Goal: Task Accomplishment & Management: Manage account settings

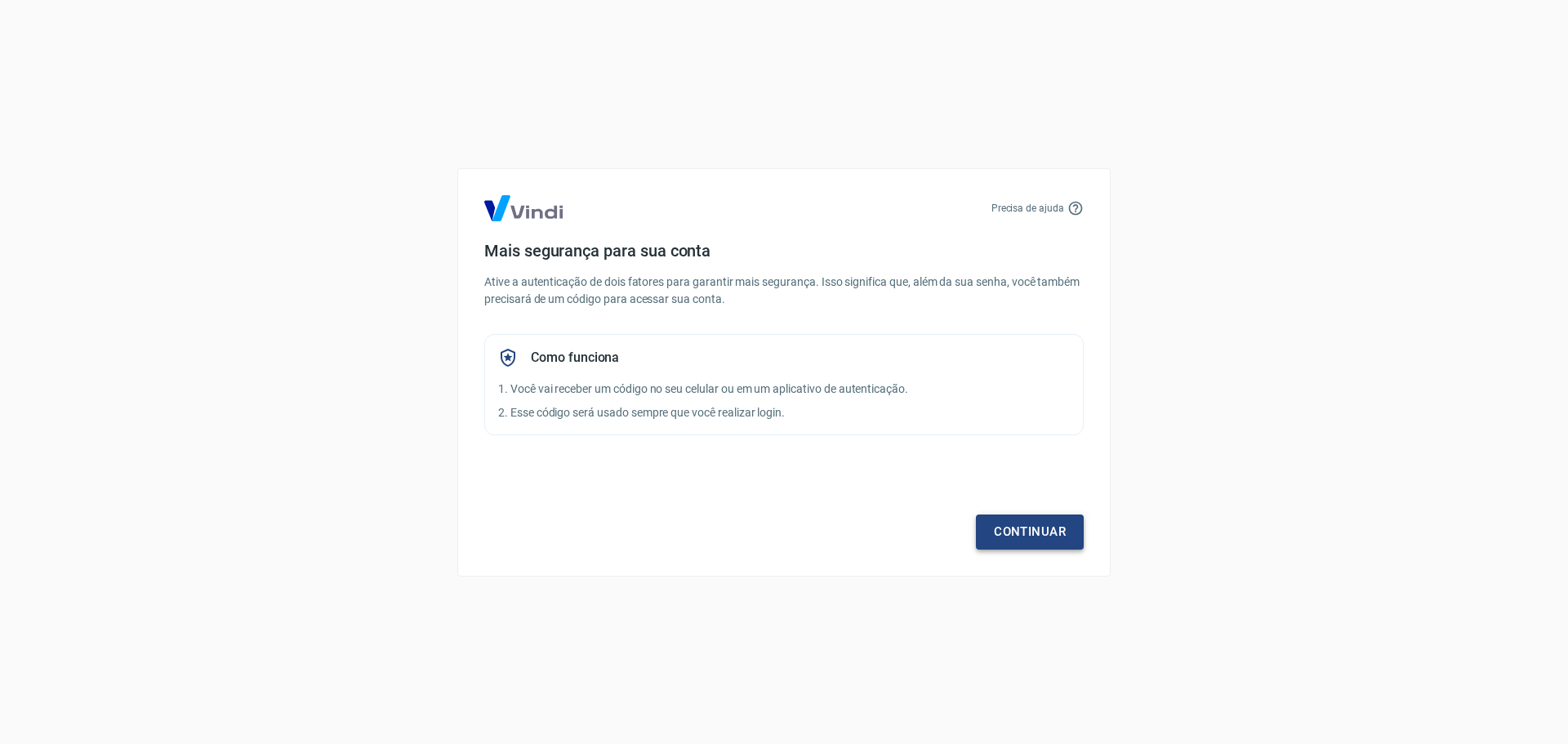
click at [1032, 529] on link "Continuar" at bounding box center [1030, 531] width 108 height 34
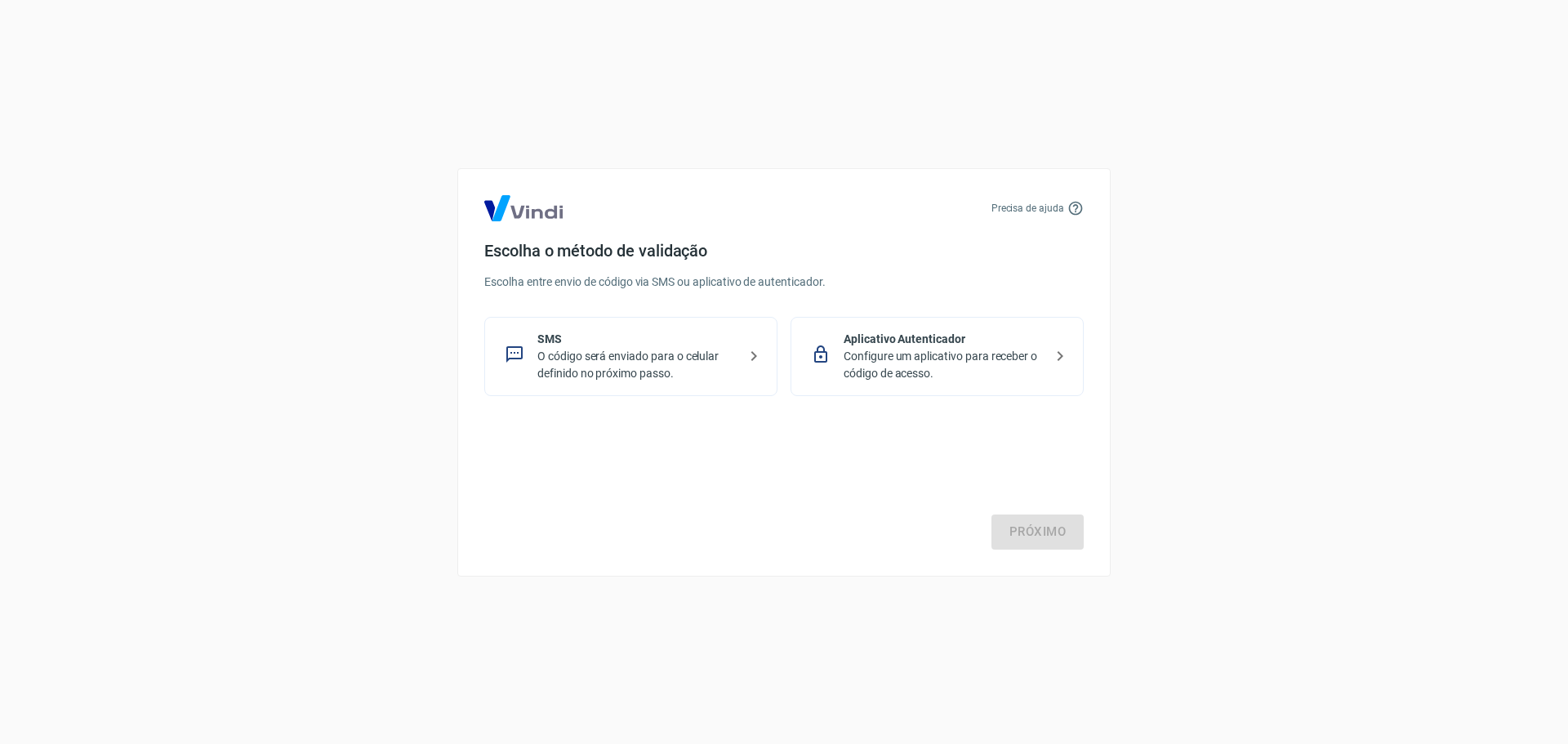
click at [624, 351] on p "O código será enviado para o celular definido no próximo passo." at bounding box center [637, 364] width 200 height 34
click at [1054, 532] on link "Próximo" at bounding box center [1036, 531] width 92 height 34
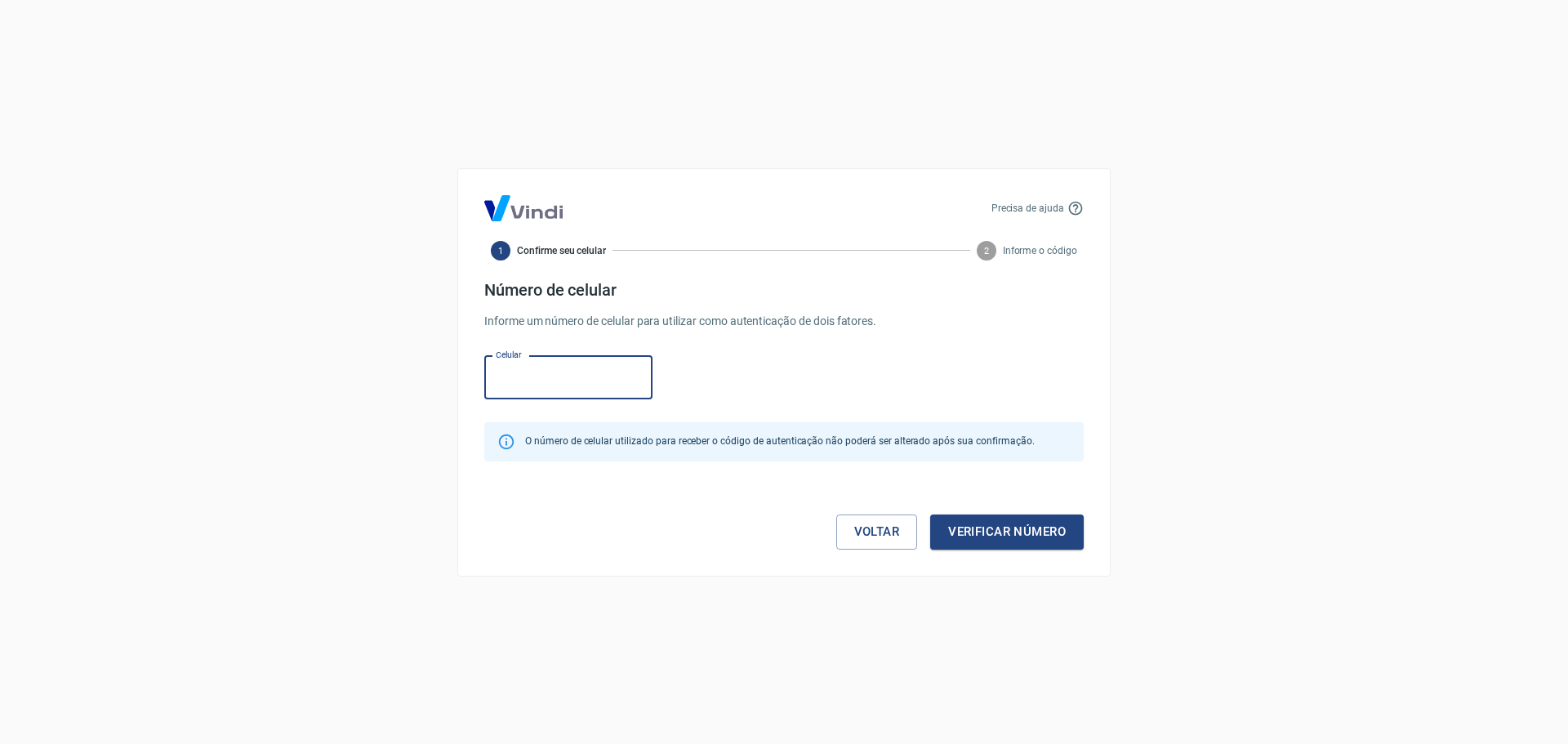
paste input "(48) 9839-0397"
click at [527, 381] on input "(48) 9839-0397" at bounding box center [568, 378] width 168 height 44
type input "[PHONE_NUMBER]"
click at [1001, 536] on button "Verificar número" at bounding box center [1007, 531] width 154 height 34
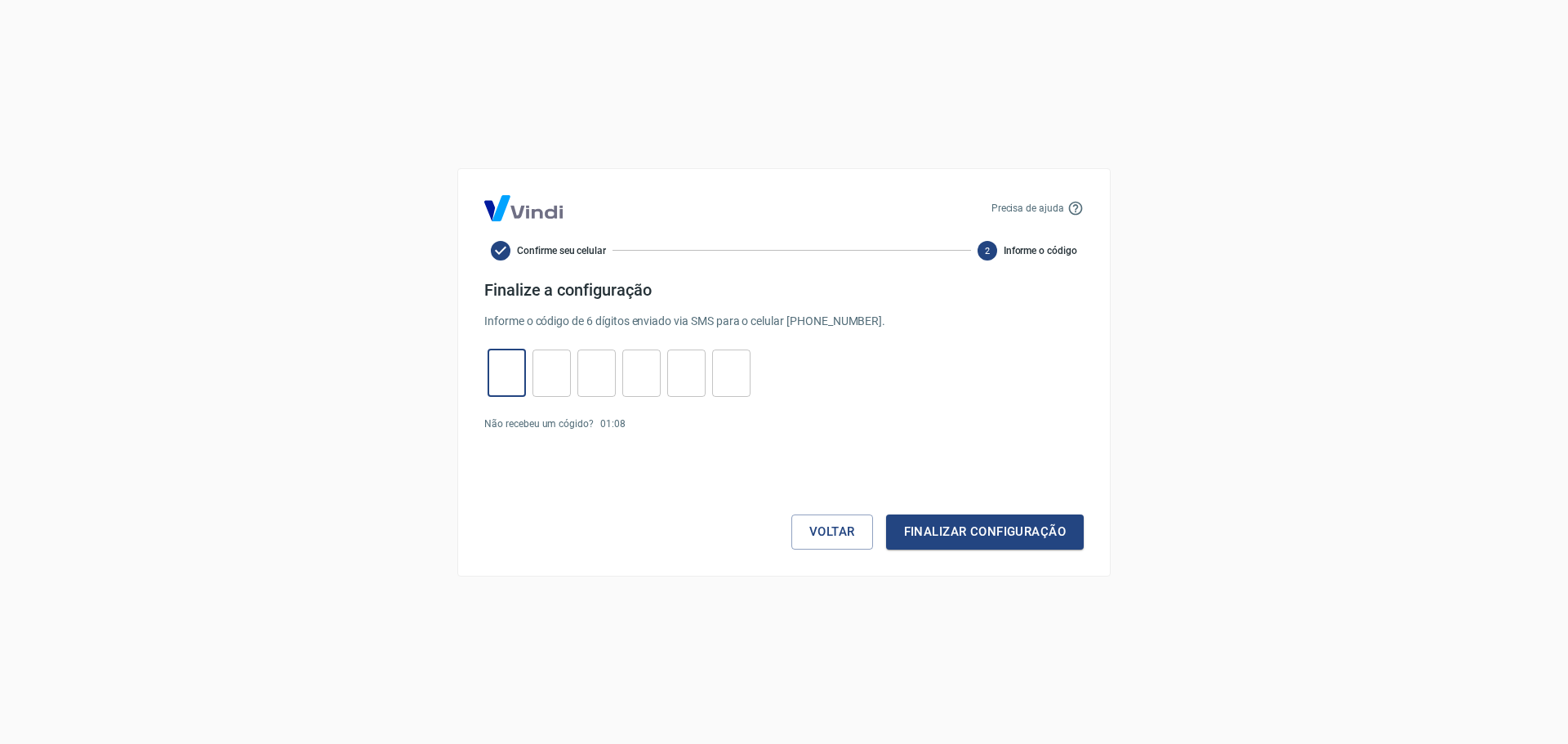
click at [510, 369] on input "tel" at bounding box center [507, 372] width 38 height 35
type input "8"
type input "0"
type input "1"
type input "0"
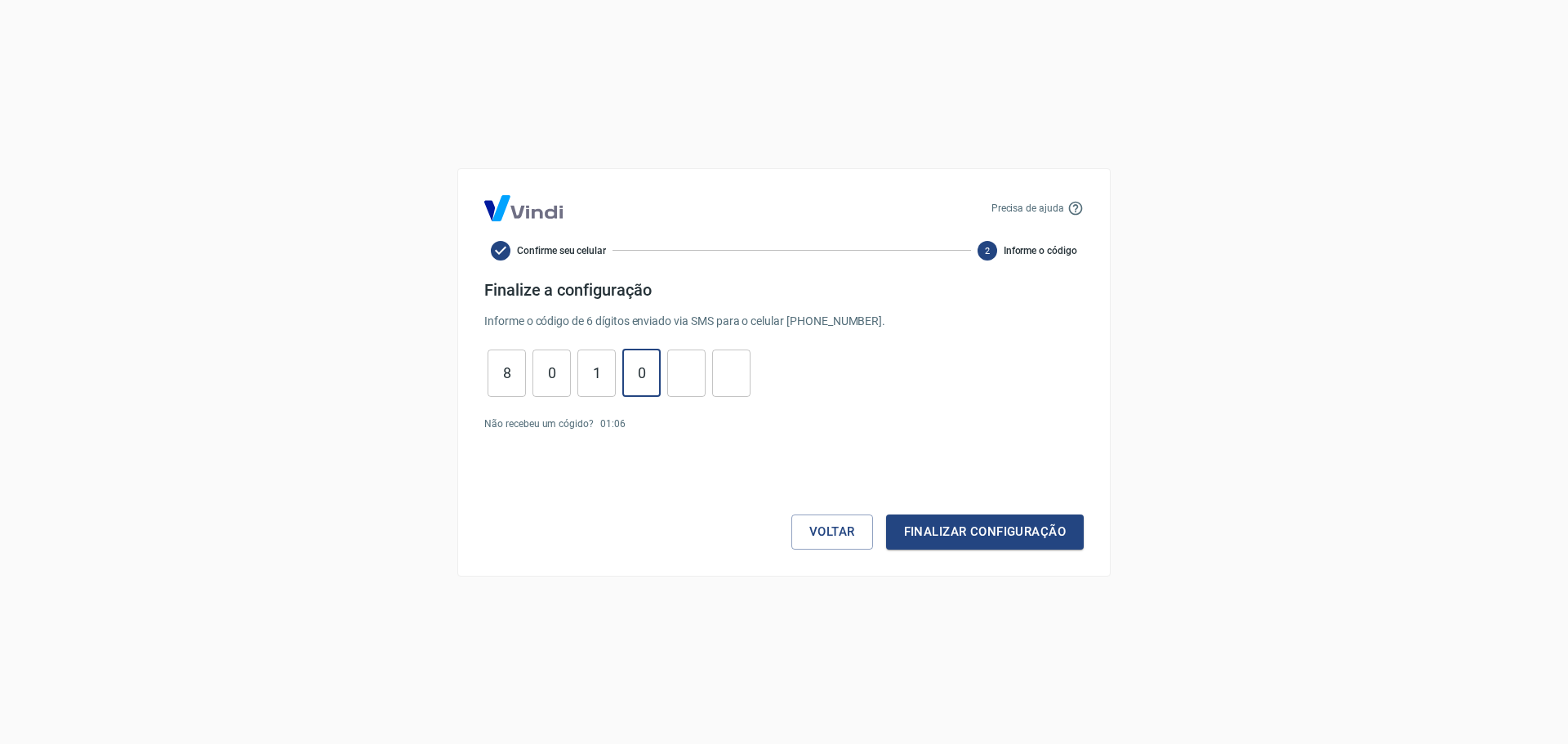
type input "0"
type input "3"
click at [988, 509] on div "Voltar Finalizar configuração" at bounding box center [783, 500] width 599 height 99
click at [983, 529] on button "Finalizar configuração" at bounding box center [984, 531] width 197 height 34
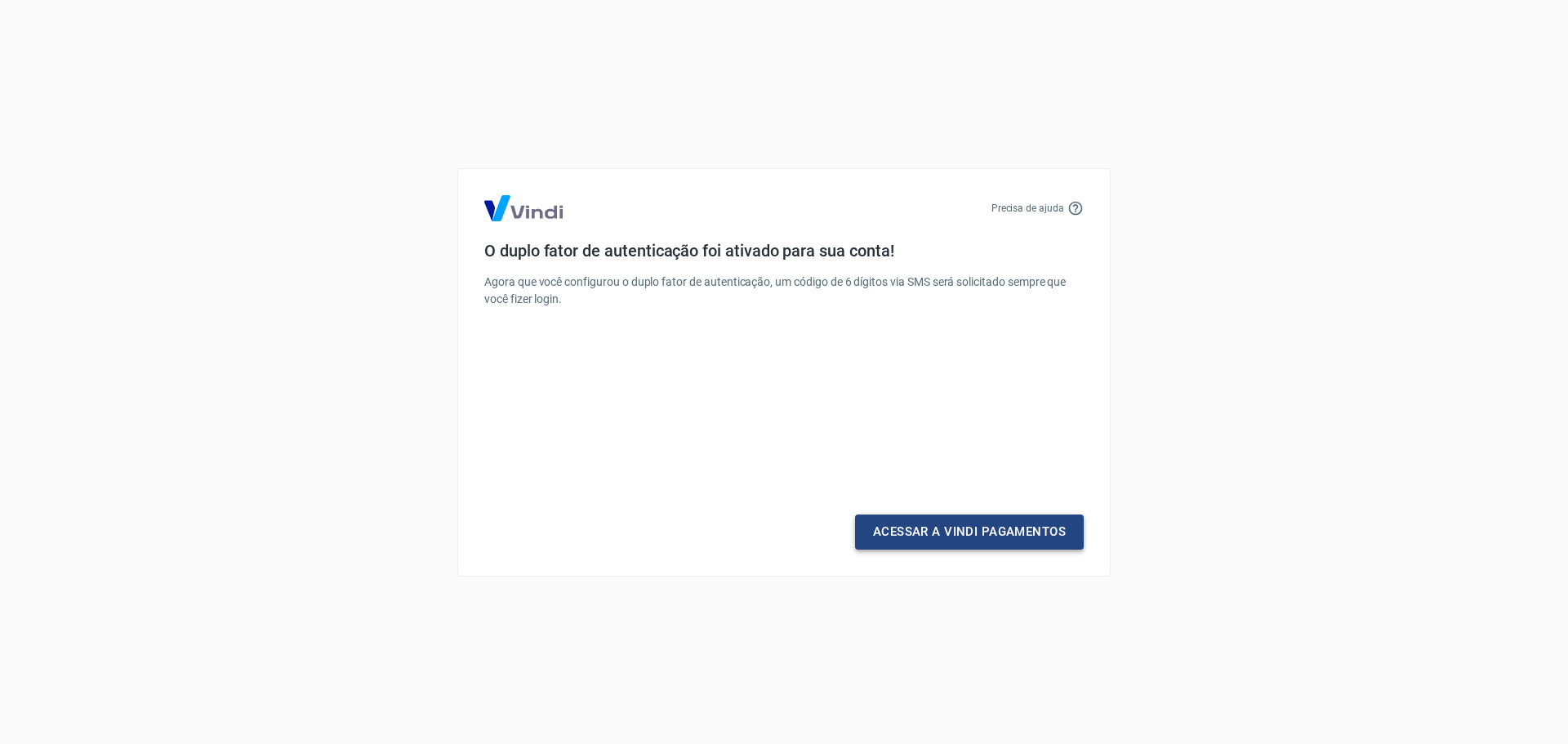
click at [895, 530] on link "Acessar a Vindi Pagamentos" at bounding box center [969, 531] width 229 height 34
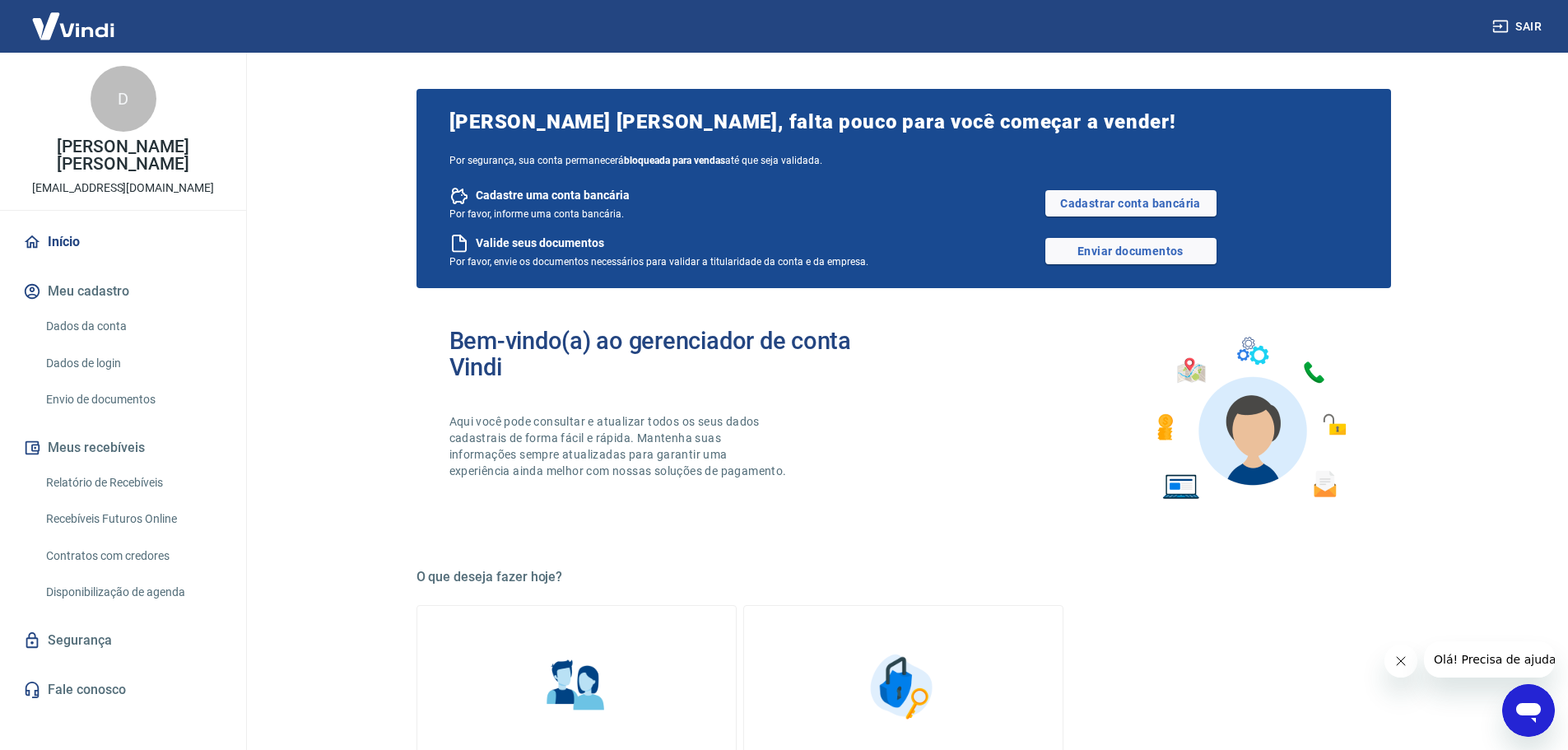
click at [73, 295] on button "Meu cadastro" at bounding box center [123, 292] width 207 height 36
click at [71, 284] on button "Meu cadastro" at bounding box center [123, 292] width 207 height 36
click at [33, 286] on icon "button" at bounding box center [32, 291] width 18 height 18
click at [71, 328] on link "Dados da conta" at bounding box center [132, 325] width 187 height 33
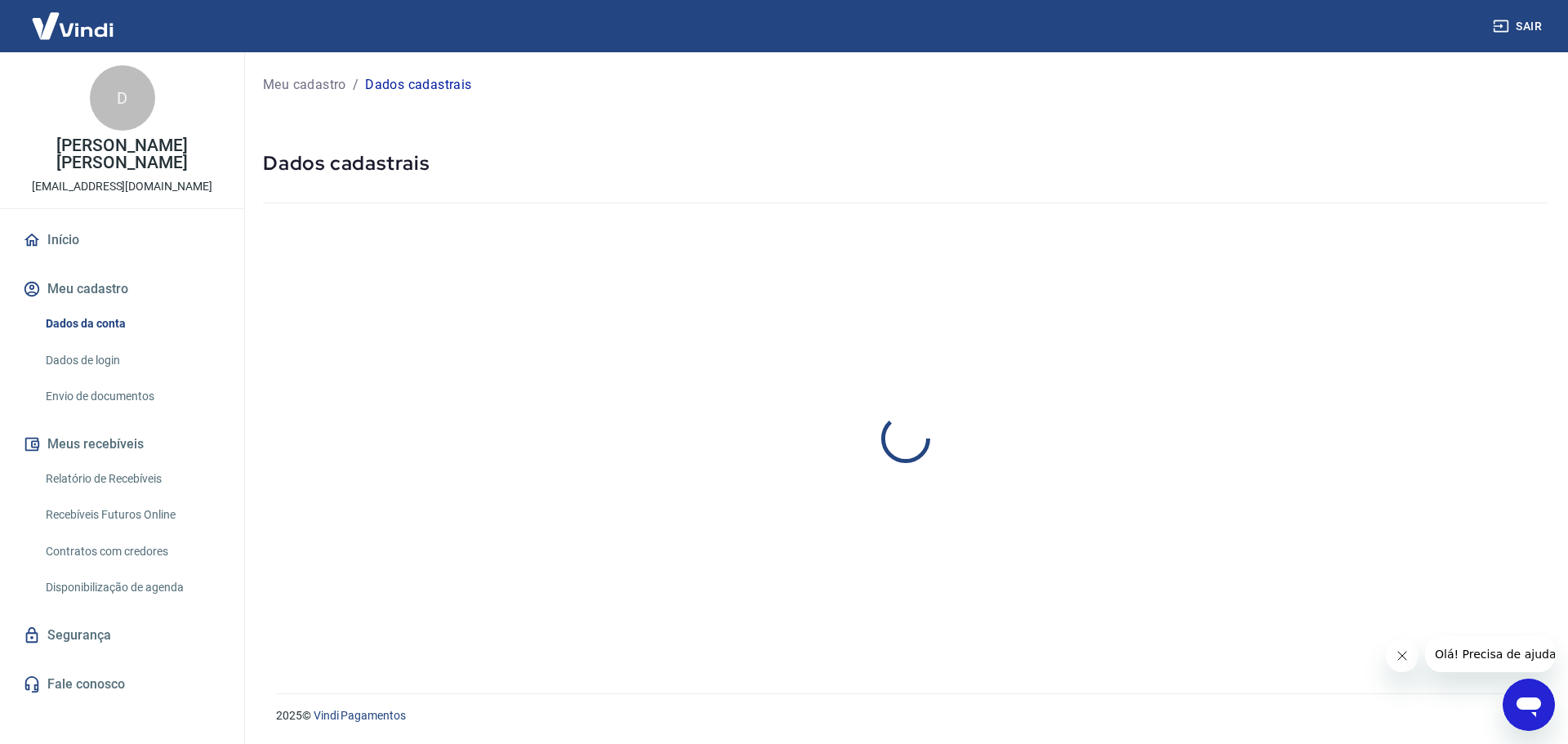
select select "SC"
select select "business"
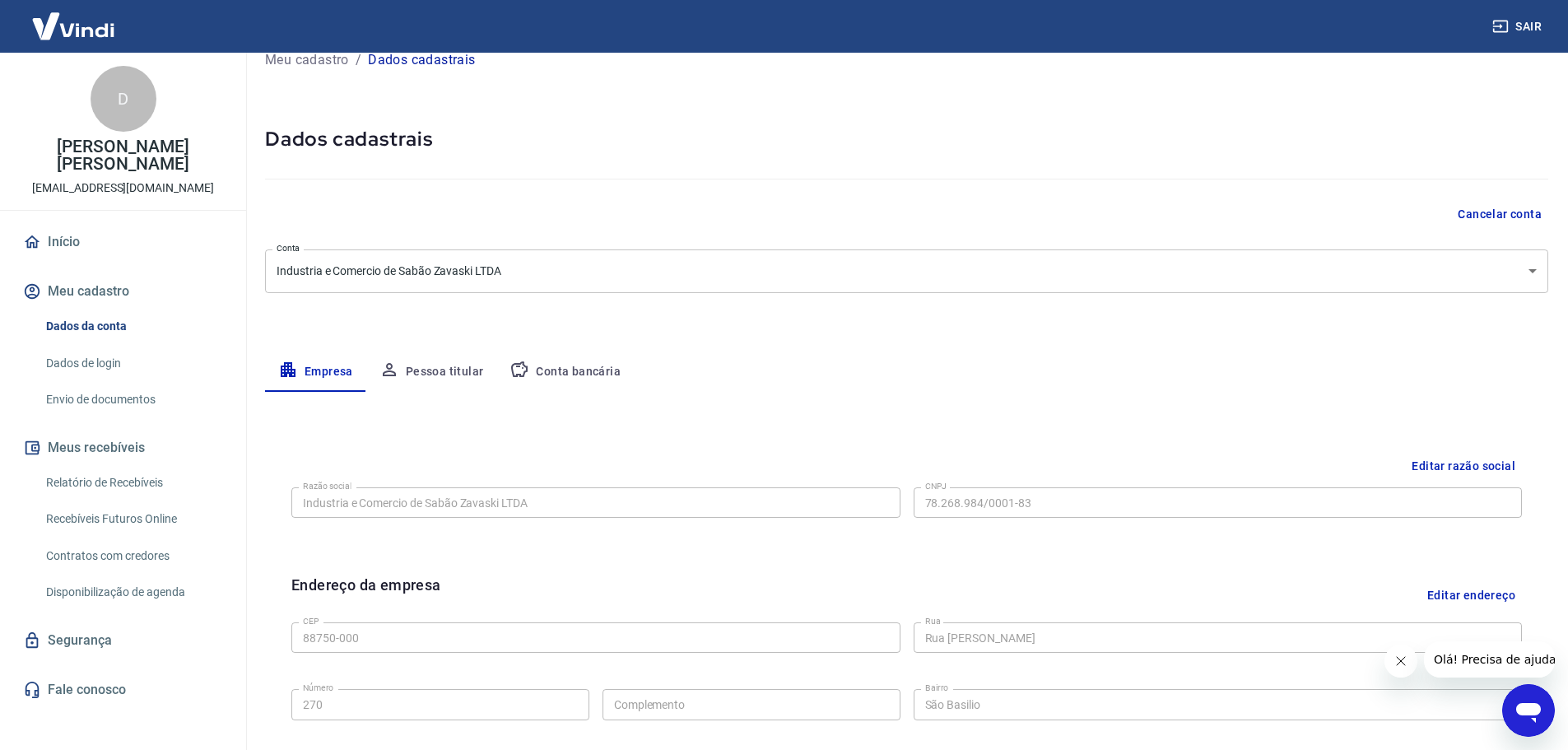
scroll to position [108, 0]
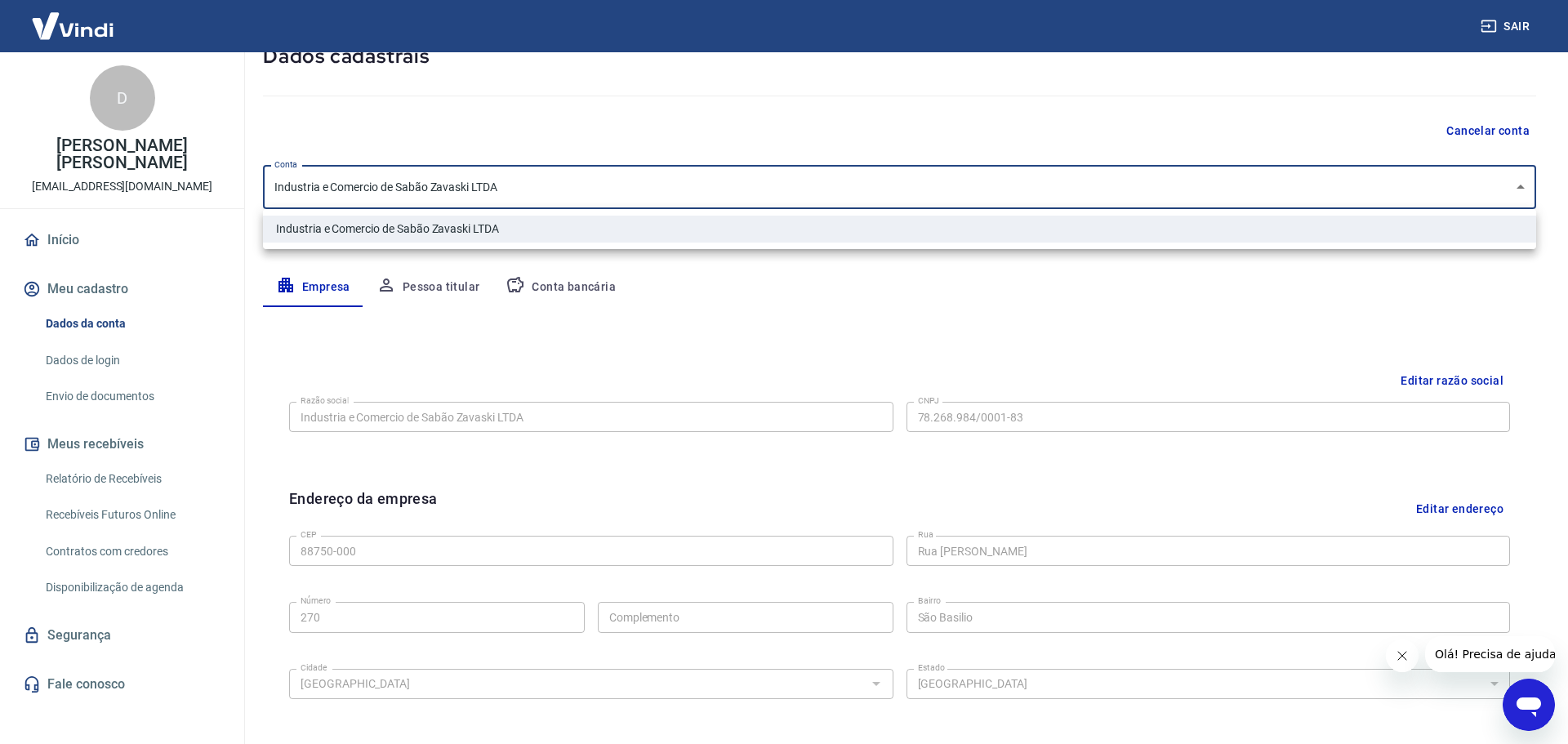
click at [542, 178] on body "Sair D Daiane Santana Damião Della Giustina marketing@zavaski.com.br Início Meu…" at bounding box center [784, 265] width 1568 height 744
drag, startPoint x: 513, startPoint y: 191, endPoint x: 311, endPoint y: 177, distance: 202.5
click at [311, 177] on div at bounding box center [784, 372] width 1568 height 744
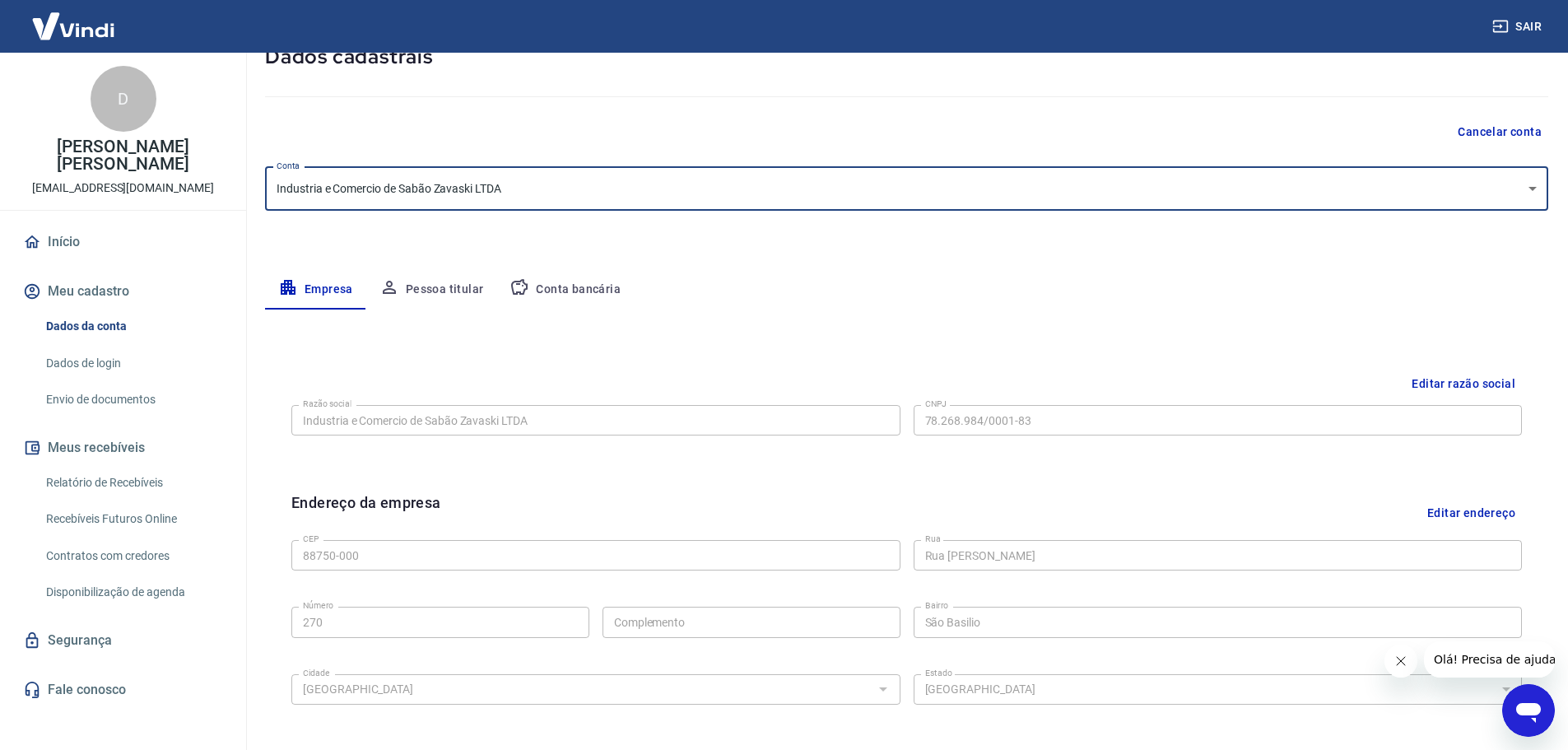
scroll to position [437, 0]
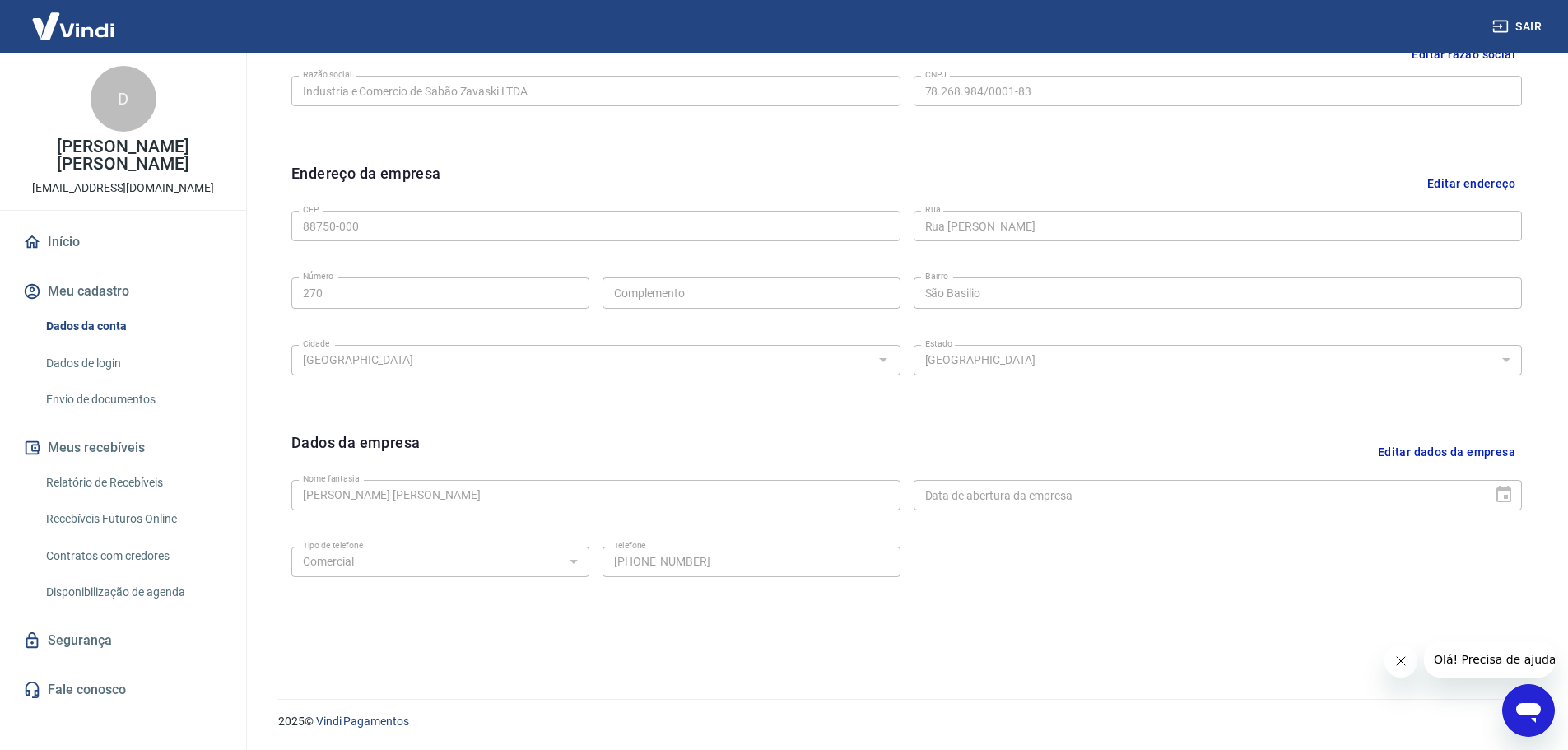
click at [1442, 452] on button "Editar dados da empresa" at bounding box center [1446, 452] width 150 height 42
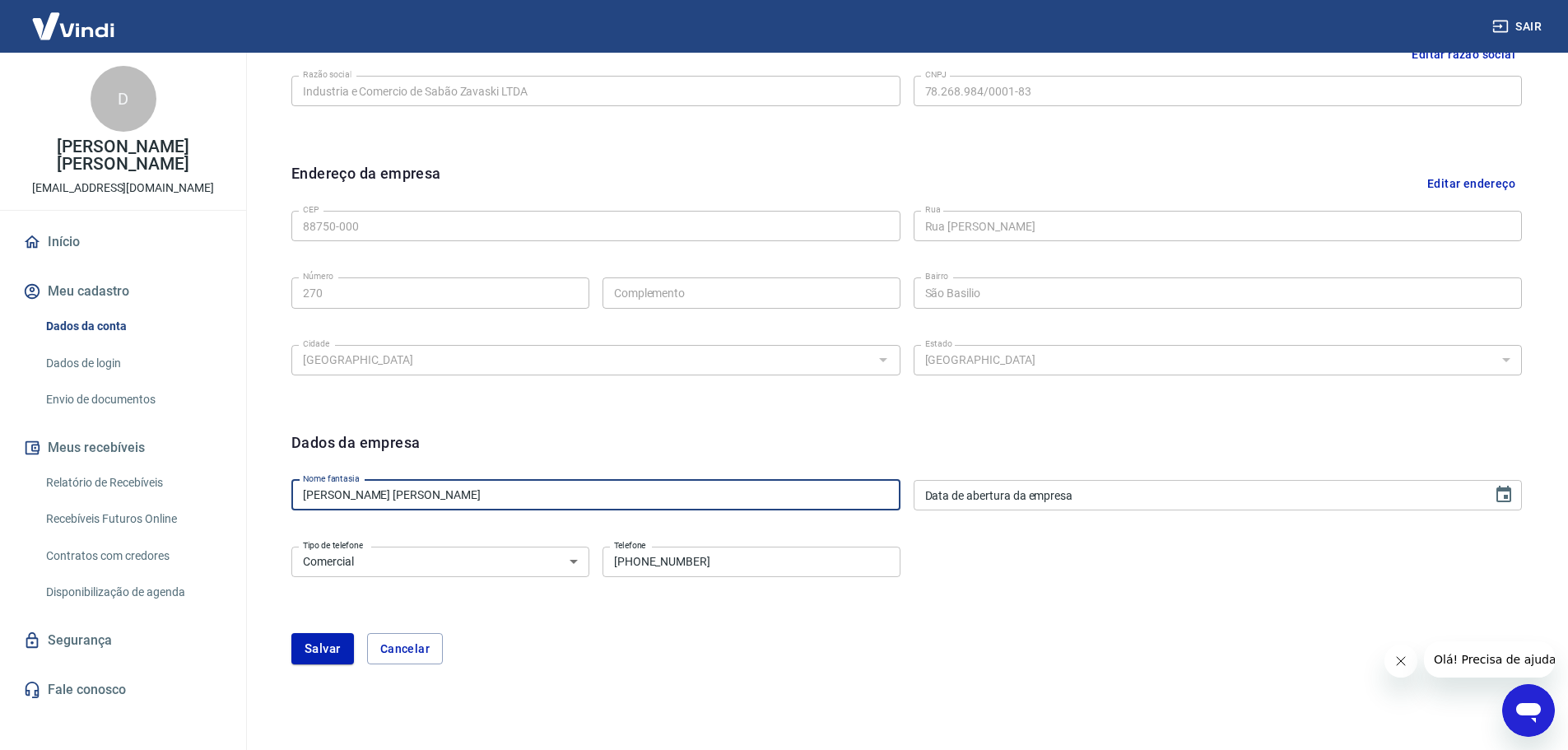
drag, startPoint x: 527, startPoint y: 488, endPoint x: 132, endPoint y: 423, distance: 400.3
type input "Industria e Comercio de Sabão Zavaski ltda"
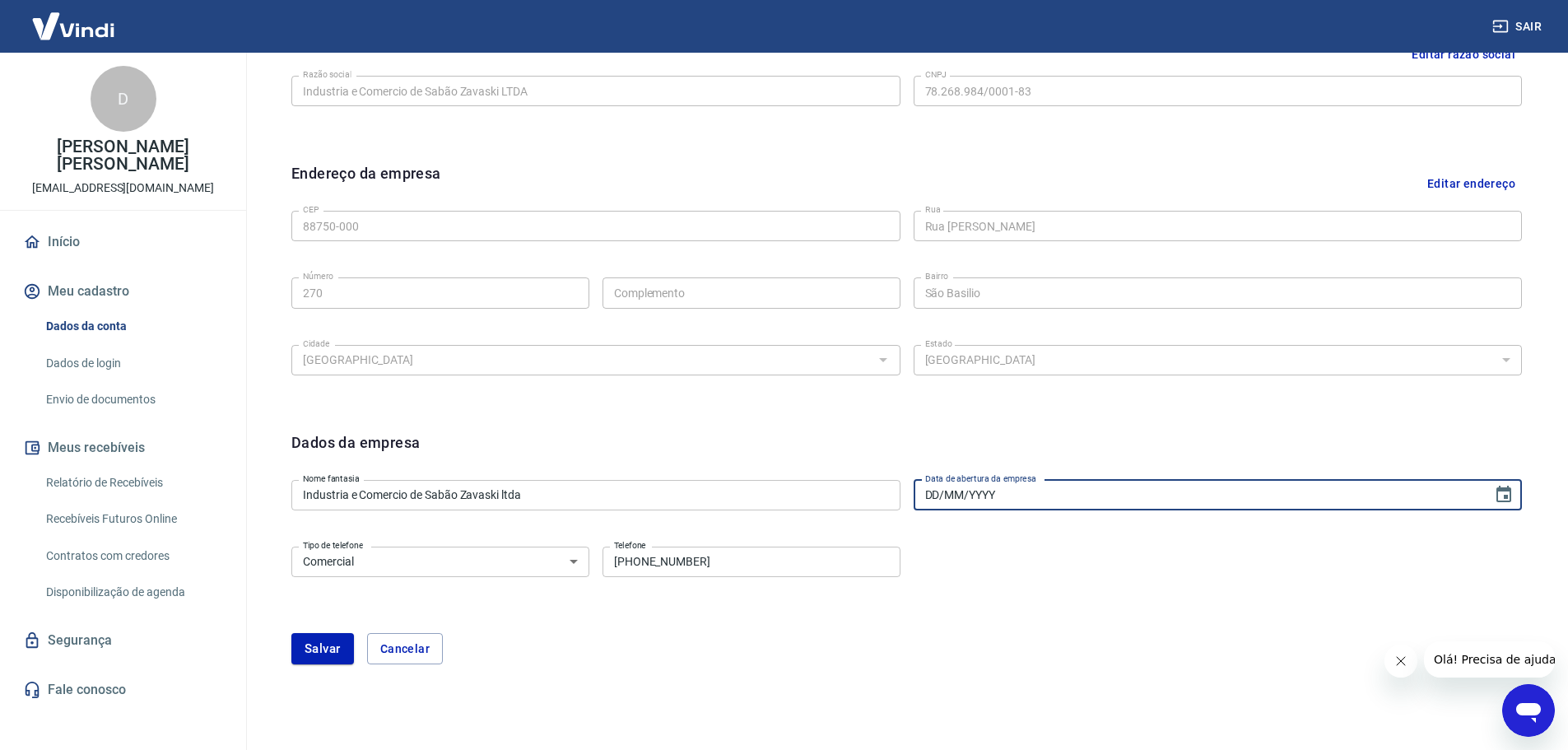
click at [1060, 497] on input "DD/MM/YYYY" at bounding box center [1198, 496] width 568 height 31
type input "20/05/1973"
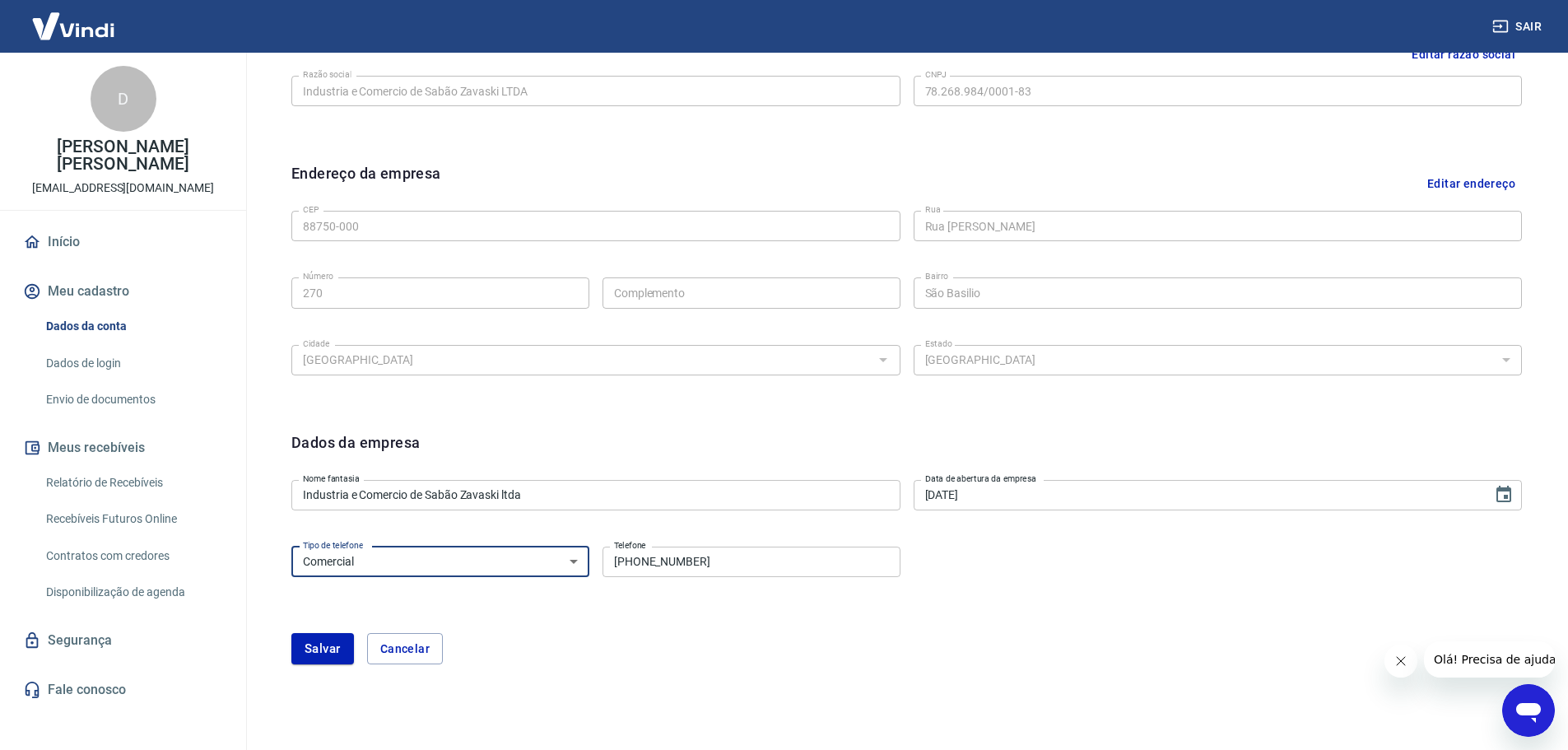
click at [536, 559] on select "Residencial Comercial" at bounding box center [440, 562] width 298 height 31
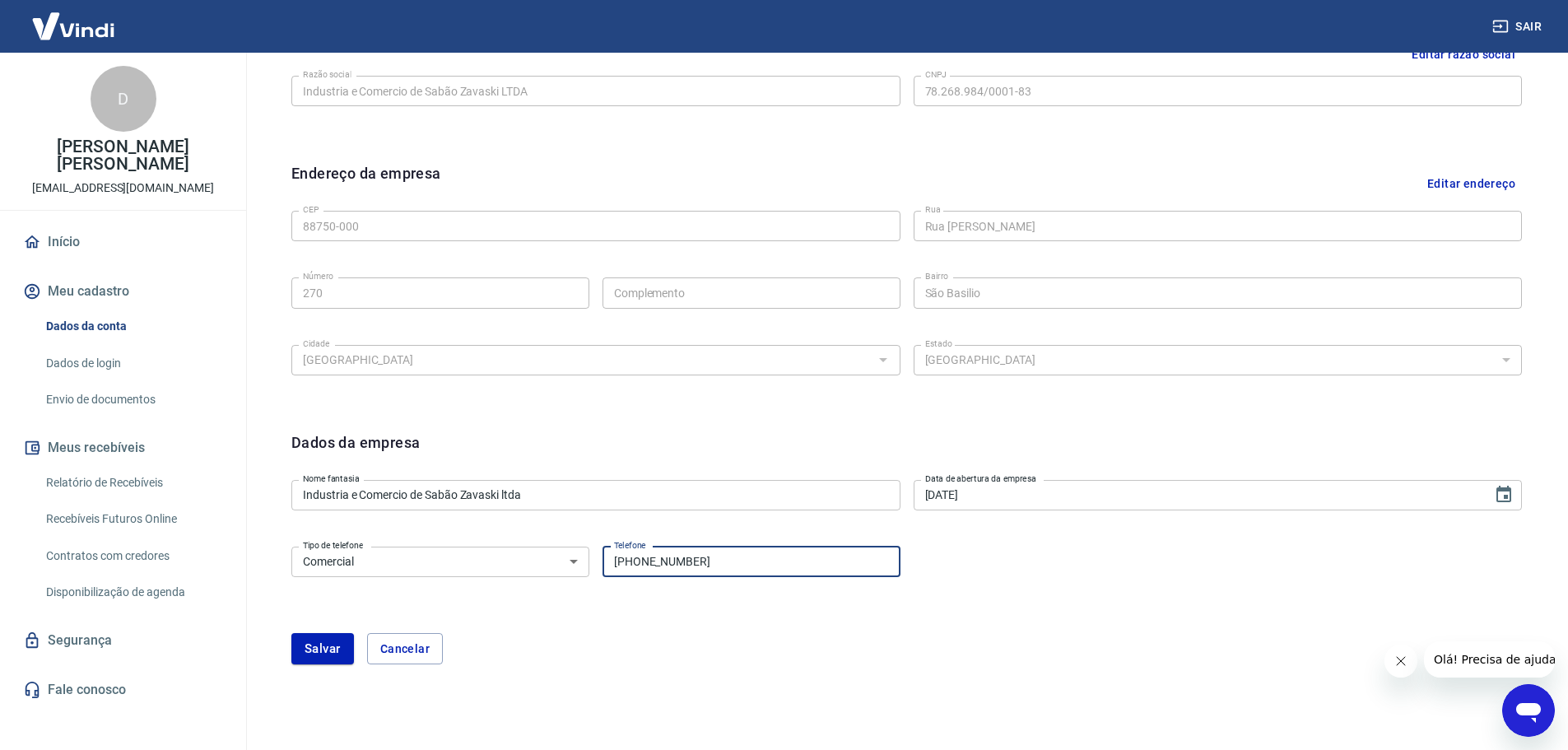
click at [688, 563] on input "(48) 99839-0397" at bounding box center [751, 562] width 298 height 31
click at [568, 557] on select "Residencial Comercial" at bounding box center [440, 562] width 298 height 31
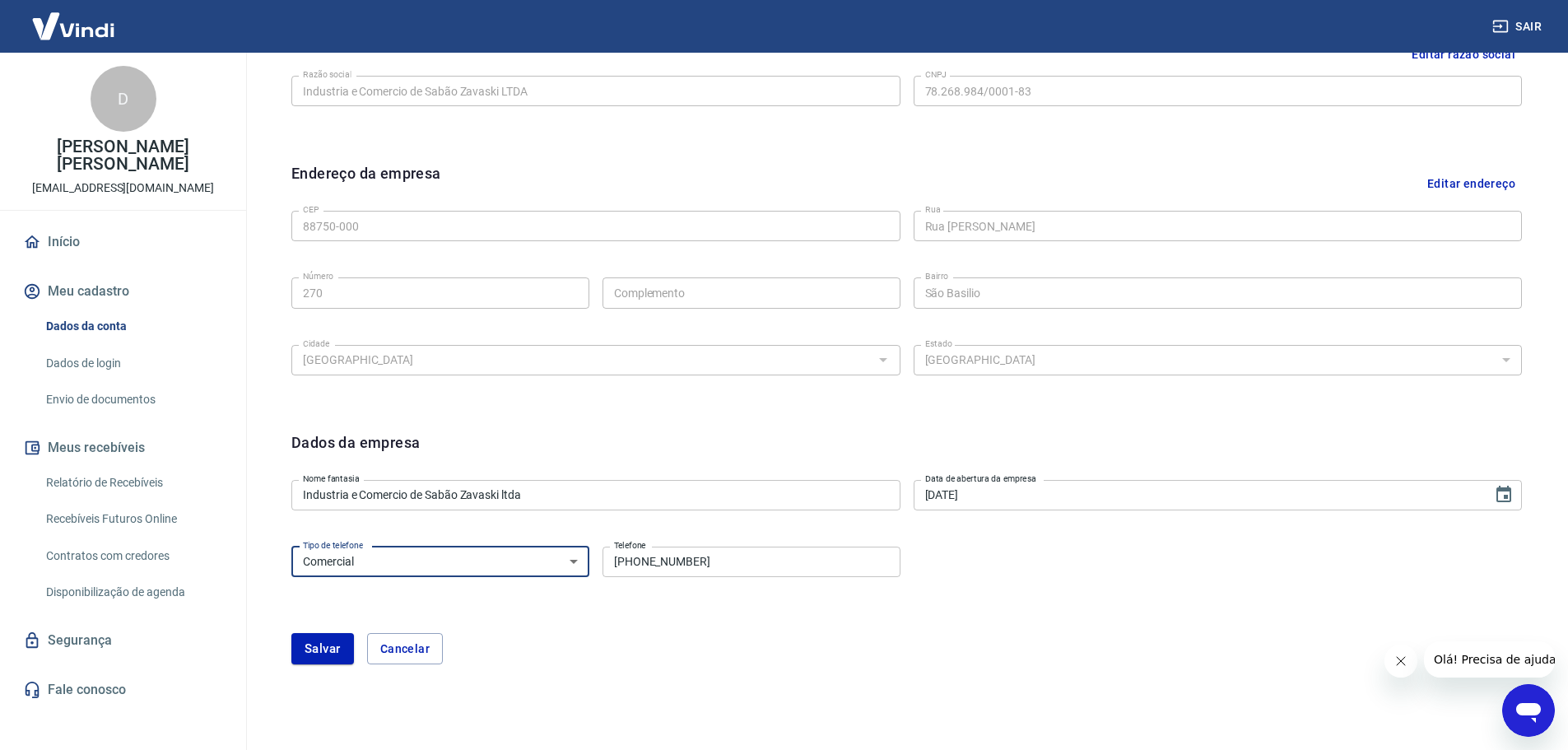
click at [788, 569] on input "(48) 99839-0397" at bounding box center [751, 562] width 298 height 31
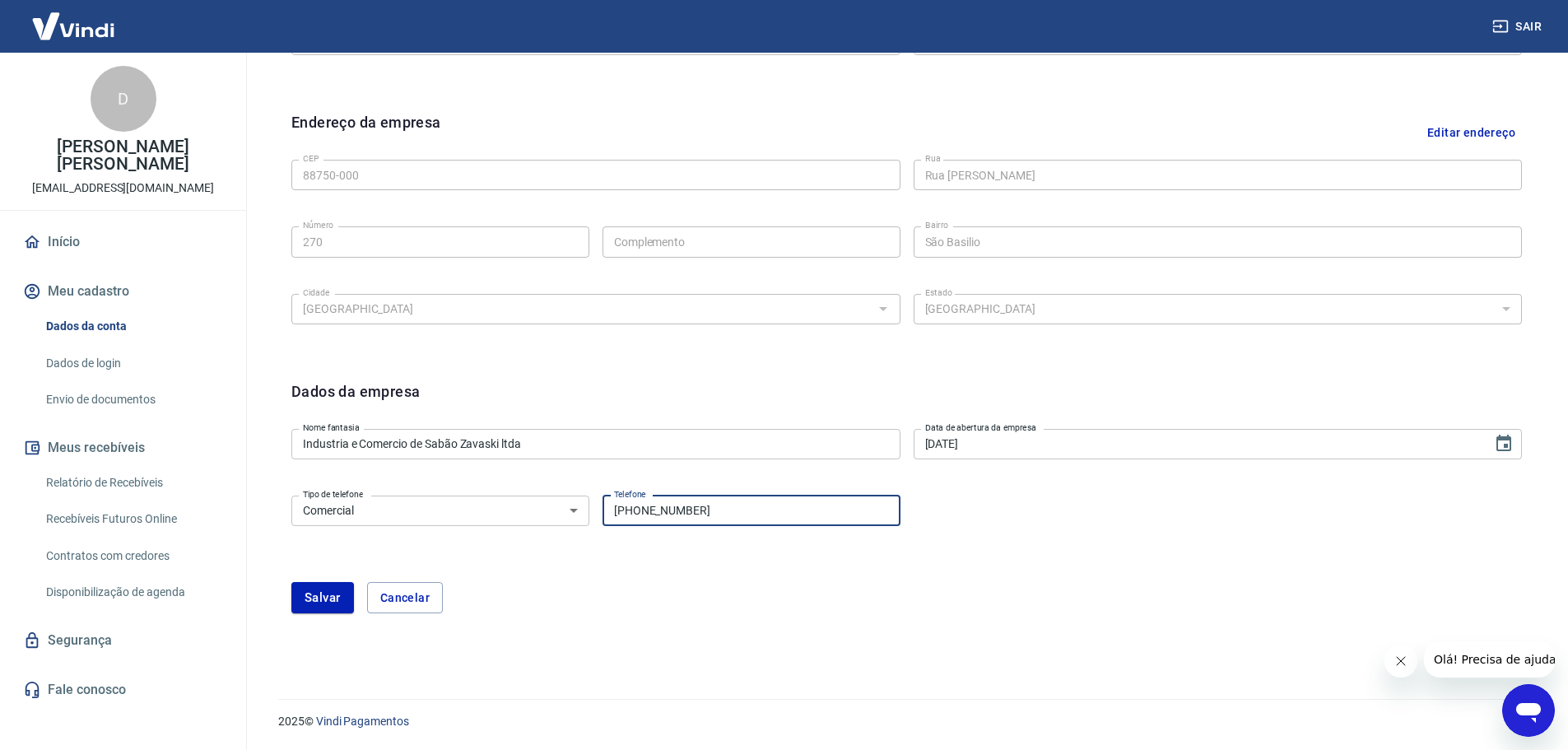
scroll to position [241, 0]
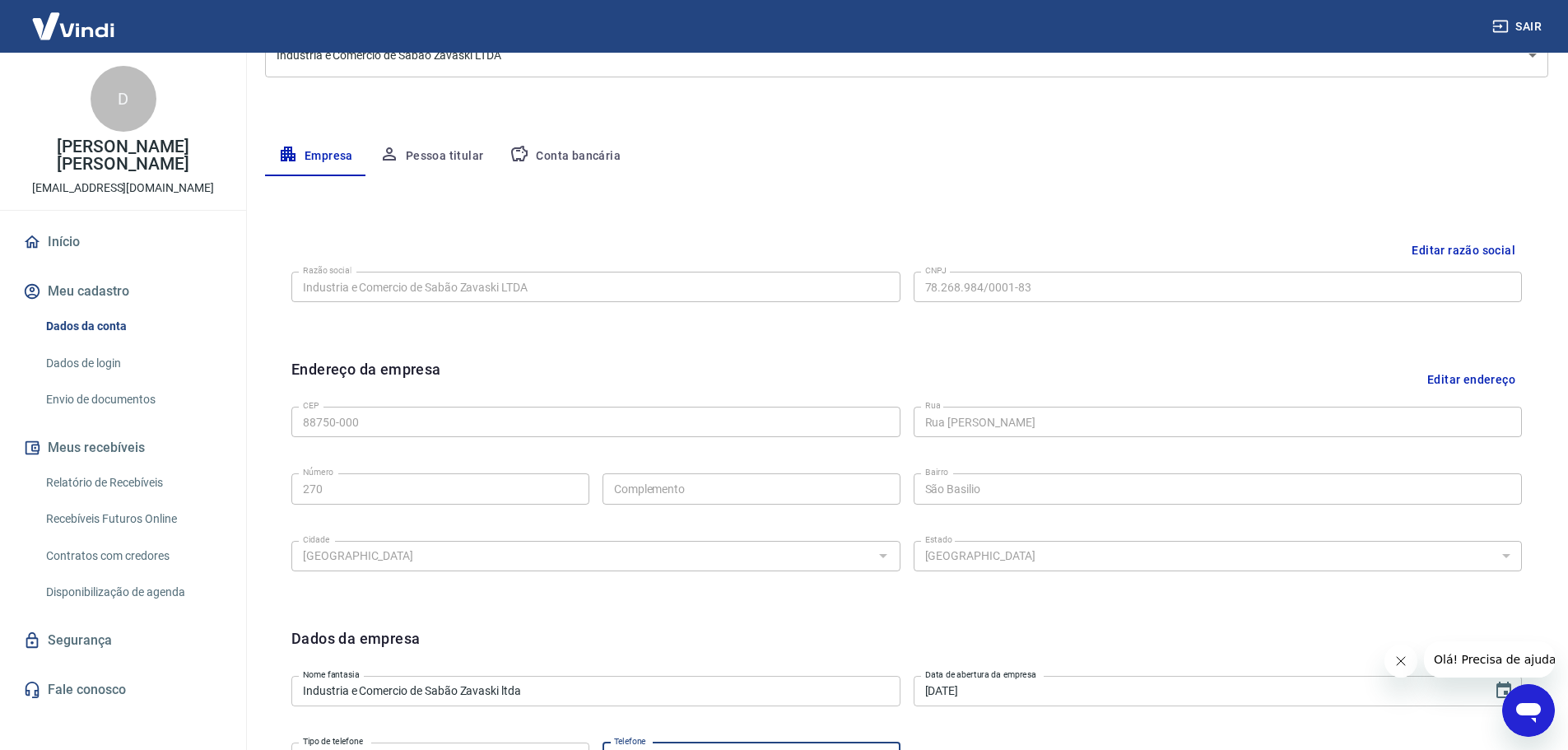
click at [431, 150] on button "Pessoa titular" at bounding box center [431, 156] width 131 height 39
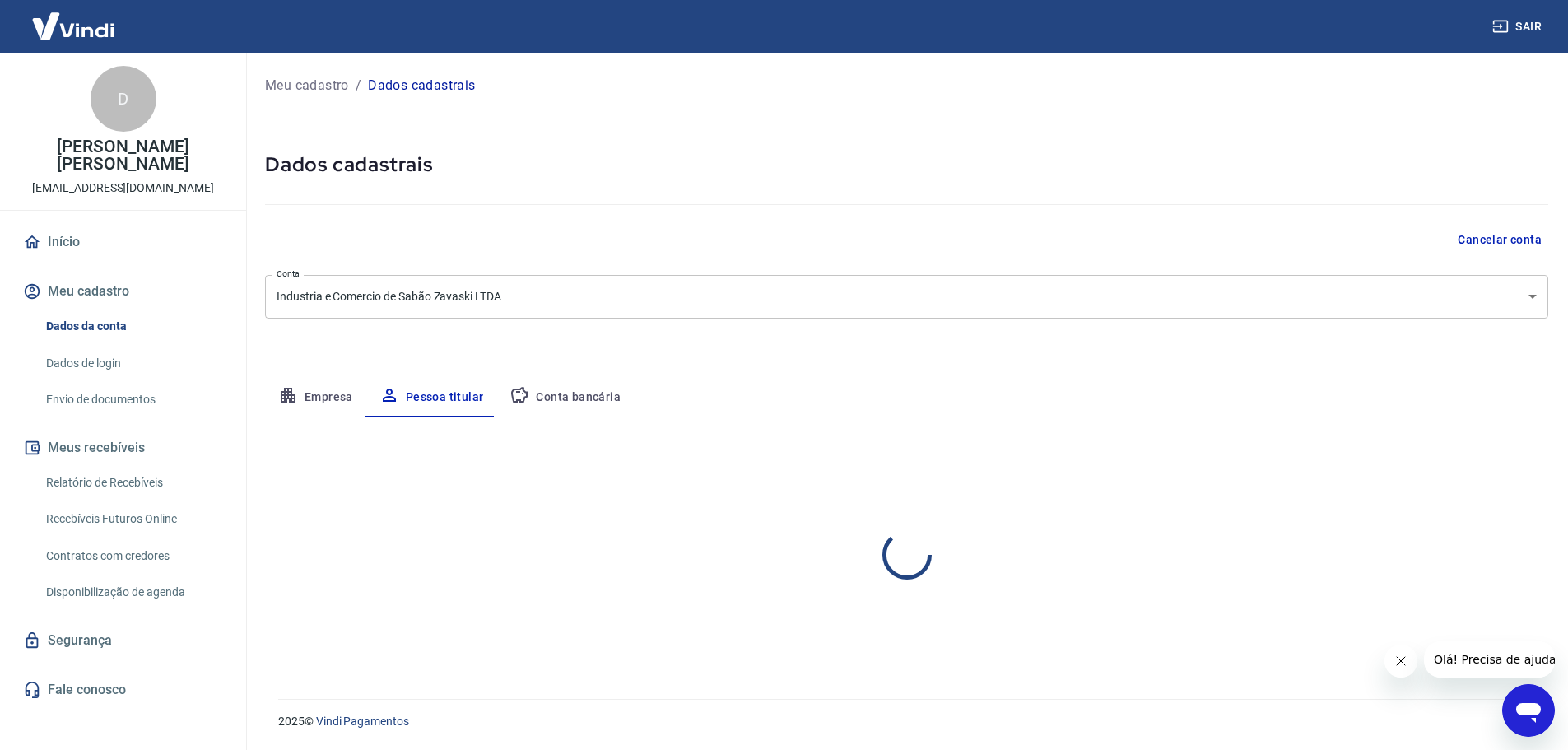
scroll to position [0, 0]
click at [1487, 468] on button "Editar nome e CPF" at bounding box center [1499, 466] width 121 height 32
click at [1475, 463] on button "Editar nome e CPF" at bounding box center [1499, 466] width 121 height 32
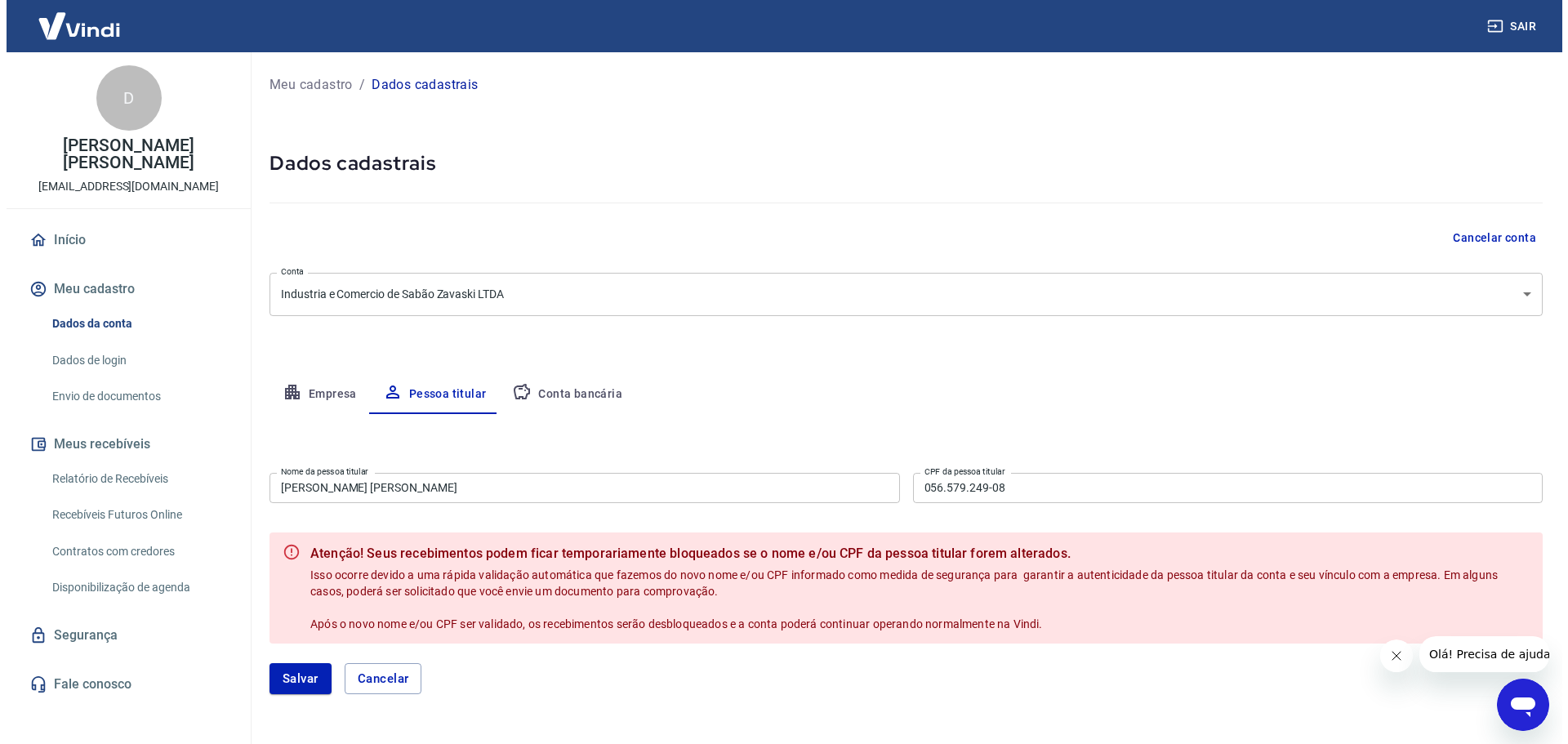
scroll to position [60, 0]
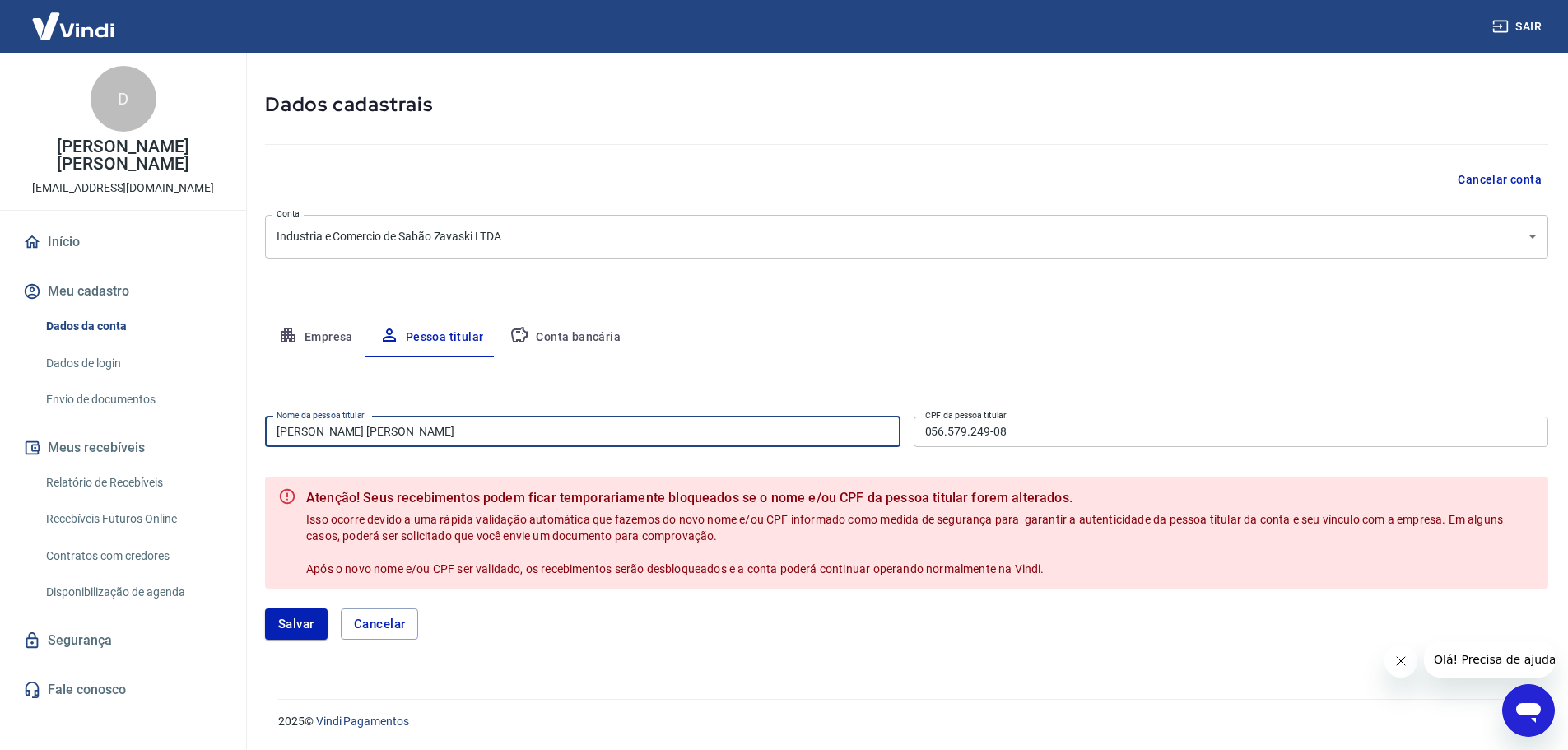
drag, startPoint x: 491, startPoint y: 427, endPoint x: 178, endPoint y: 406, distance: 313.7
click at [178, 406] on div "Sair D Daiane Santana Damião Della Giustina marketing@zavaski.com.br Início Meu…" at bounding box center [784, 315] width 1568 height 750
type input "[PERSON_NAME] Ricken"
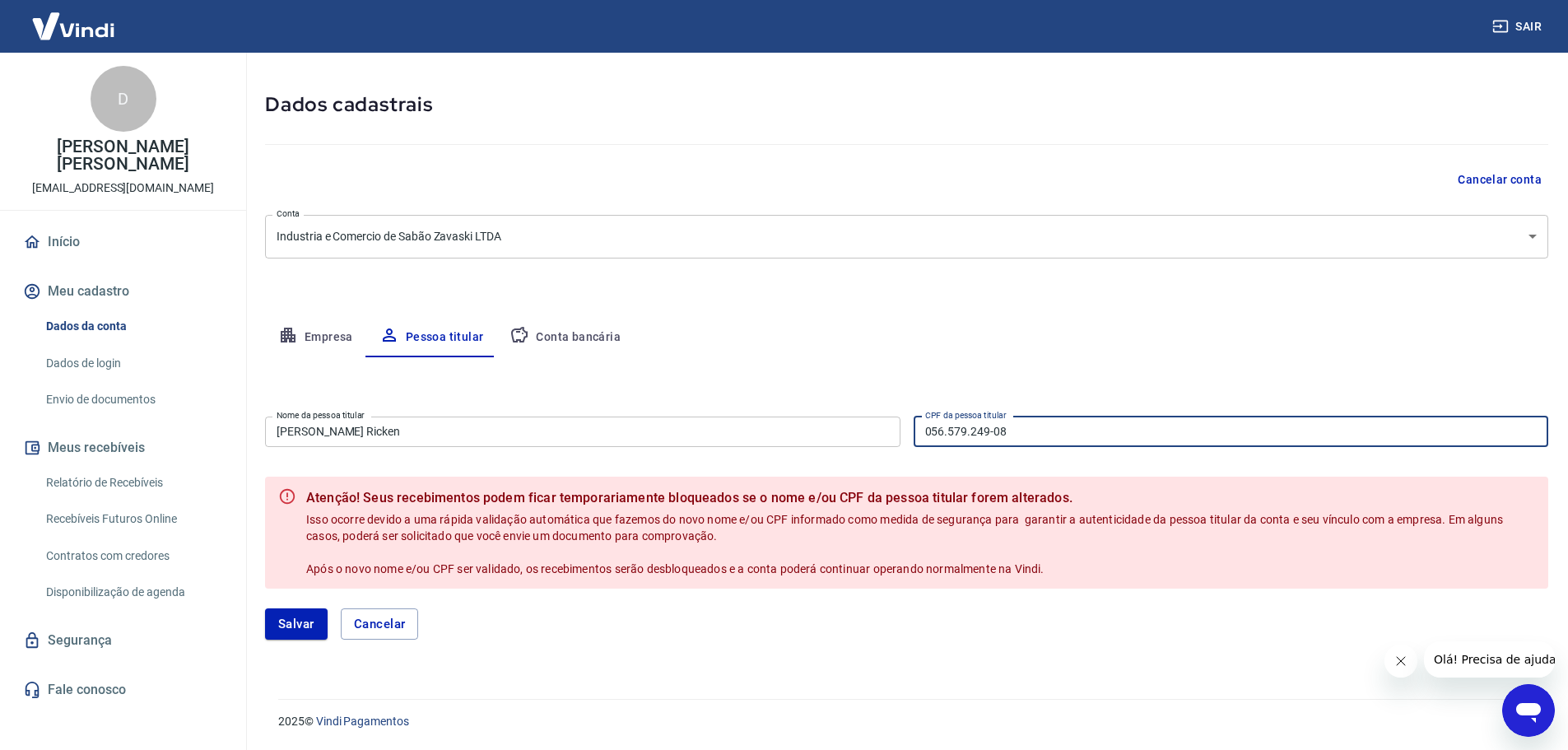
drag, startPoint x: 1007, startPoint y: 433, endPoint x: 839, endPoint y: 434, distance: 168.0
click at [839, 434] on div "Nome da pessoa titular Andreia Zavaski Ricken Nome da pessoa titular CPF da pes…" at bounding box center [906, 430] width 1283 height 40
type input "730.071.889-20"
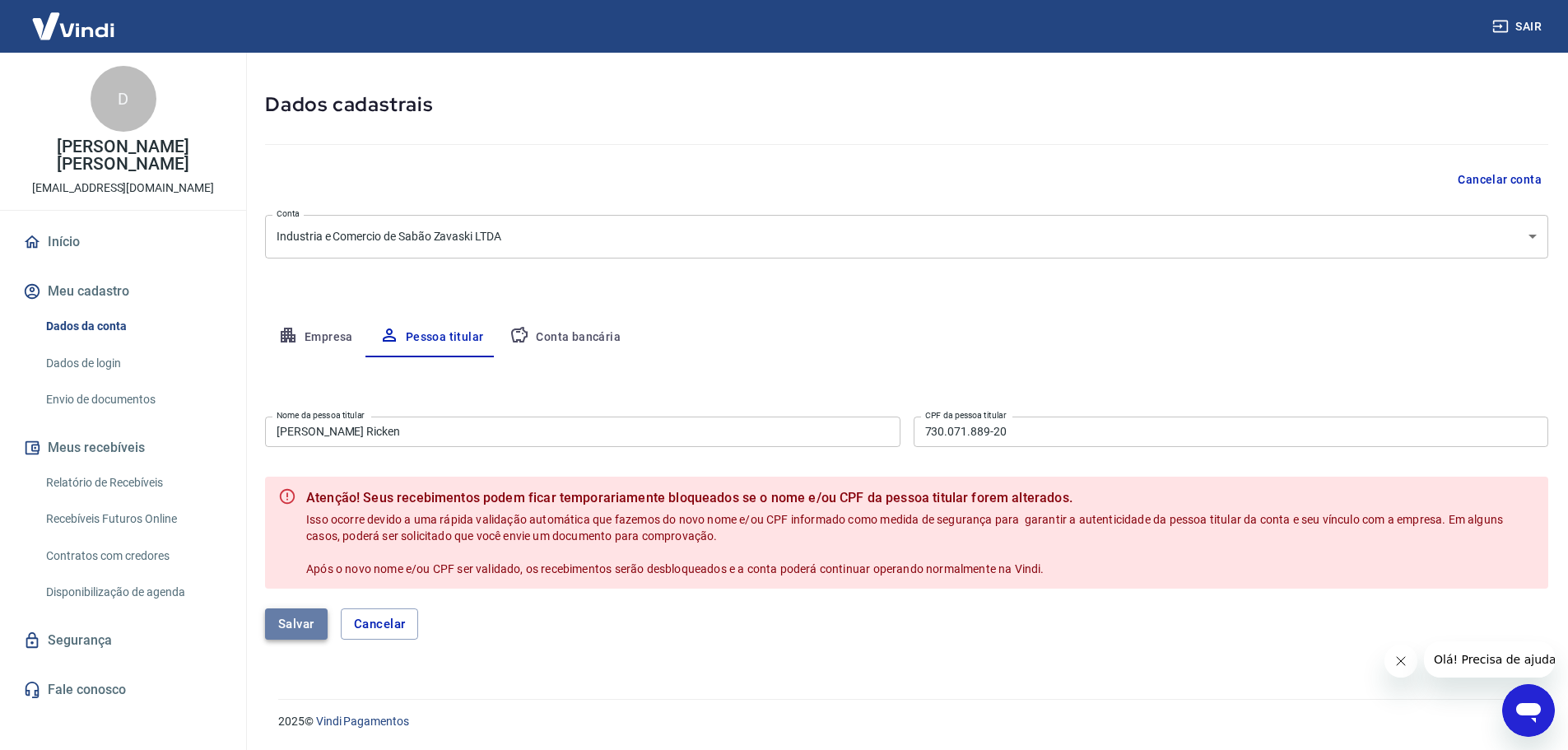
click at [297, 617] on button "Salvar" at bounding box center [296, 624] width 62 height 32
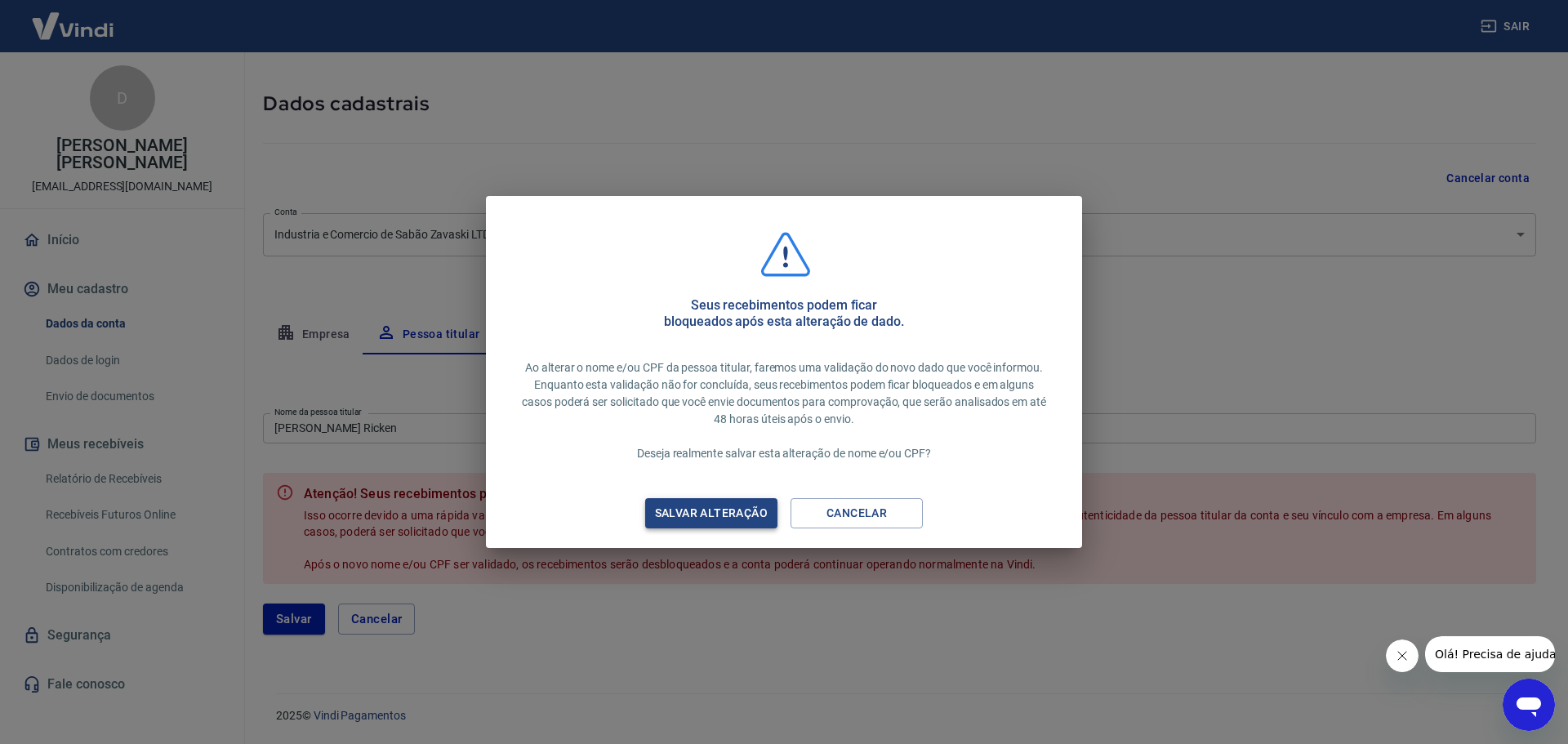
click at [678, 512] on div "Salvar alteração" at bounding box center [711, 513] width 152 height 21
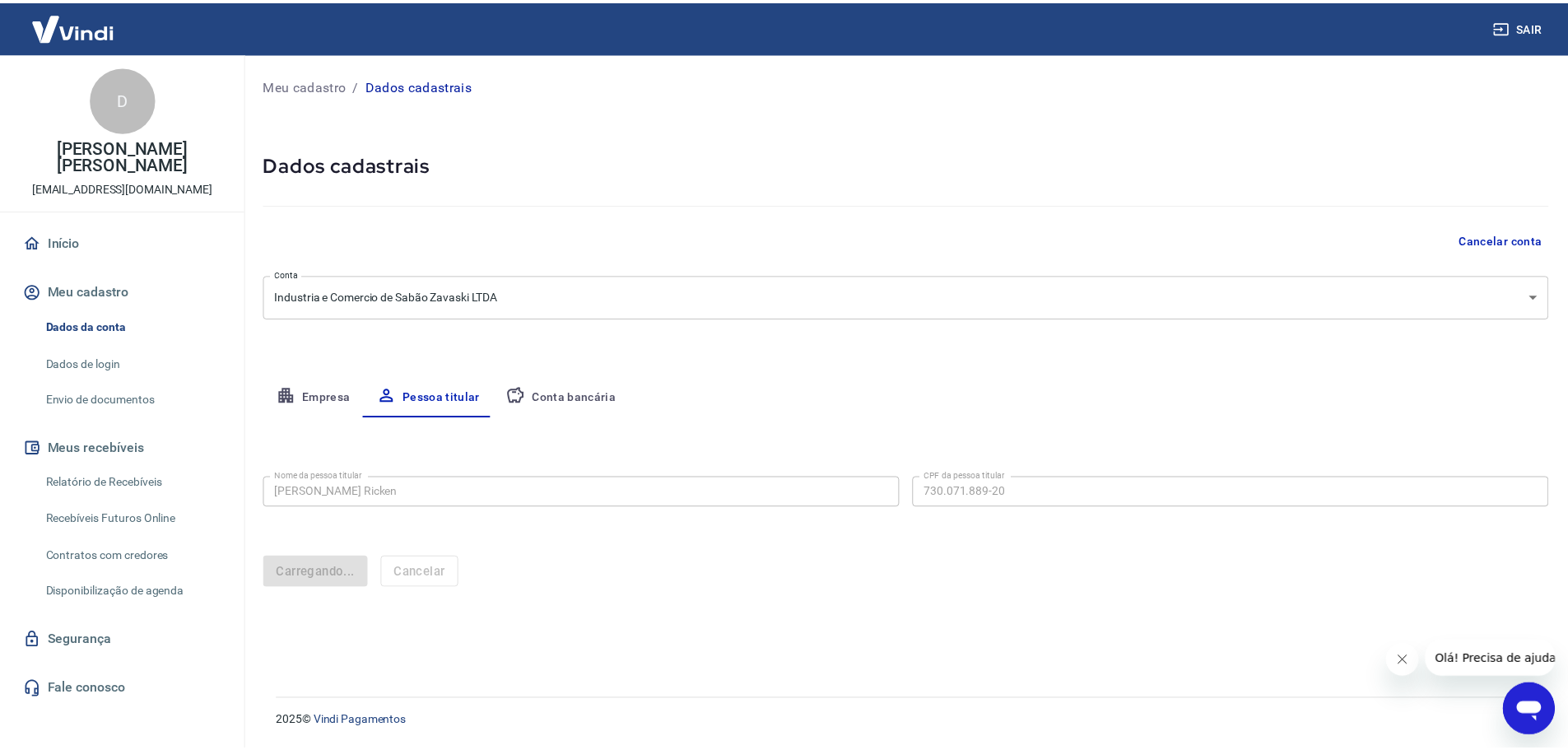
scroll to position [0, 0]
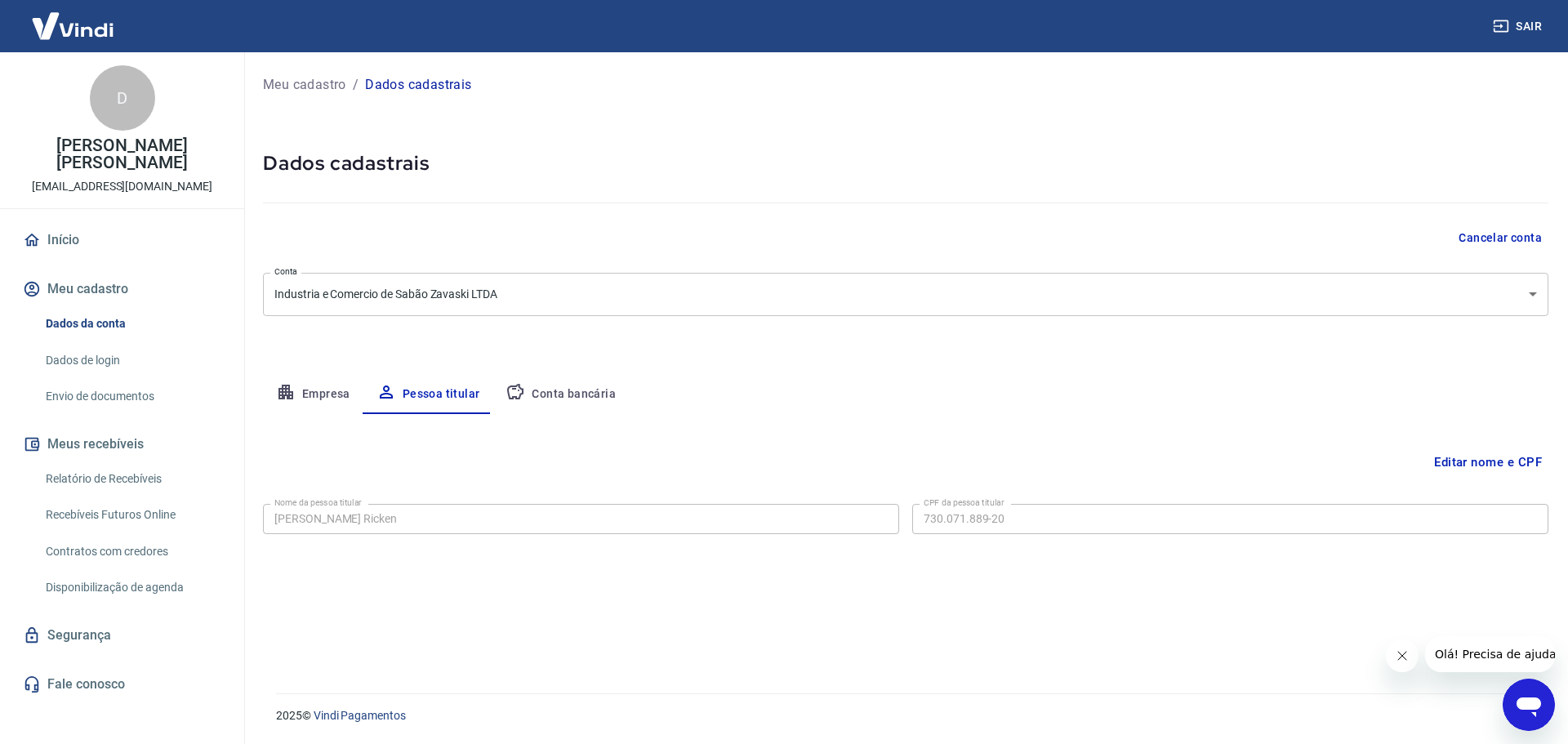
click at [284, 79] on p "Meu cadastro" at bounding box center [305, 84] width 84 height 20
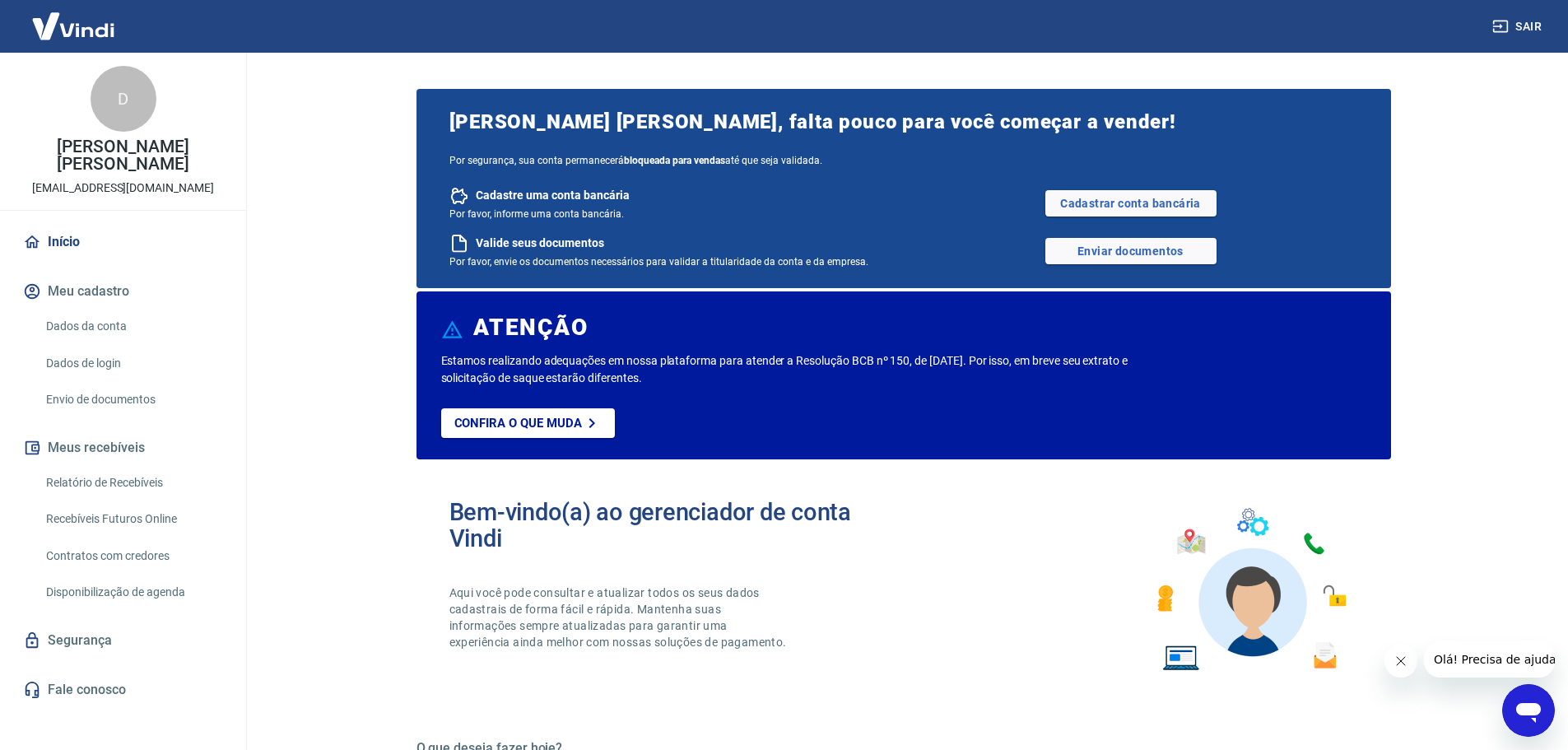
click at [111, 327] on link "Dados da conta" at bounding box center [132, 325] width 187 height 33
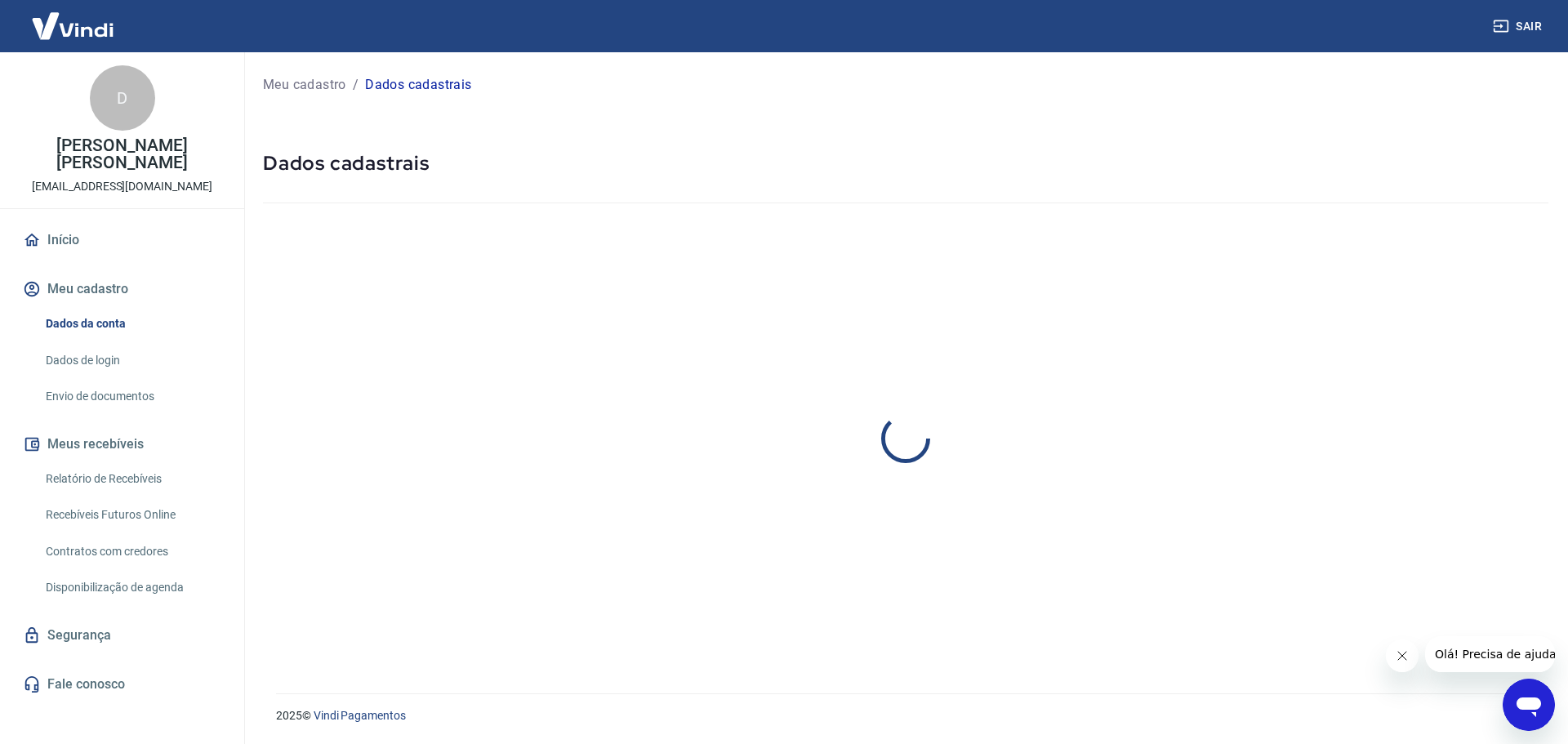
select select "SC"
select select "business"
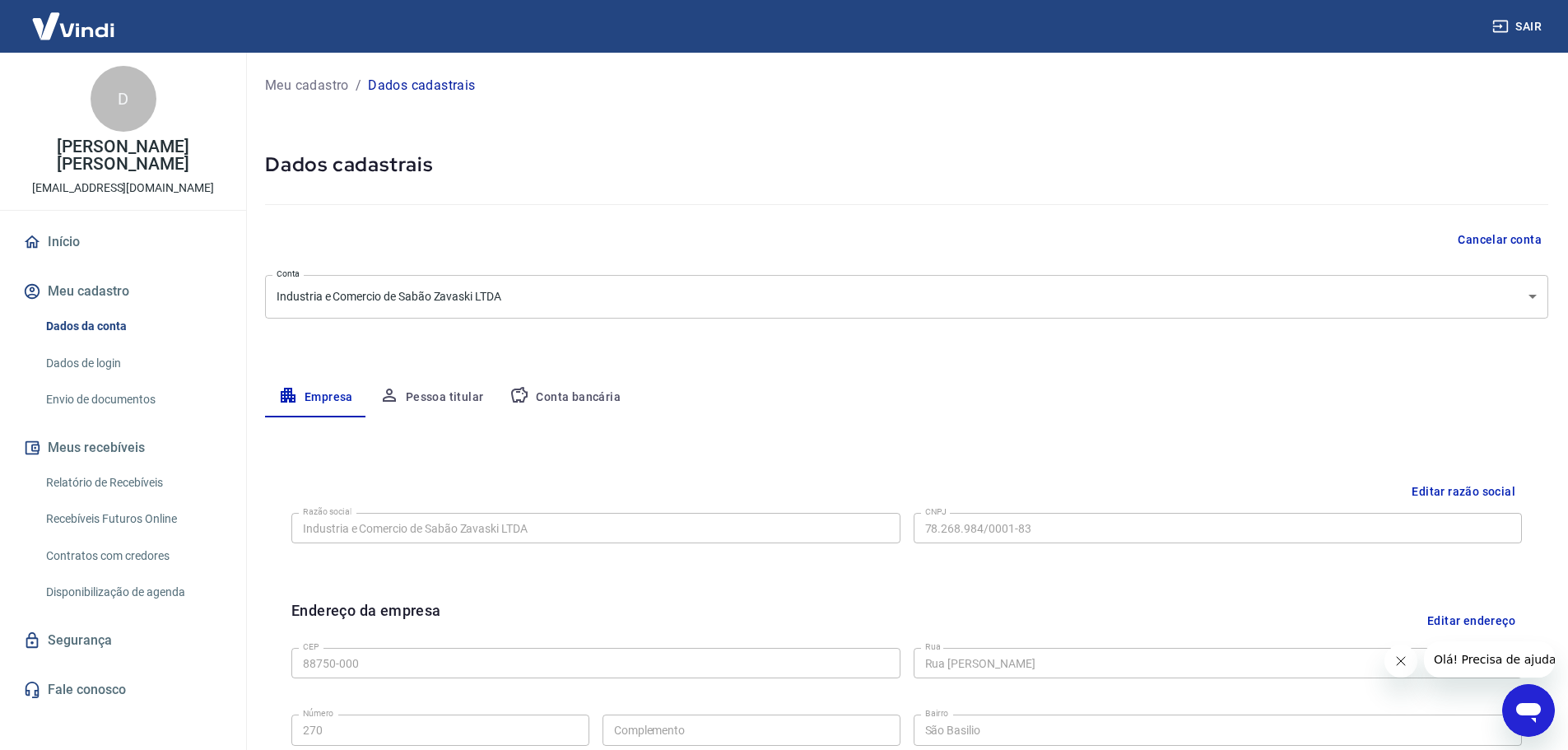
click at [291, 85] on p "Meu cadastro" at bounding box center [307, 85] width 84 height 20
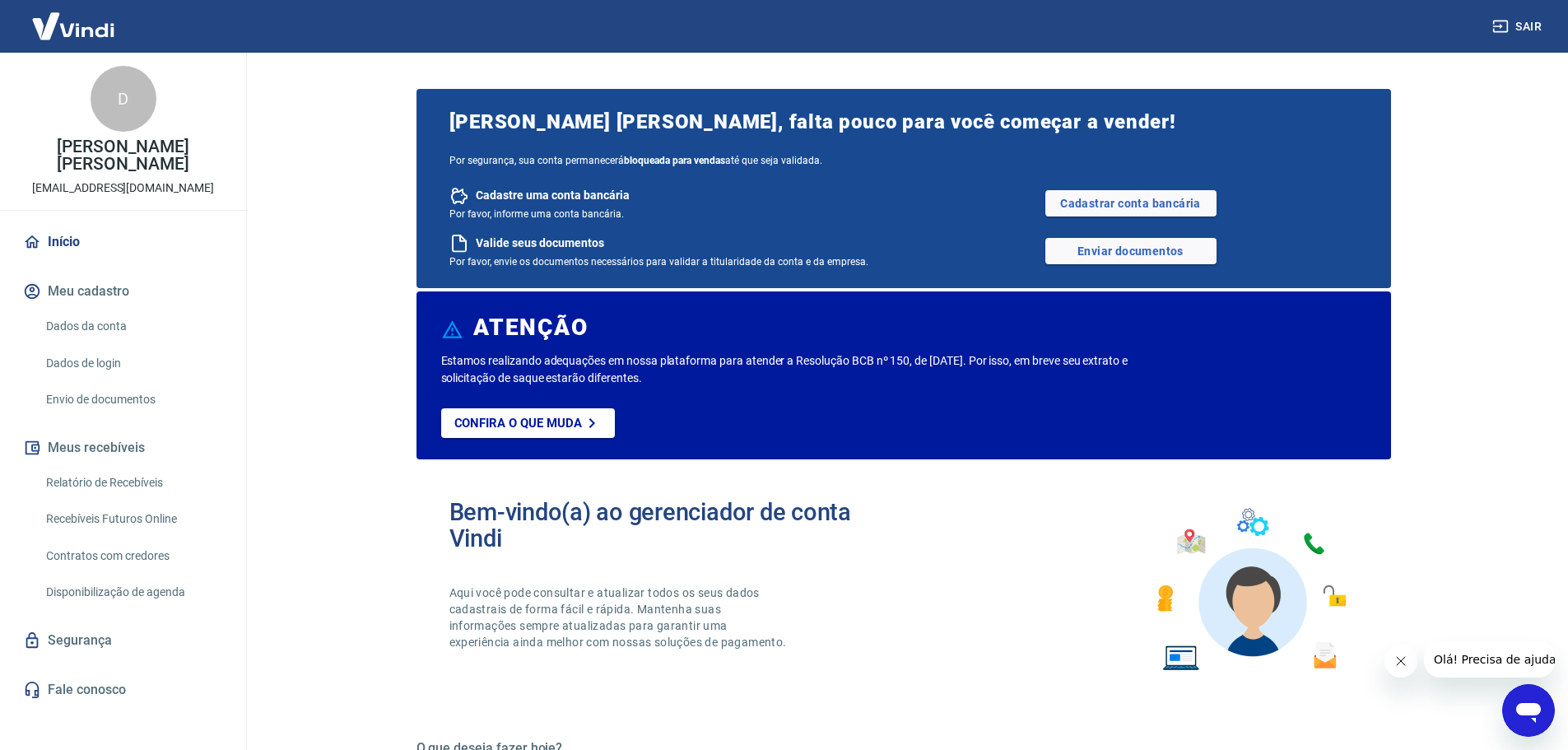
click at [104, 320] on link "Dados da conta" at bounding box center [132, 325] width 187 height 33
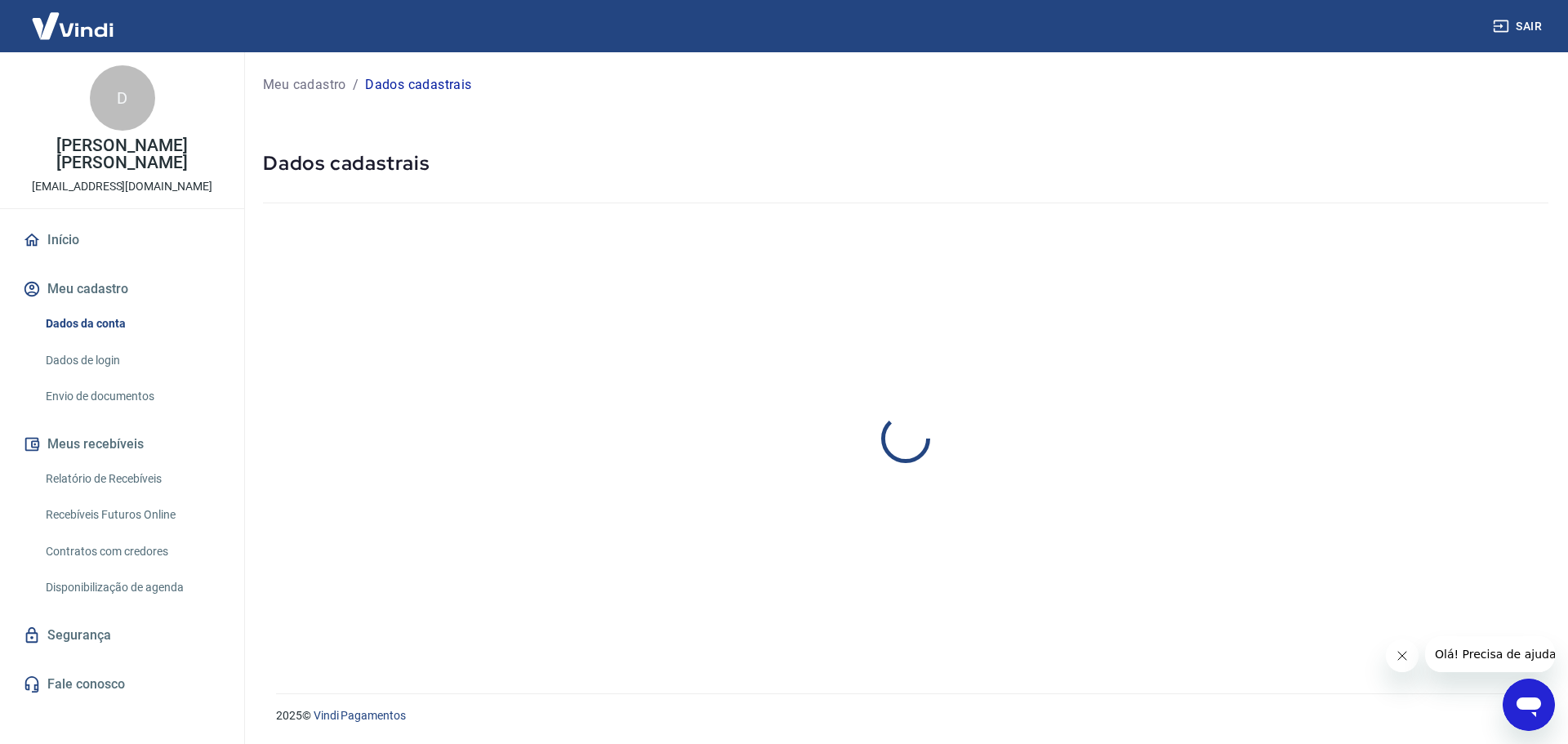
select select "SC"
select select "business"
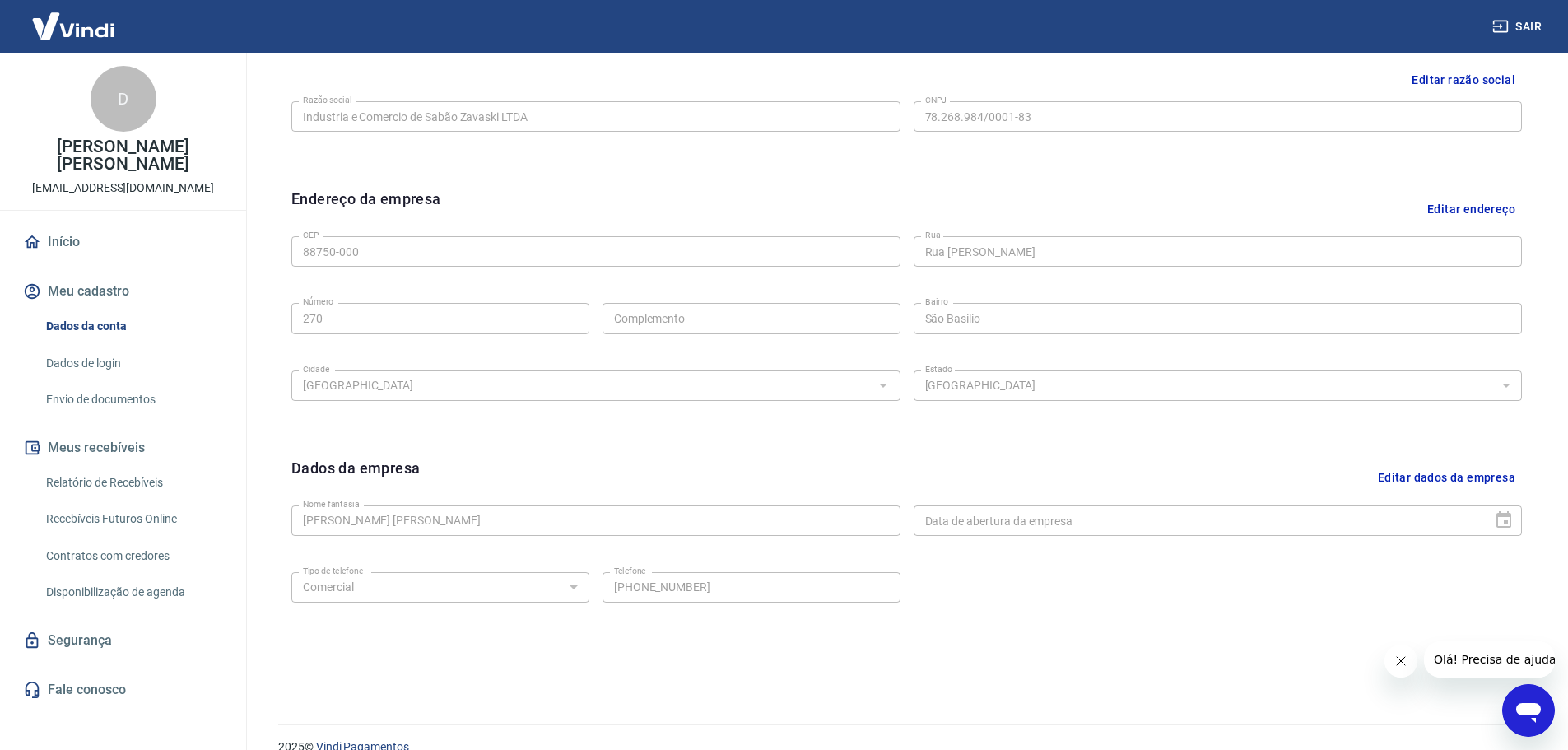
scroll to position [437, 0]
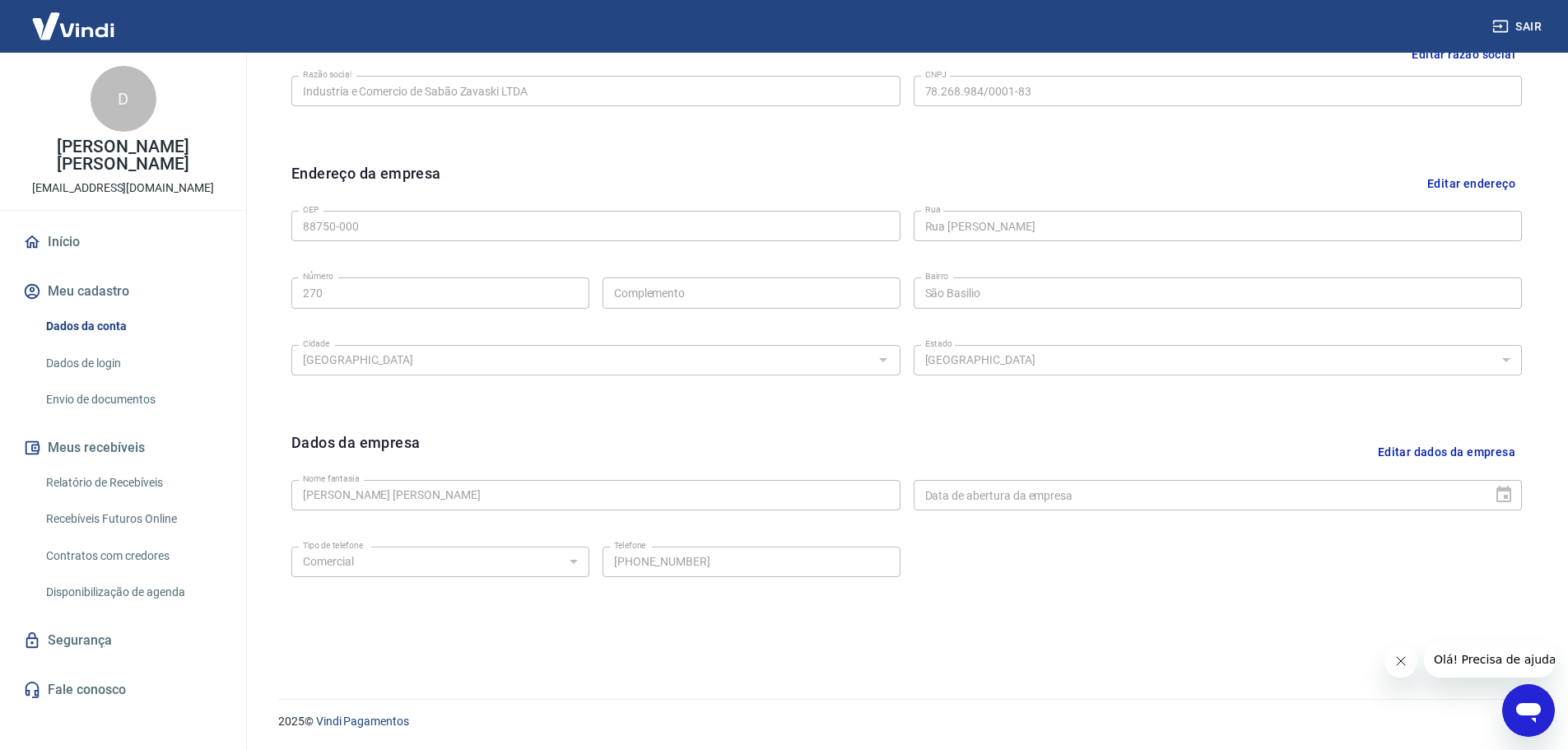
click at [1448, 442] on button "Editar dados da empresa" at bounding box center [1446, 452] width 150 height 42
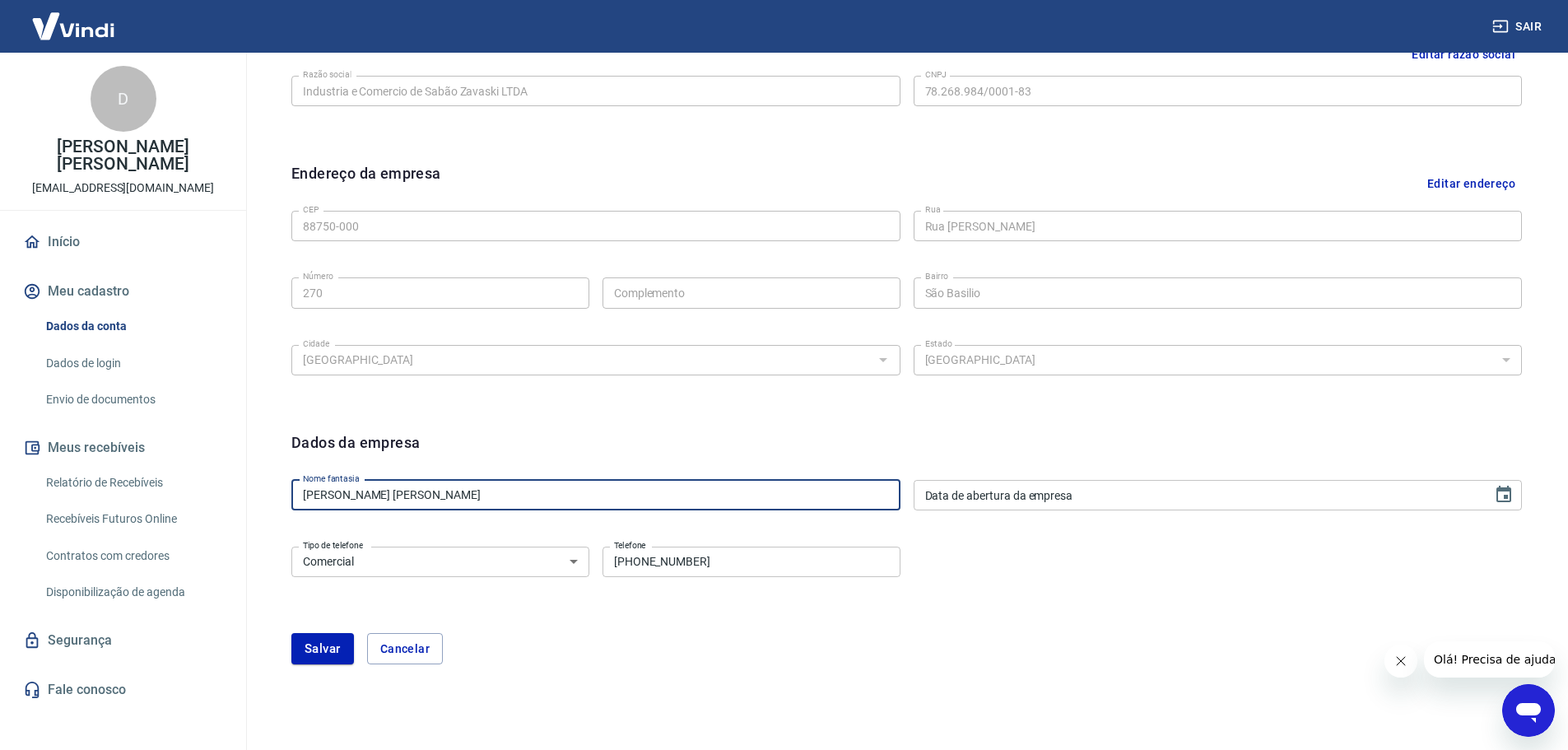
drag, startPoint x: 580, startPoint y: 495, endPoint x: 150, endPoint y: 469, distance: 430.8
type input "Industria e Comercio de Sabão Zavaski ltda"
click at [1067, 491] on input "DD/MM/YYYY" at bounding box center [1198, 496] width 568 height 31
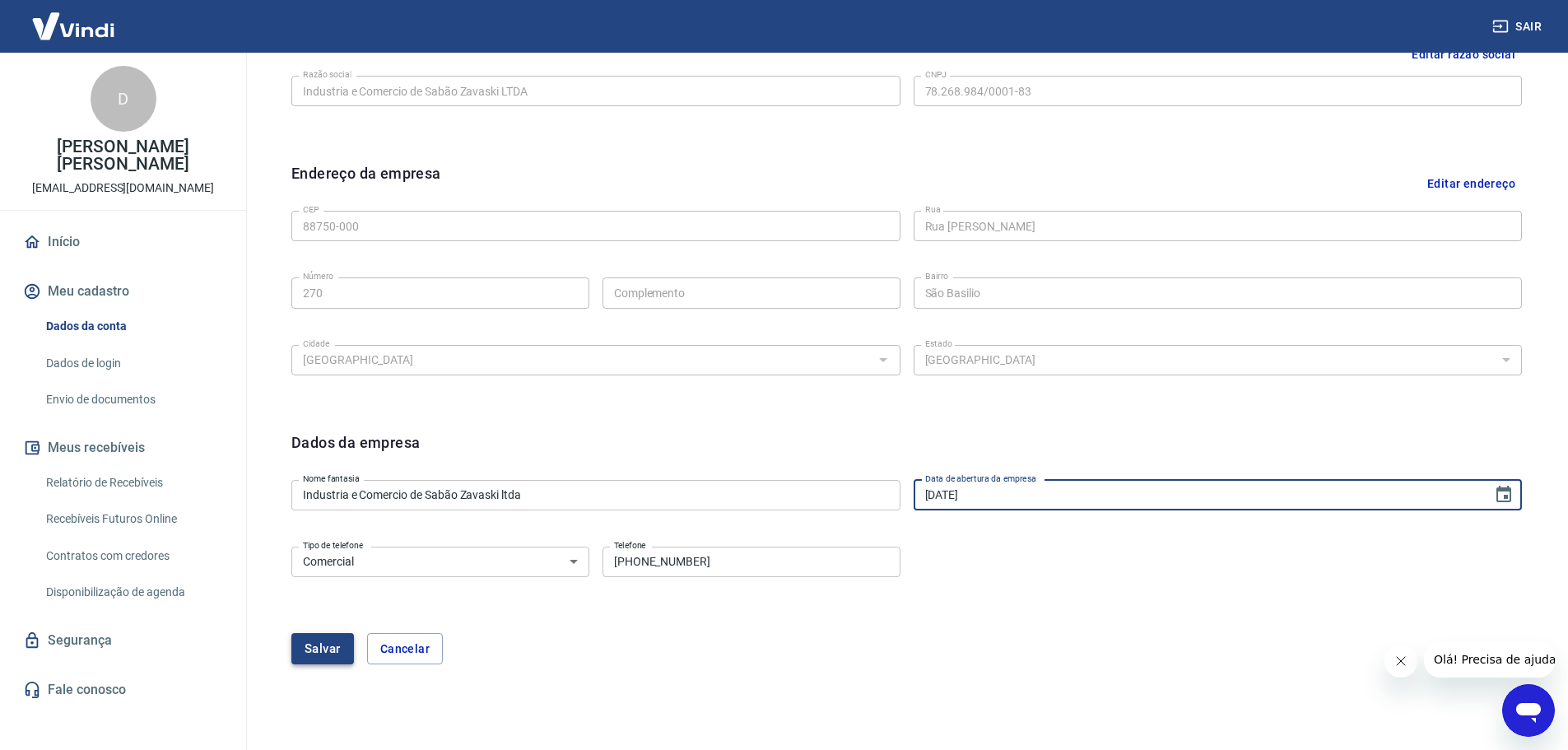
type input "20/05/1973"
click at [313, 651] on button "Salvar" at bounding box center [322, 649] width 62 height 32
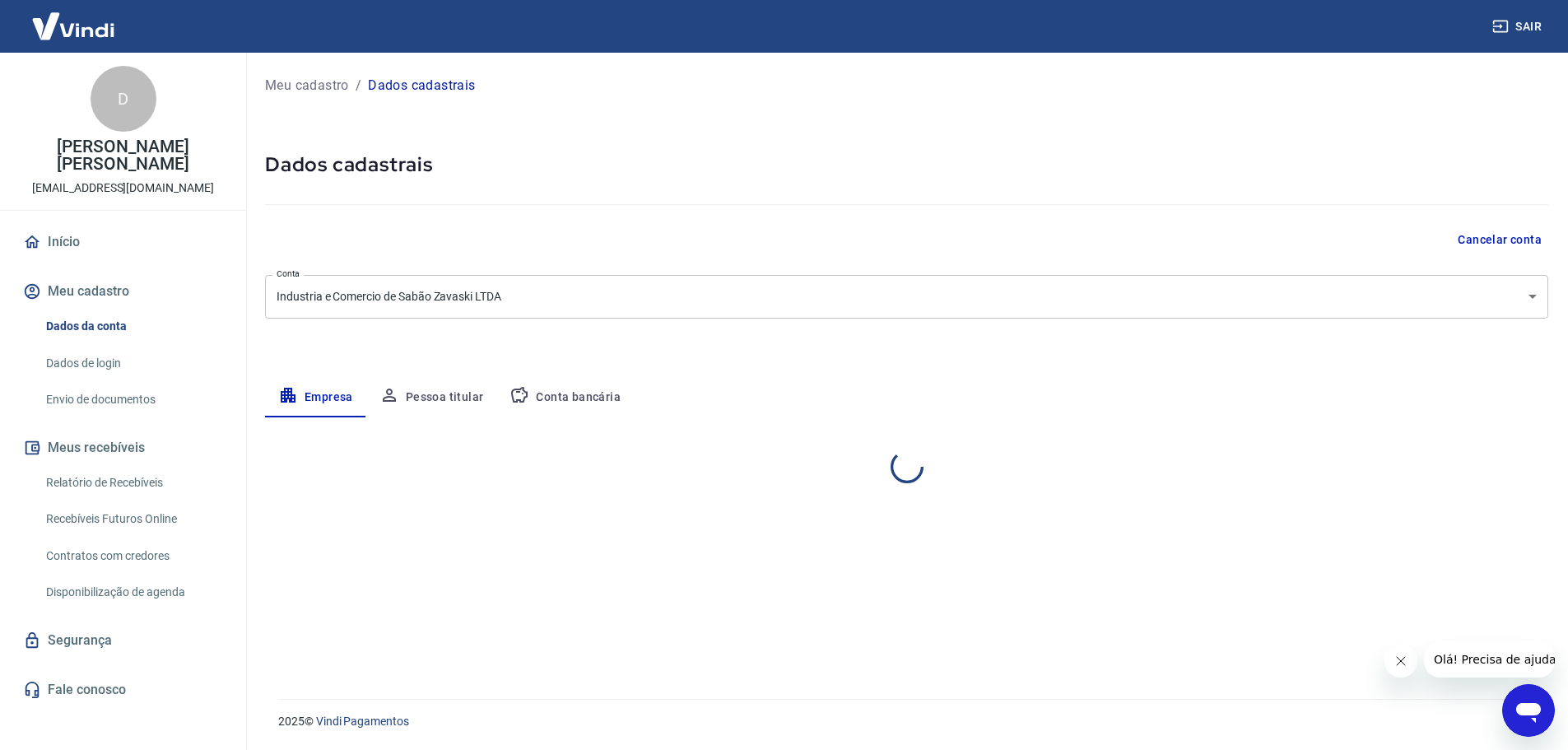
scroll to position [0, 0]
select select "SC"
select select "business"
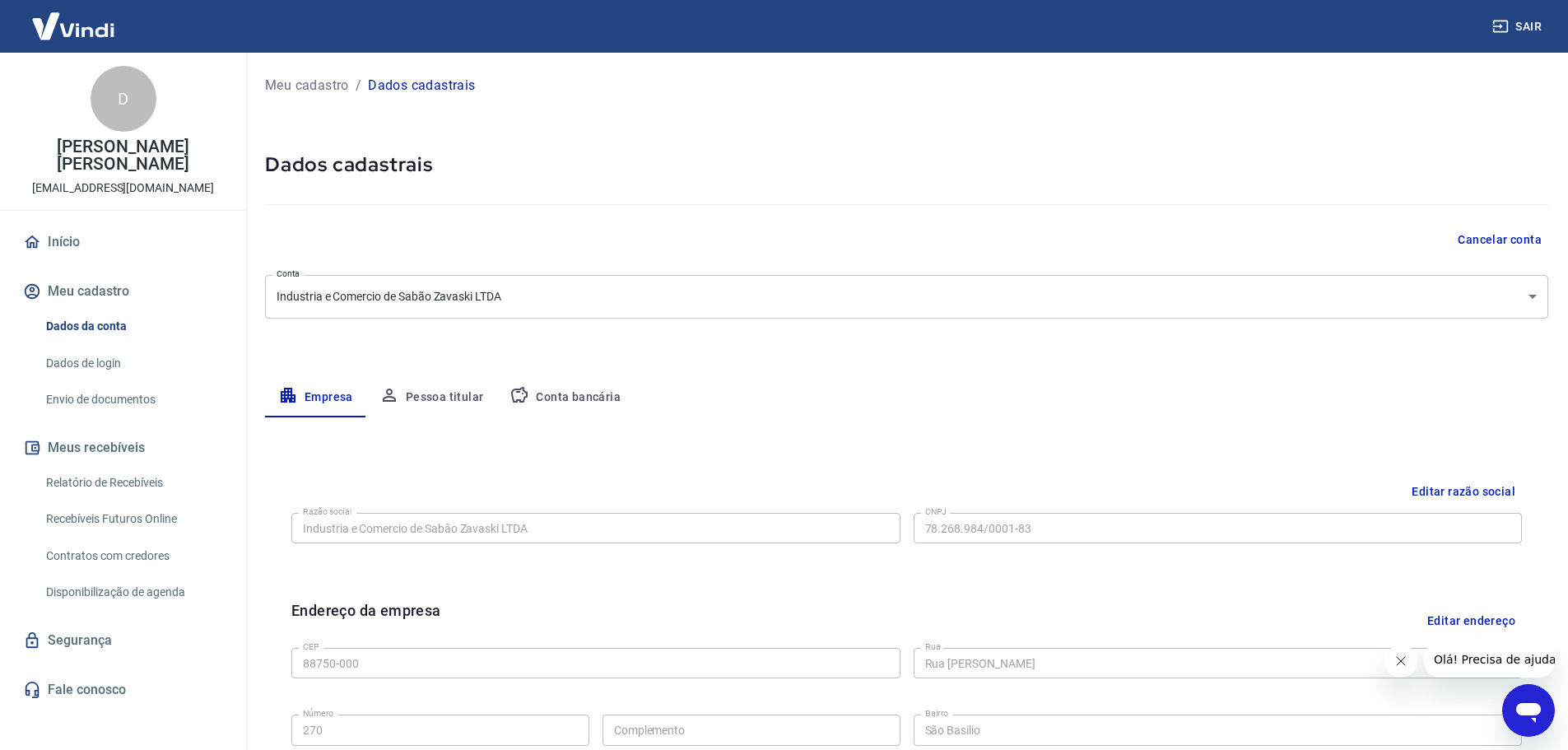
click at [427, 396] on button "Pessoa titular" at bounding box center [431, 397] width 131 height 39
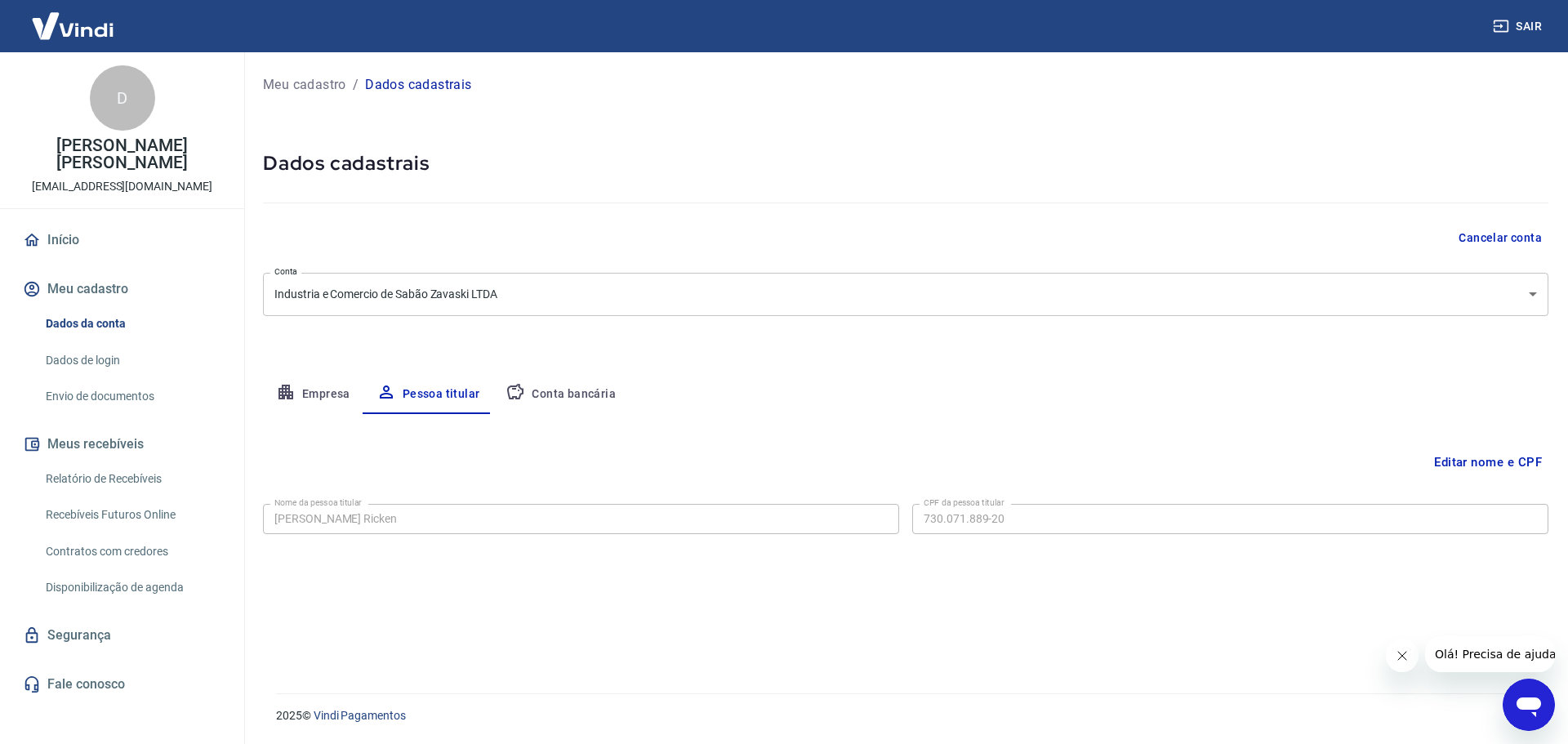
click at [541, 400] on button "Conta bancária" at bounding box center [561, 394] width 137 height 39
click at [878, 512] on div at bounding box center [881, 518] width 21 height 23
click at [1477, 464] on button "Editar conta bancária" at bounding box center [1480, 462] width 137 height 31
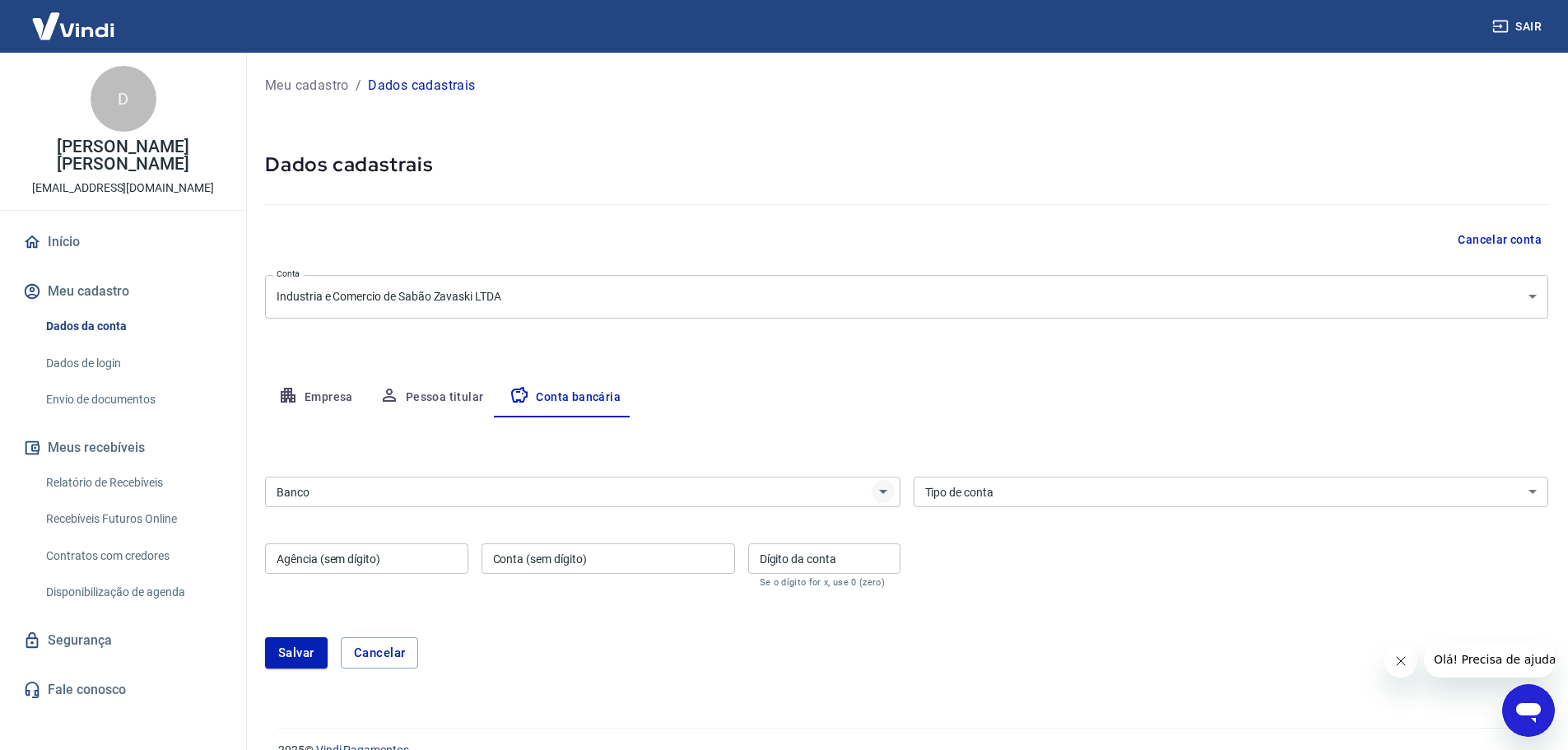
click at [889, 488] on icon "Abrir" at bounding box center [883, 491] width 20 height 20
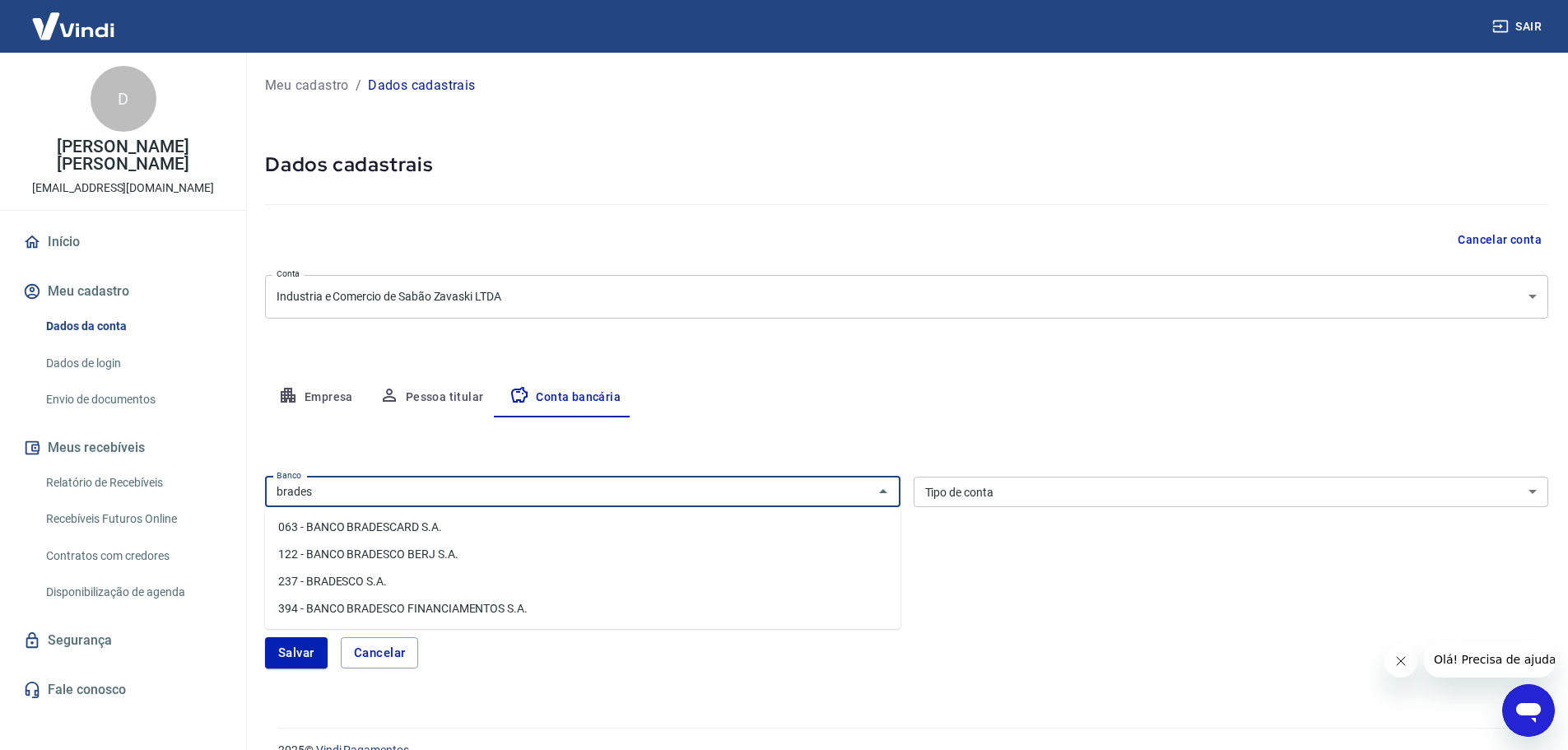
click at [359, 578] on li "237 - BRADESCO S.A." at bounding box center [583, 582] width 635 height 27
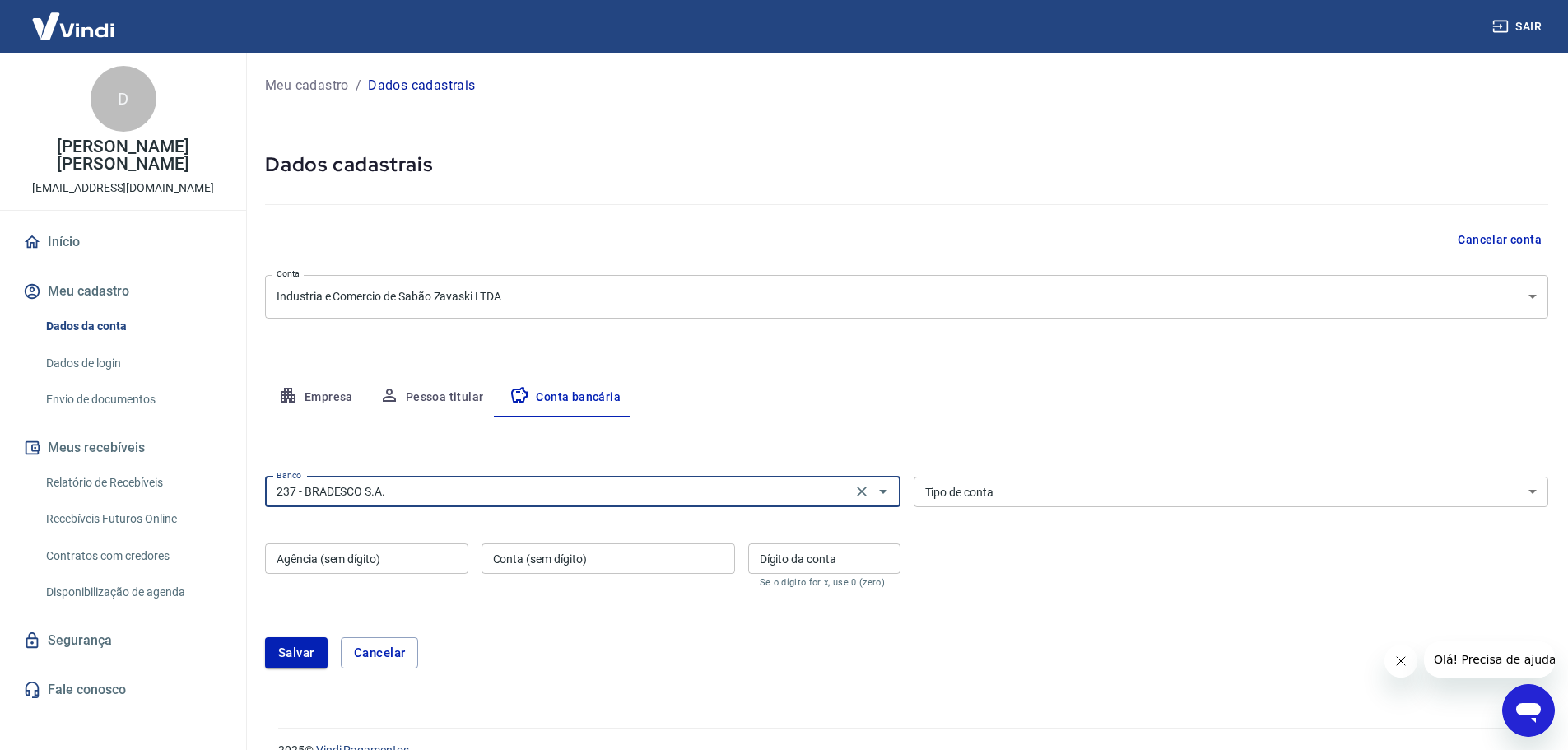
type input "237 - BRADESCO S.A."
click at [1006, 492] on select "Conta Corrente Conta Poupança" at bounding box center [1231, 492] width 635 height 31
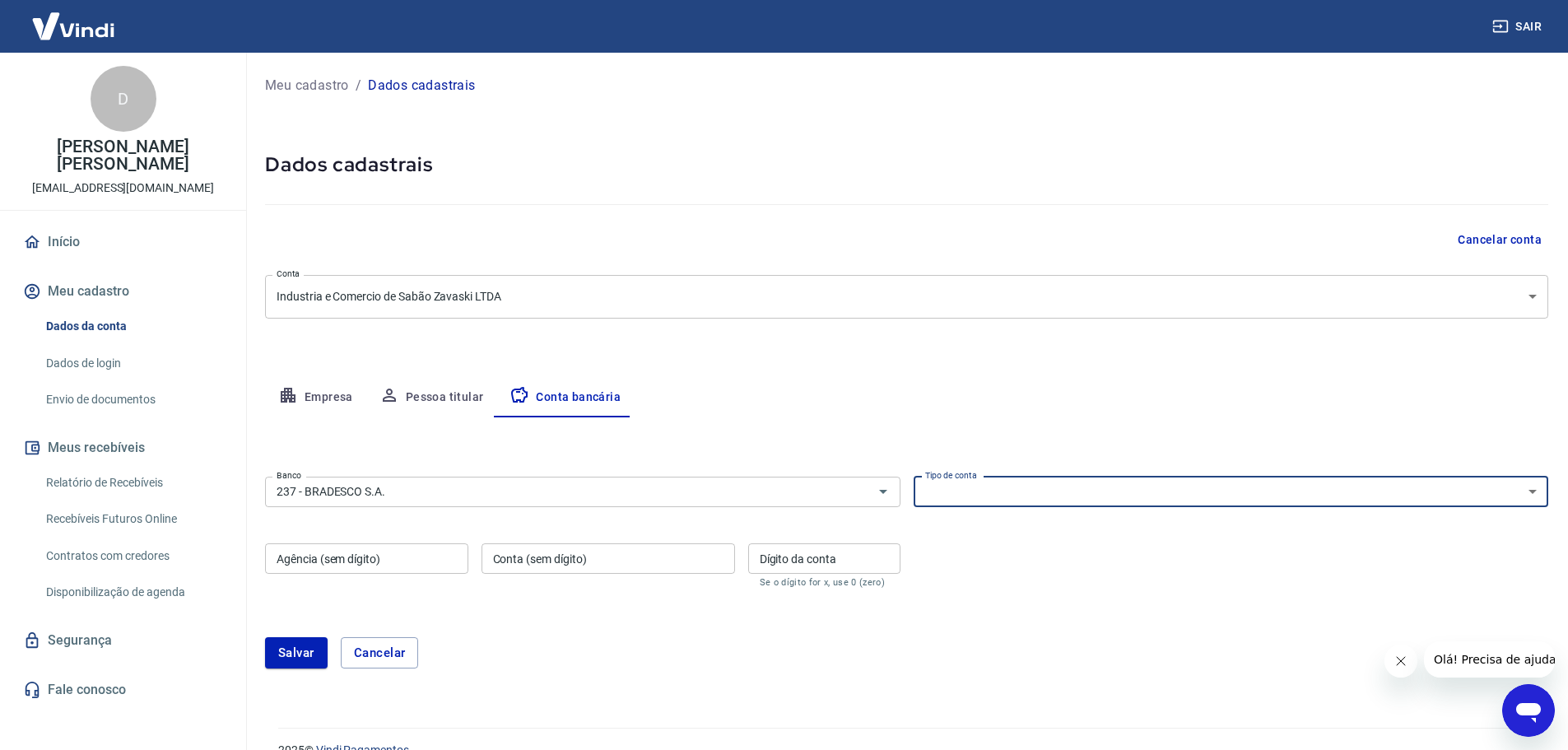
select select "1"
click at [914, 476] on select "Conta Corrente Conta Poupança" at bounding box center [1231, 492] width 635 height 31
click at [416, 557] on input "Agência (sem dígito)" at bounding box center [366, 559] width 203 height 31
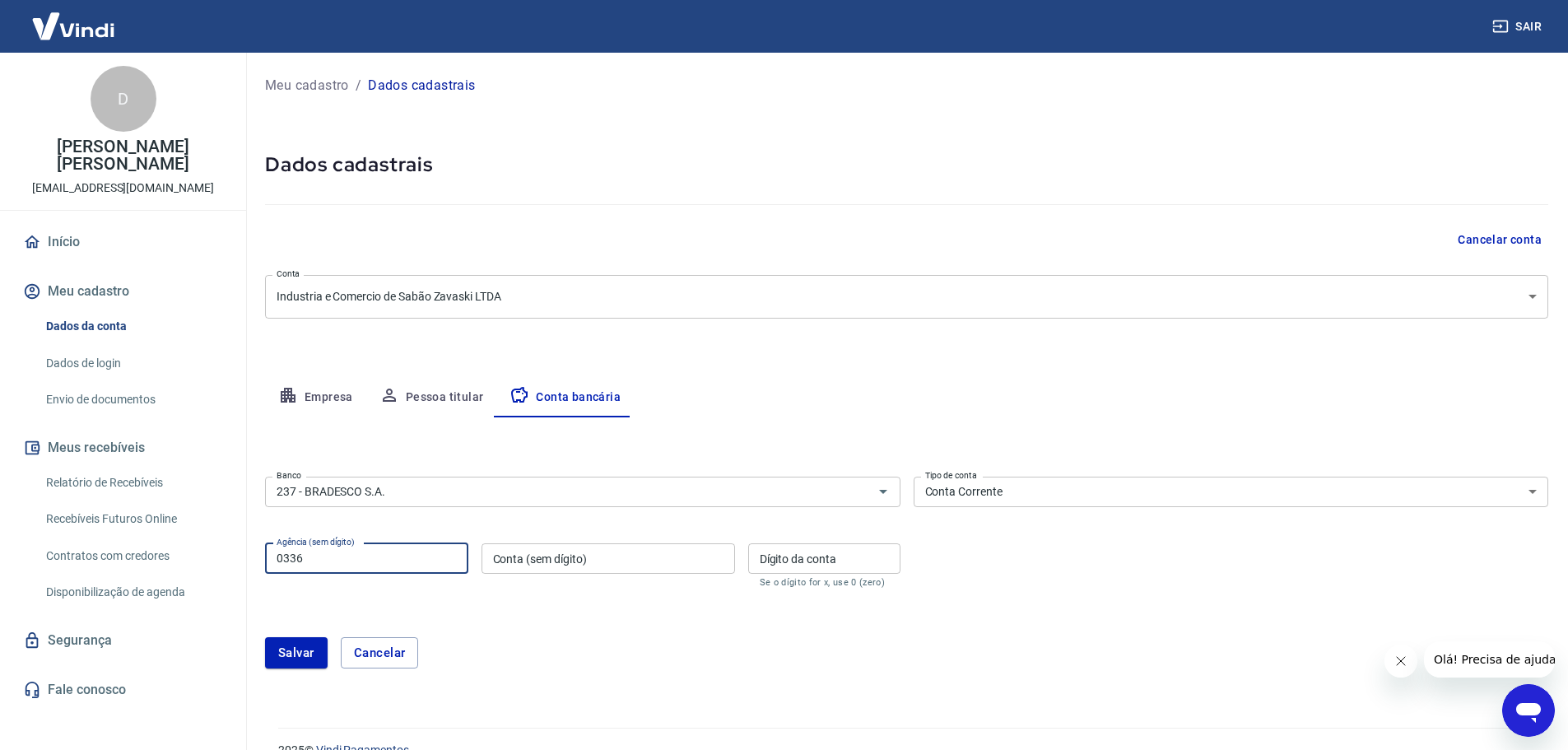
drag, startPoint x: 346, startPoint y: 558, endPoint x: 158, endPoint y: 545, distance: 188.4
click at [158, 545] on div "Sair D Daiane Santana Damião Della Giustina marketing@zavaski.com.br Início Meu…" at bounding box center [784, 375] width 1568 height 750
type input "0336"
click at [493, 557] on input "Conta (sem dígito)" at bounding box center [607, 559] width 254 height 31
type input "12830"
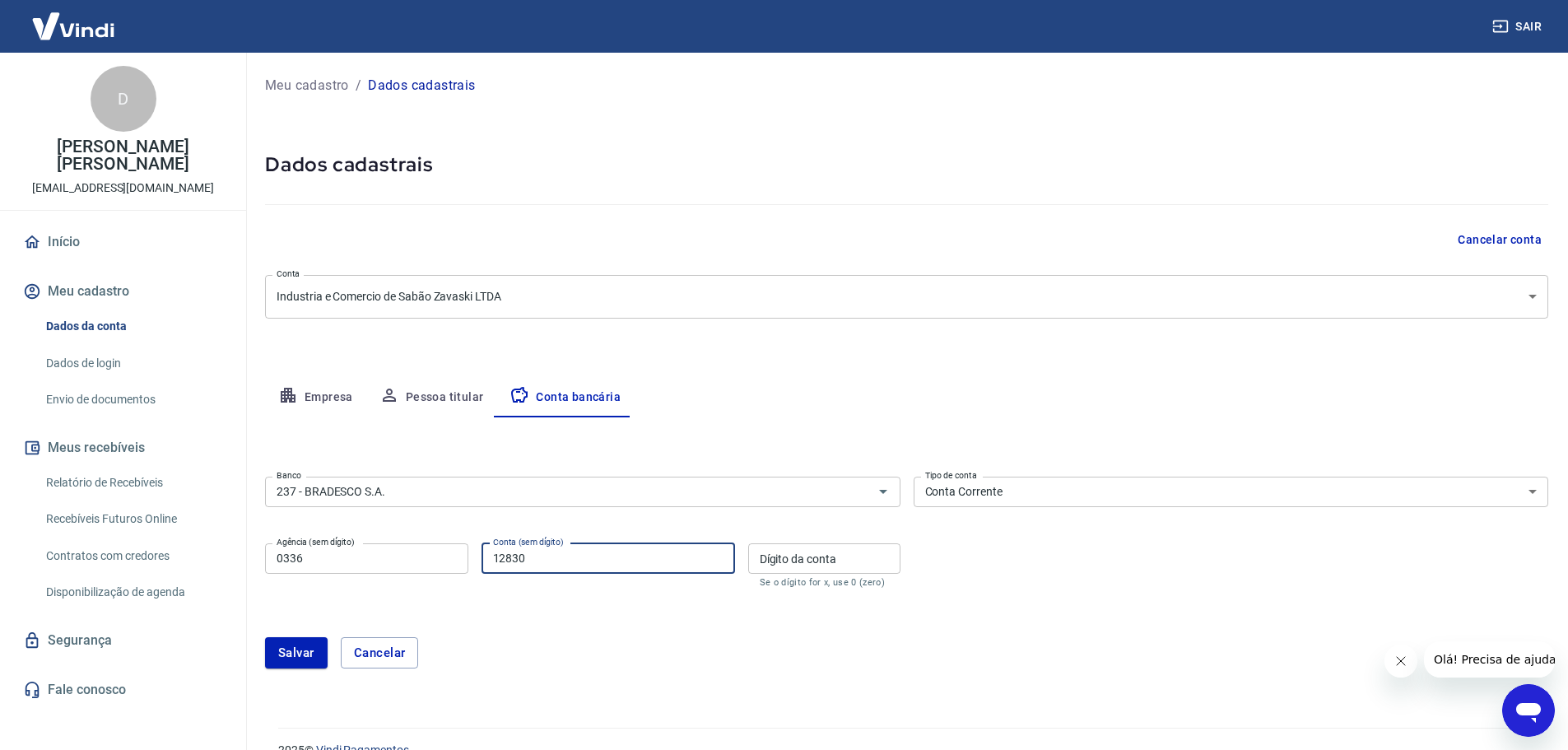
click at [839, 562] on input "Dígito da conta" at bounding box center [824, 559] width 152 height 31
type input "0"
type input "9"
drag, startPoint x: 340, startPoint y: 556, endPoint x: 193, endPoint y: 555, distance: 147.0
click at [193, 555] on div "Sair D Daiane Santana Damião Della Giustina marketing@zavaski.com.br Início Meu…" at bounding box center [784, 375] width 1568 height 750
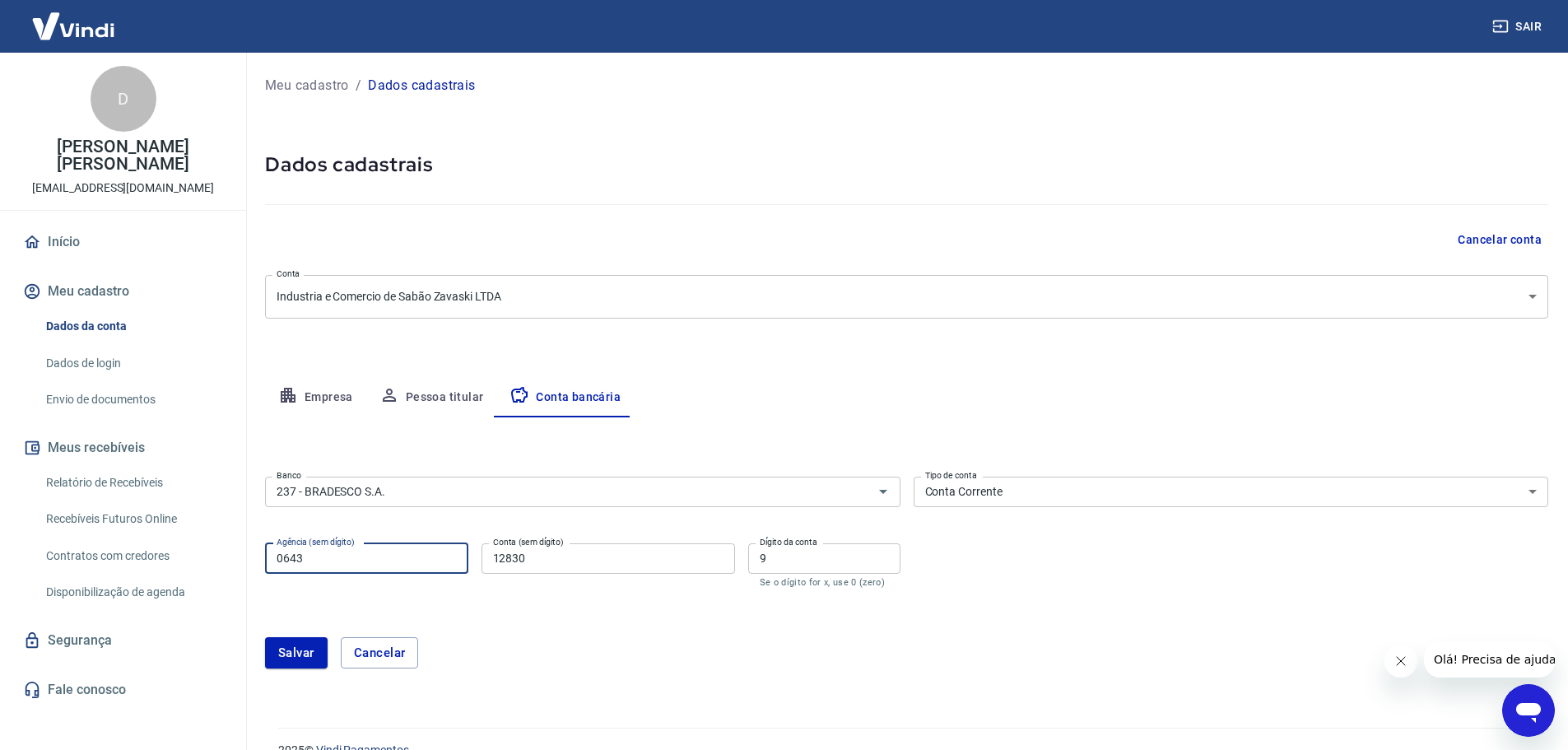
type input "0643"
drag, startPoint x: 537, startPoint y: 559, endPoint x: 480, endPoint y: 559, distance: 57.0
click at [481, 559] on input "12830" at bounding box center [607, 559] width 254 height 31
type input "49575"
drag, startPoint x: 797, startPoint y: 562, endPoint x: 619, endPoint y: 554, distance: 178.2
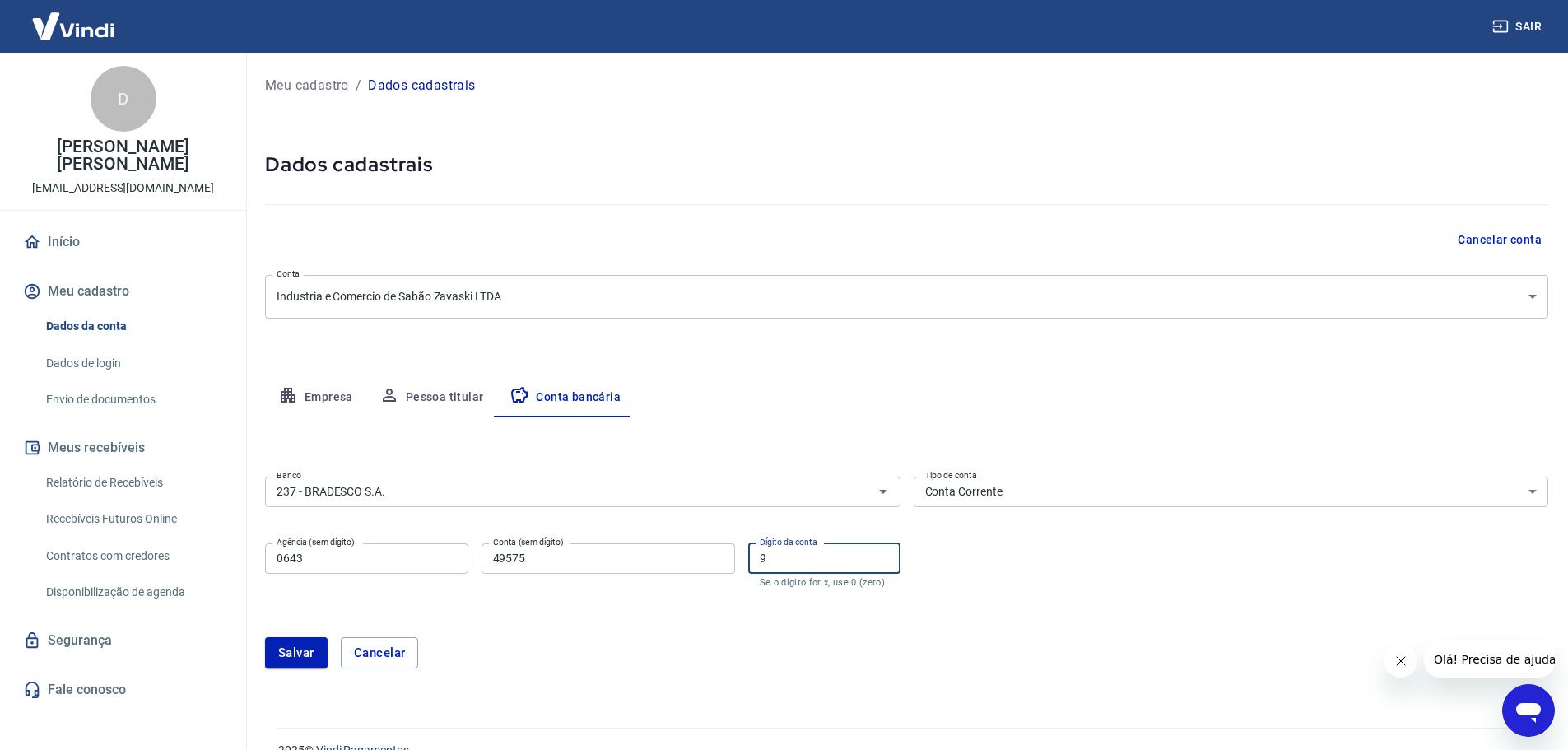
click at [619, 554] on div "Agência (sem dígito) 0643 Agência (sem dígito) Conta (sem dígito) 49575 Conta (…" at bounding box center [583, 563] width 635 height 55
click at [874, 487] on icon "Abrir" at bounding box center [883, 491] width 20 height 20
type input "7"
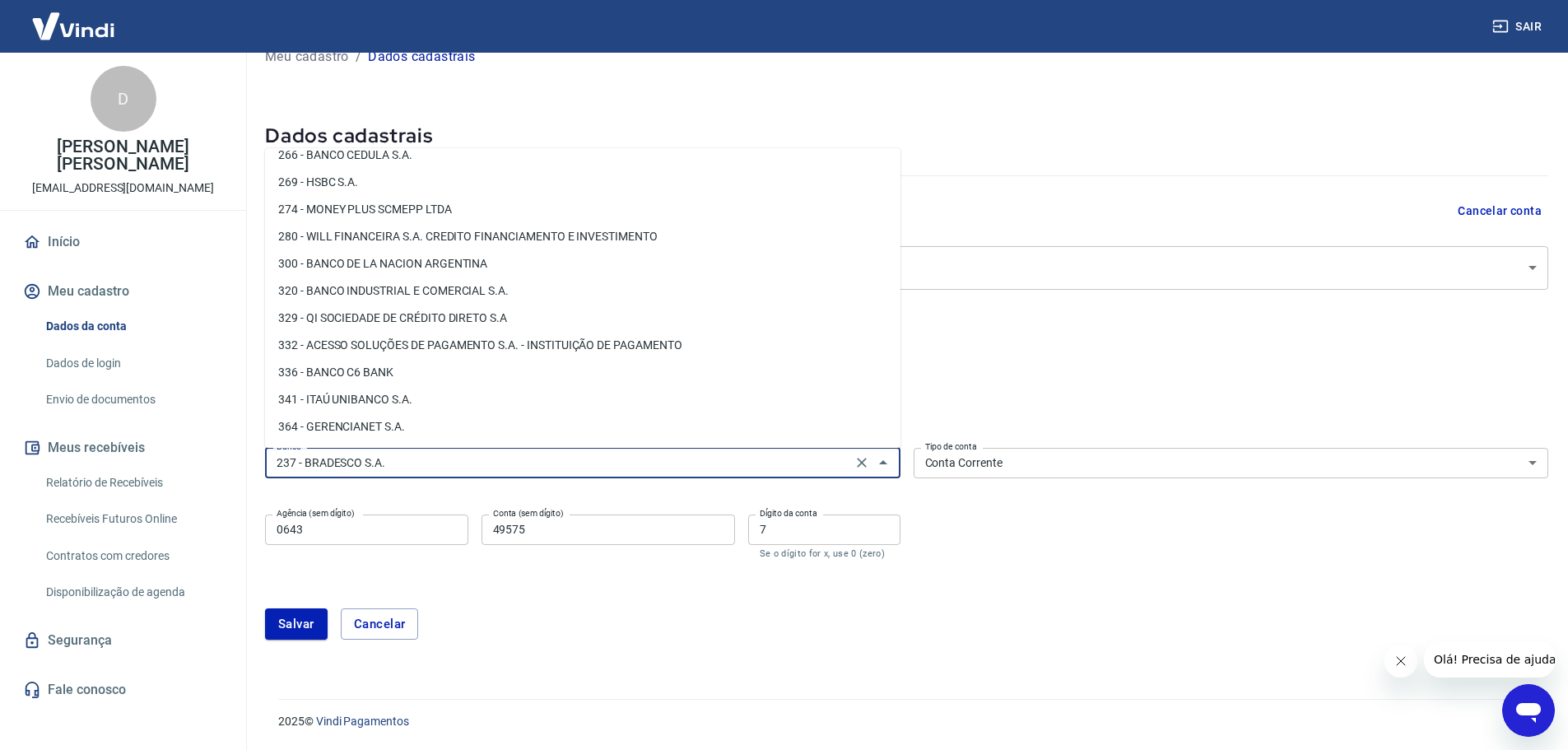
scroll to position [1448, 0]
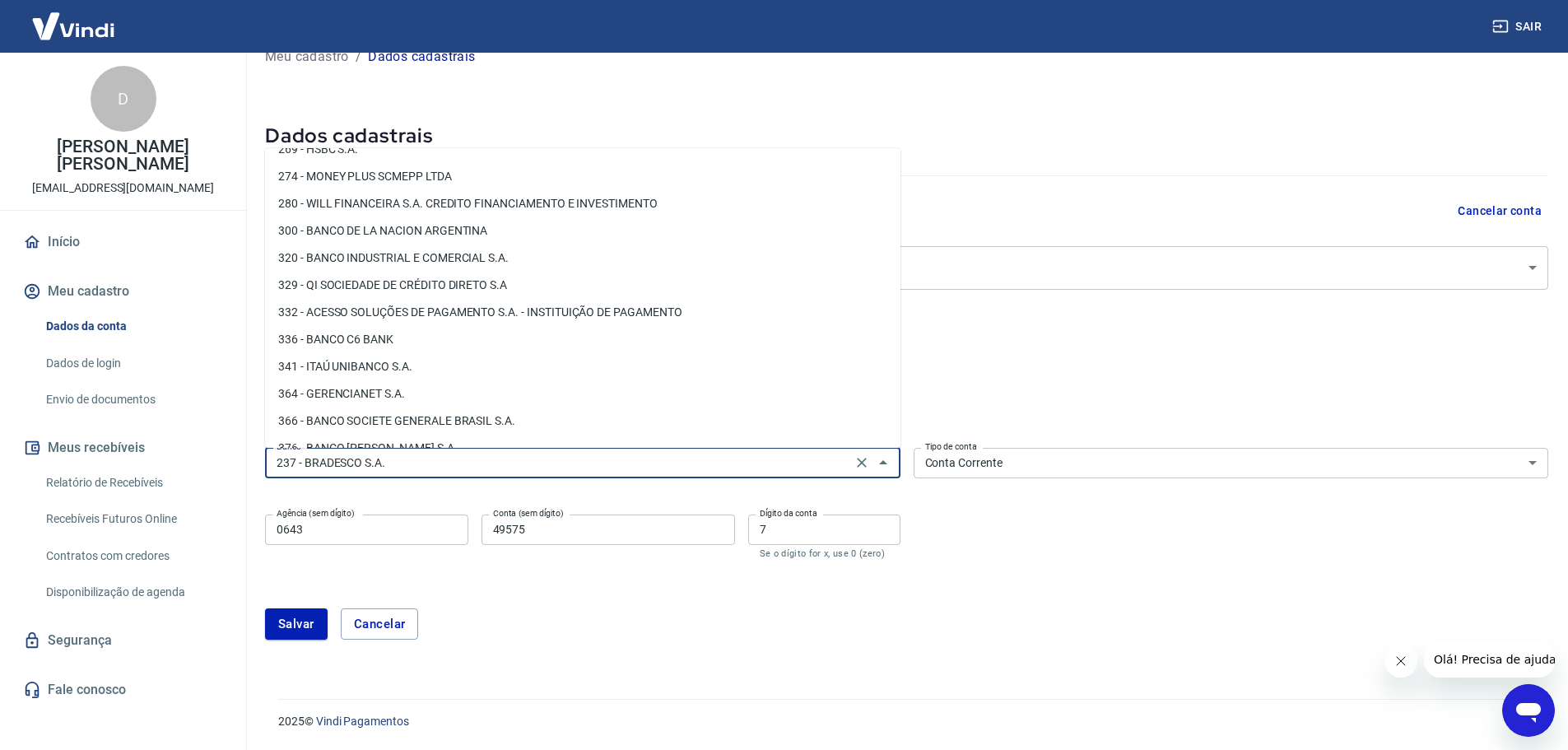
click at [347, 360] on li "341 - ITAÚ UNIBANCO S.A." at bounding box center [583, 366] width 635 height 27
type input "341 - ITAÚ UNIBANCO S.A."
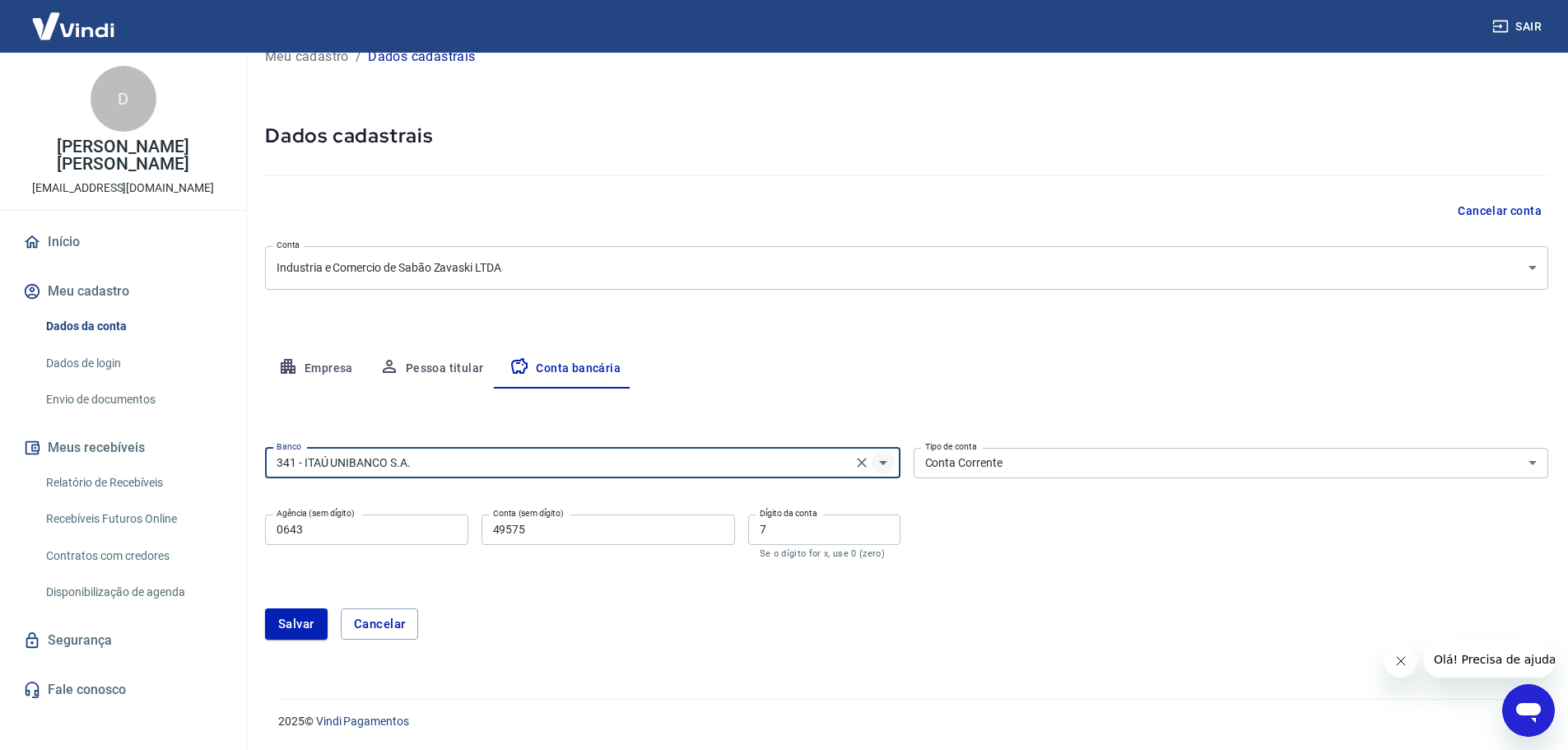
click at [880, 460] on icon "Abrir" at bounding box center [883, 462] width 20 height 20
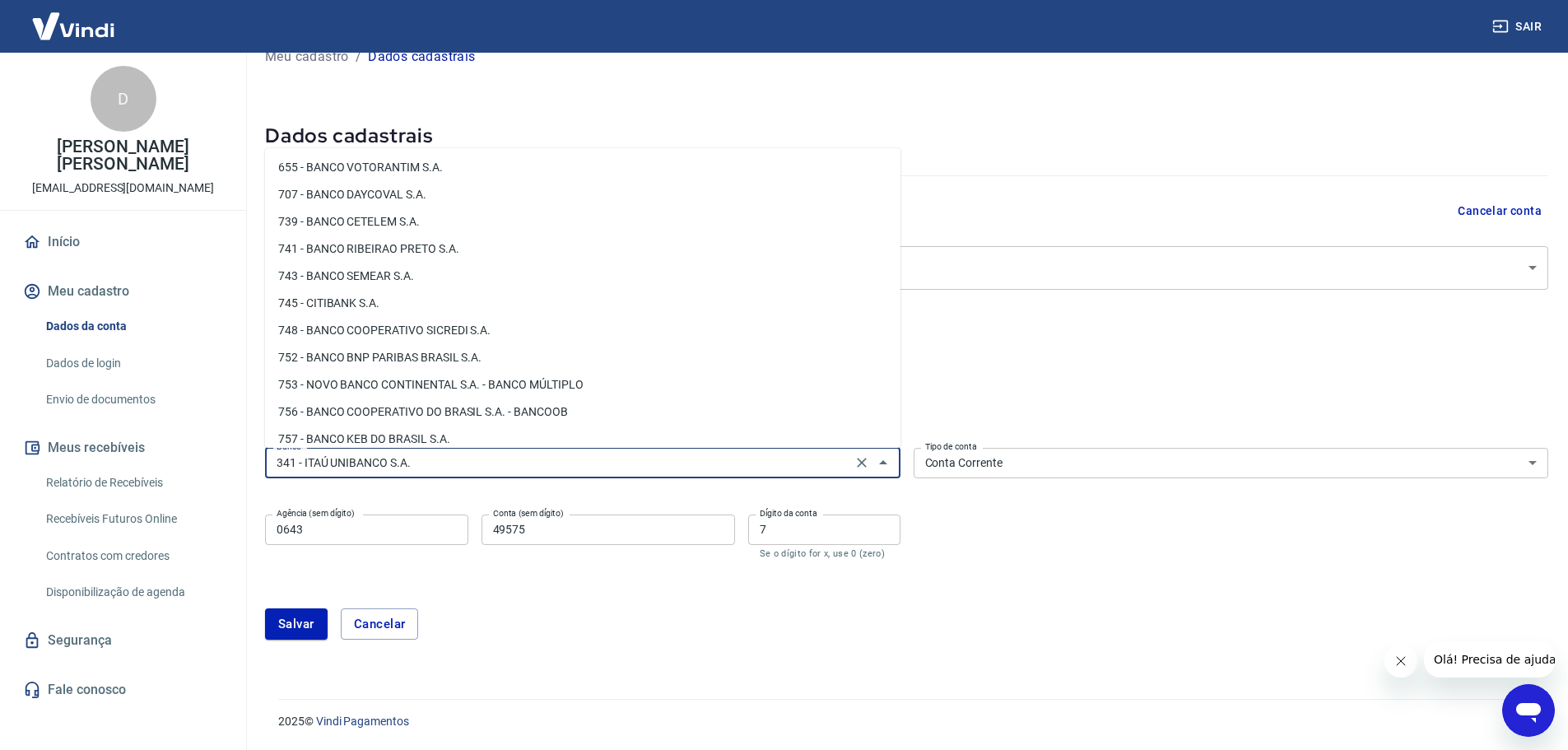
scroll to position [2528, 0]
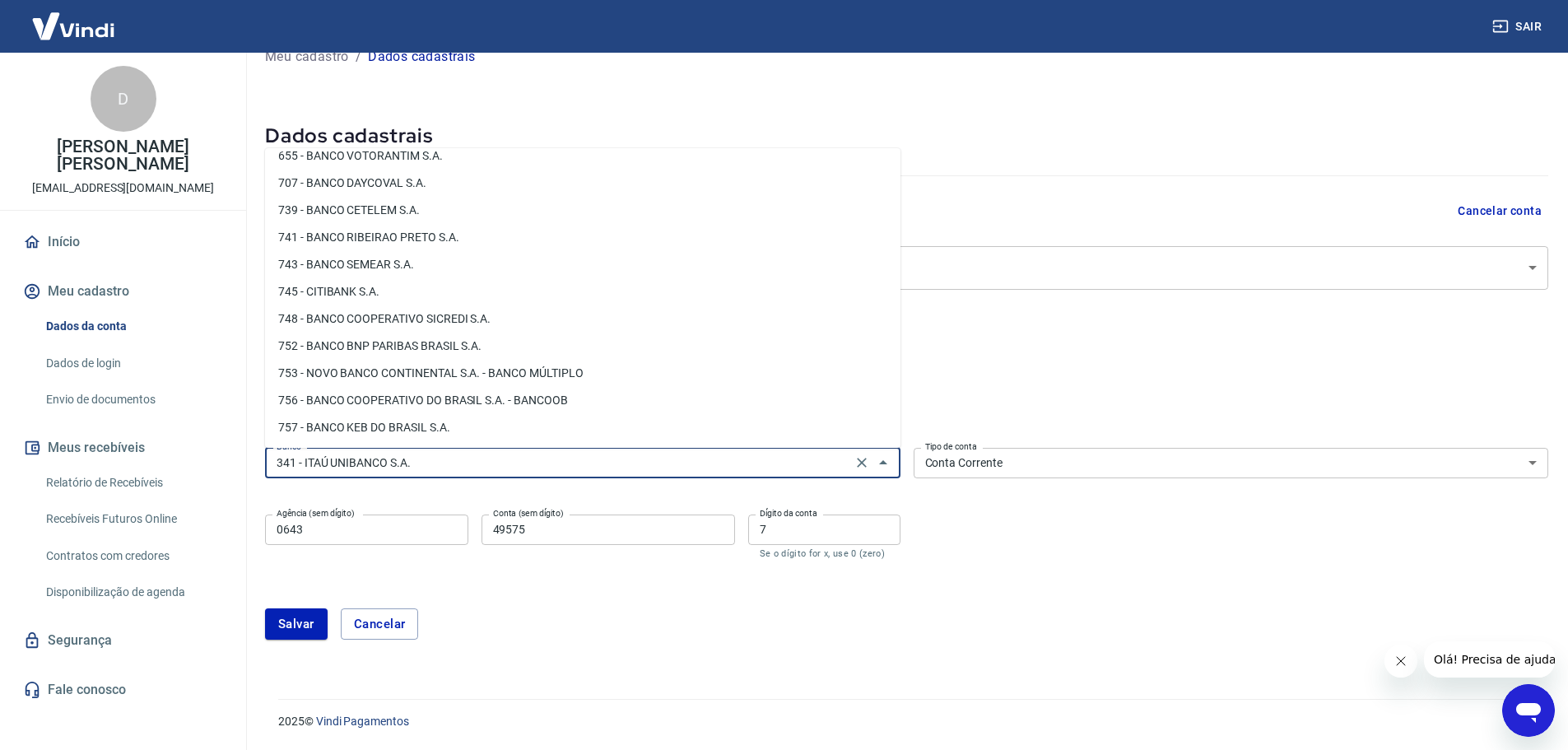
click at [620, 471] on input "341 - ITAÚ UNIBANCO S.A." at bounding box center [558, 463] width 577 height 21
click at [977, 574] on form "Banco 341 - ITAÚ UNIBANCO S.A. Banco Tipo de conta Conta Corrente Conta Poupanç…" at bounding box center [906, 550] width 1283 height 218
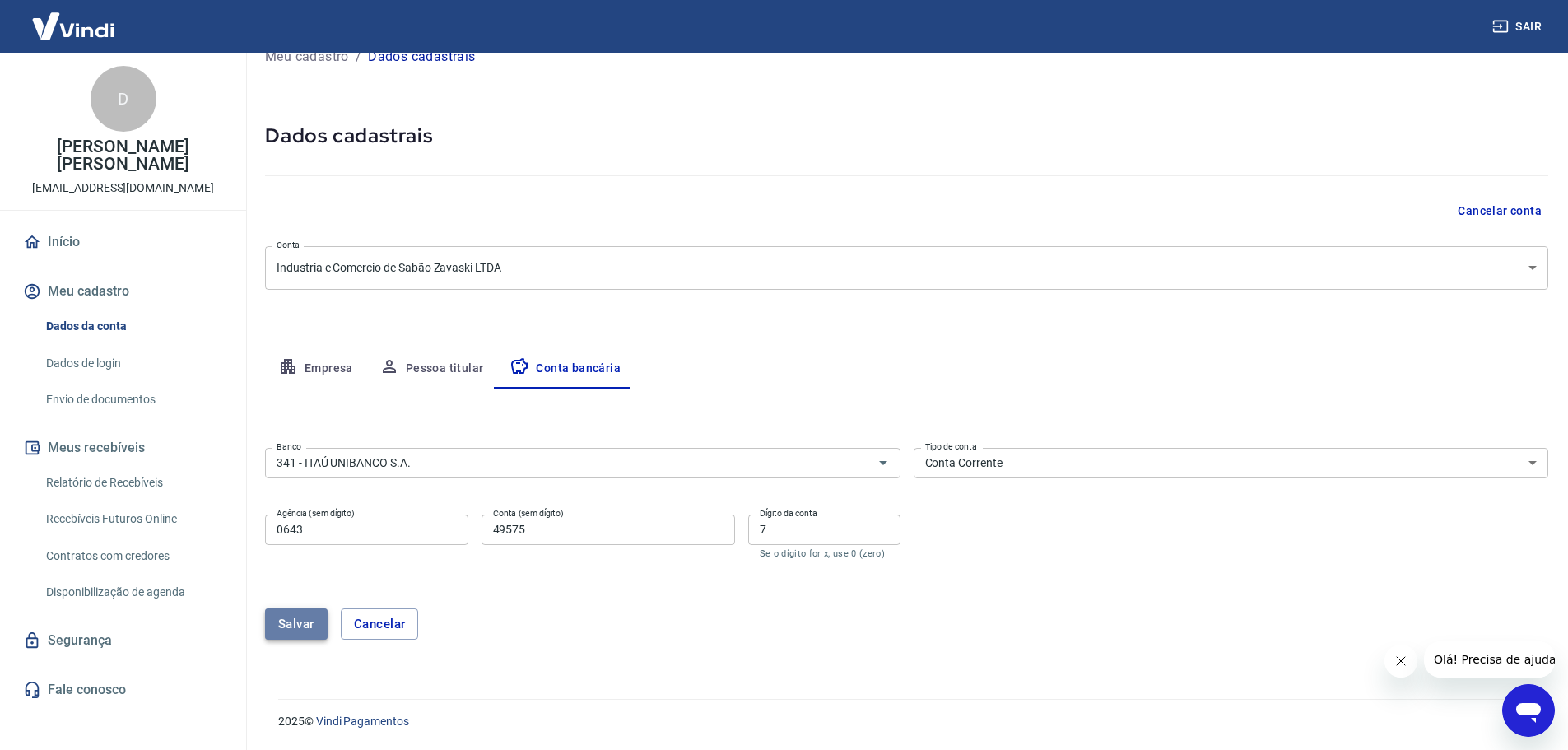
click at [294, 627] on button "Salvar" at bounding box center [296, 624] width 62 height 32
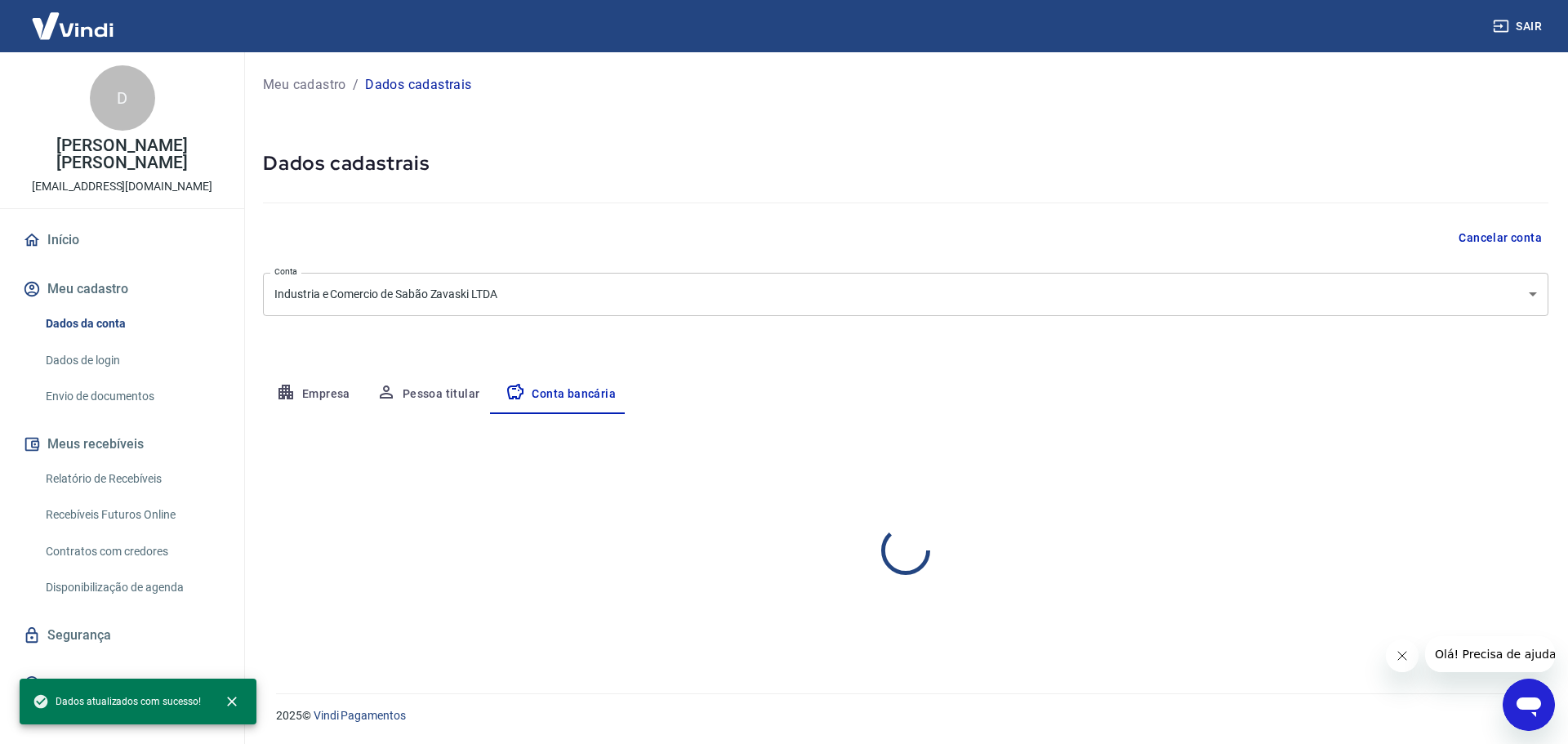
select select "1"
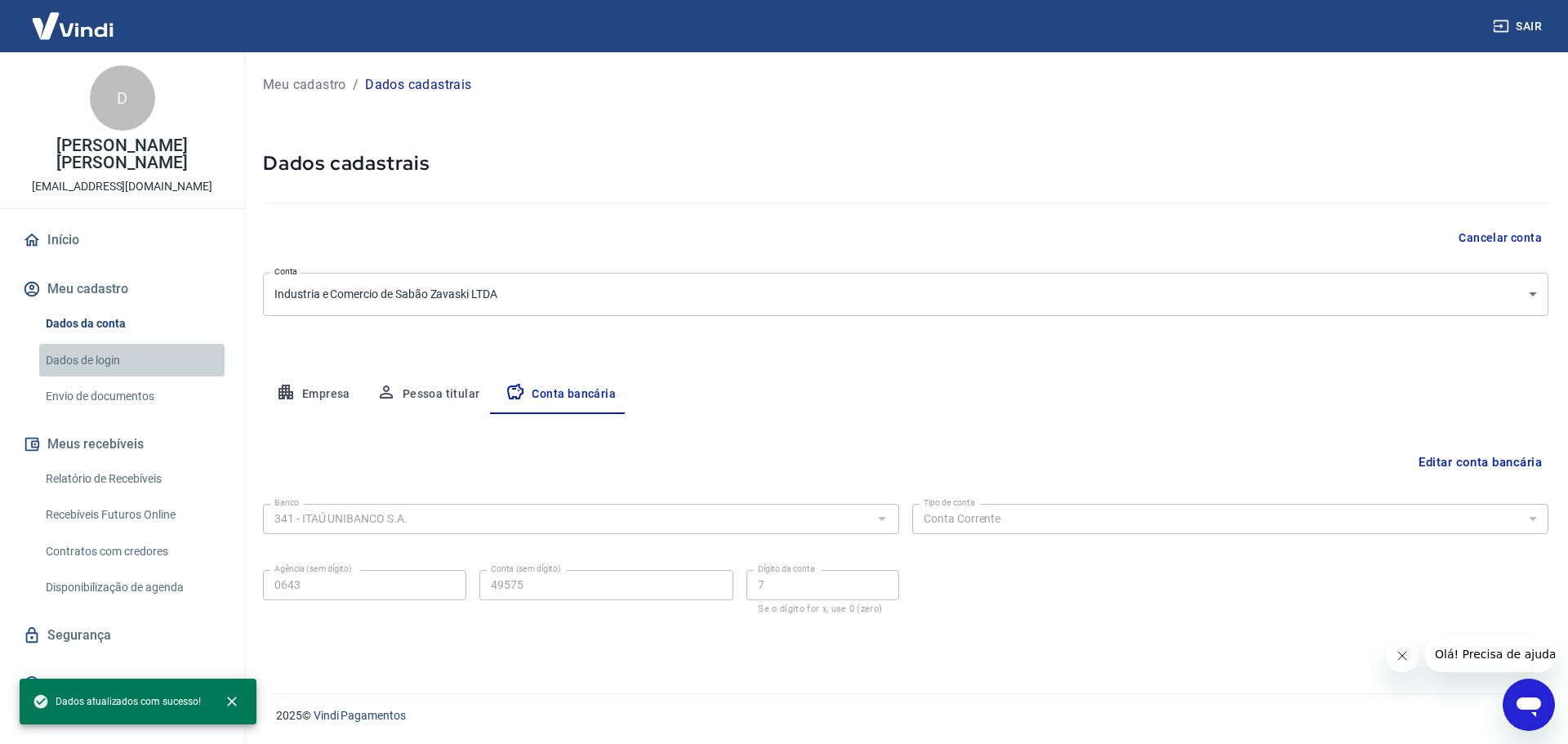
click at [92, 361] on link "Dados de login" at bounding box center [131, 360] width 185 height 33
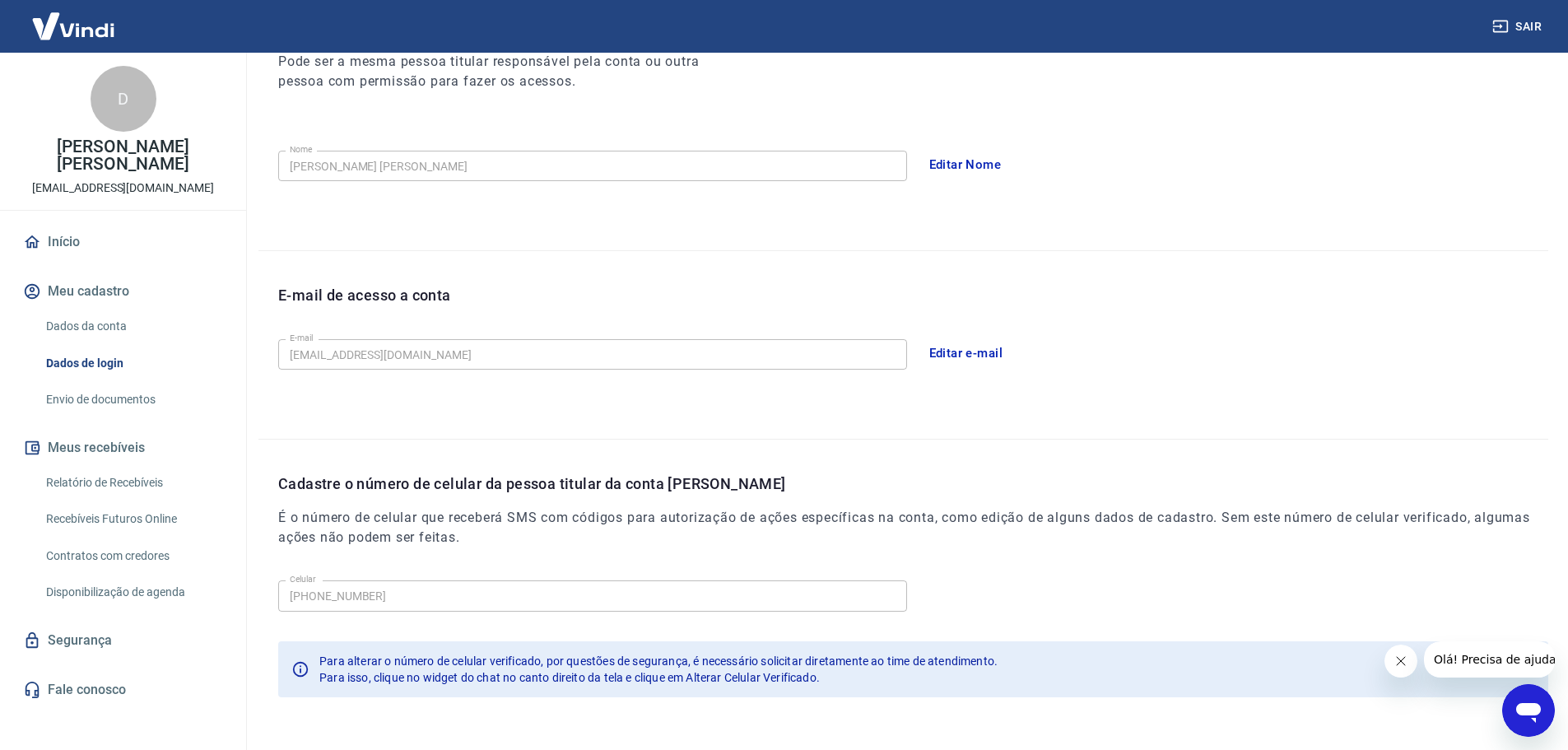
scroll to position [304, 0]
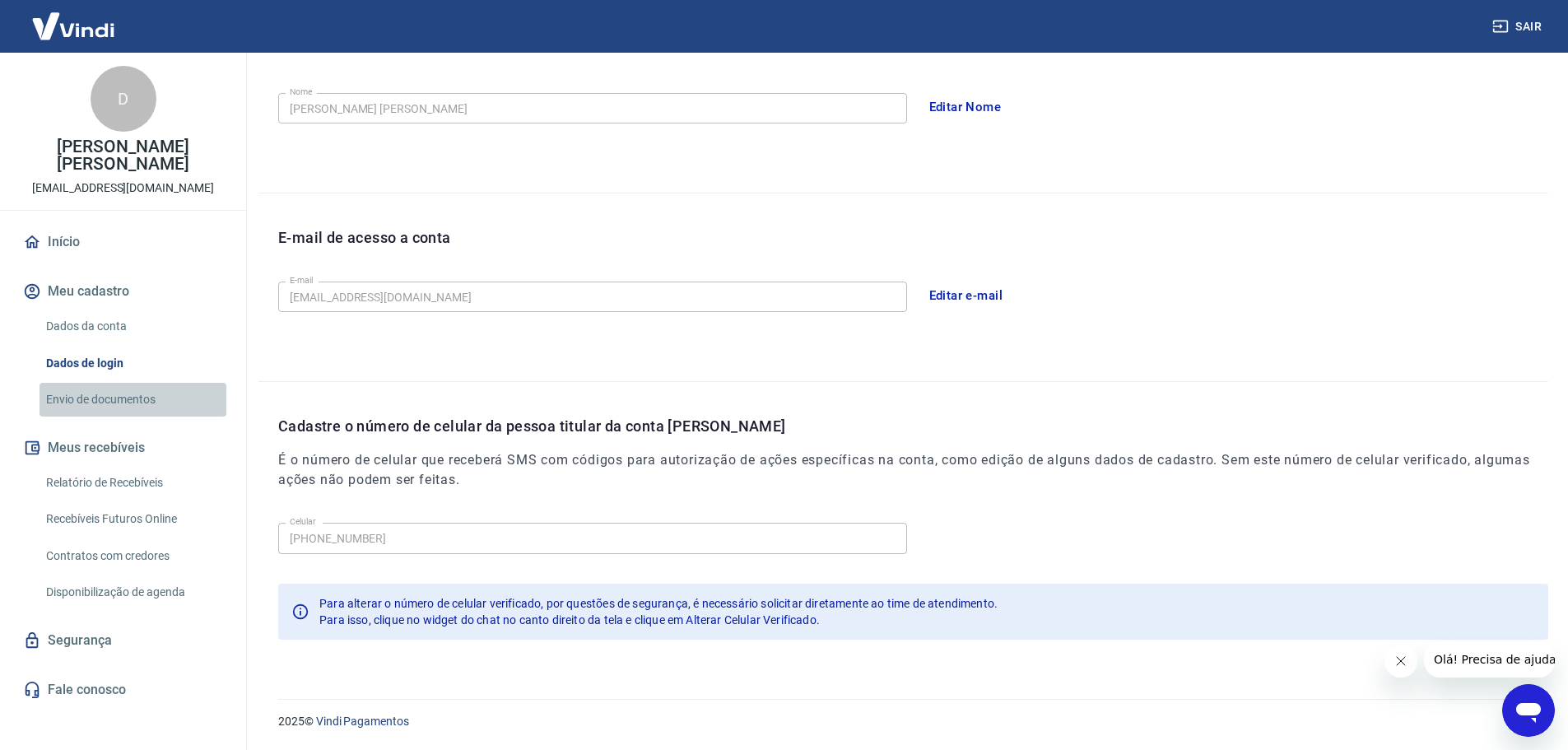
click at [98, 391] on link "Envio de documentos" at bounding box center [132, 399] width 187 height 33
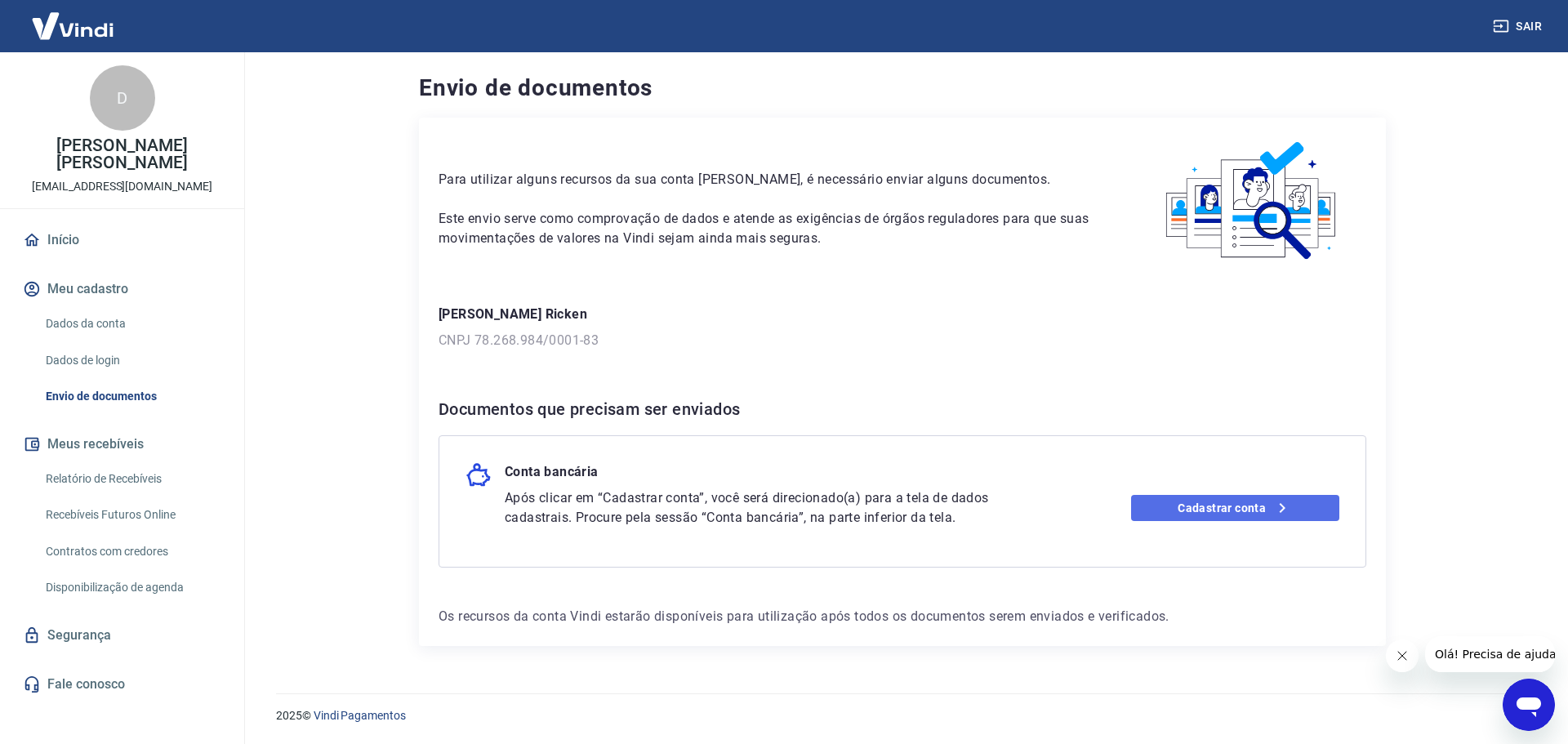
click at [1189, 501] on link "Cadastrar conta" at bounding box center [1235, 508] width 209 height 27
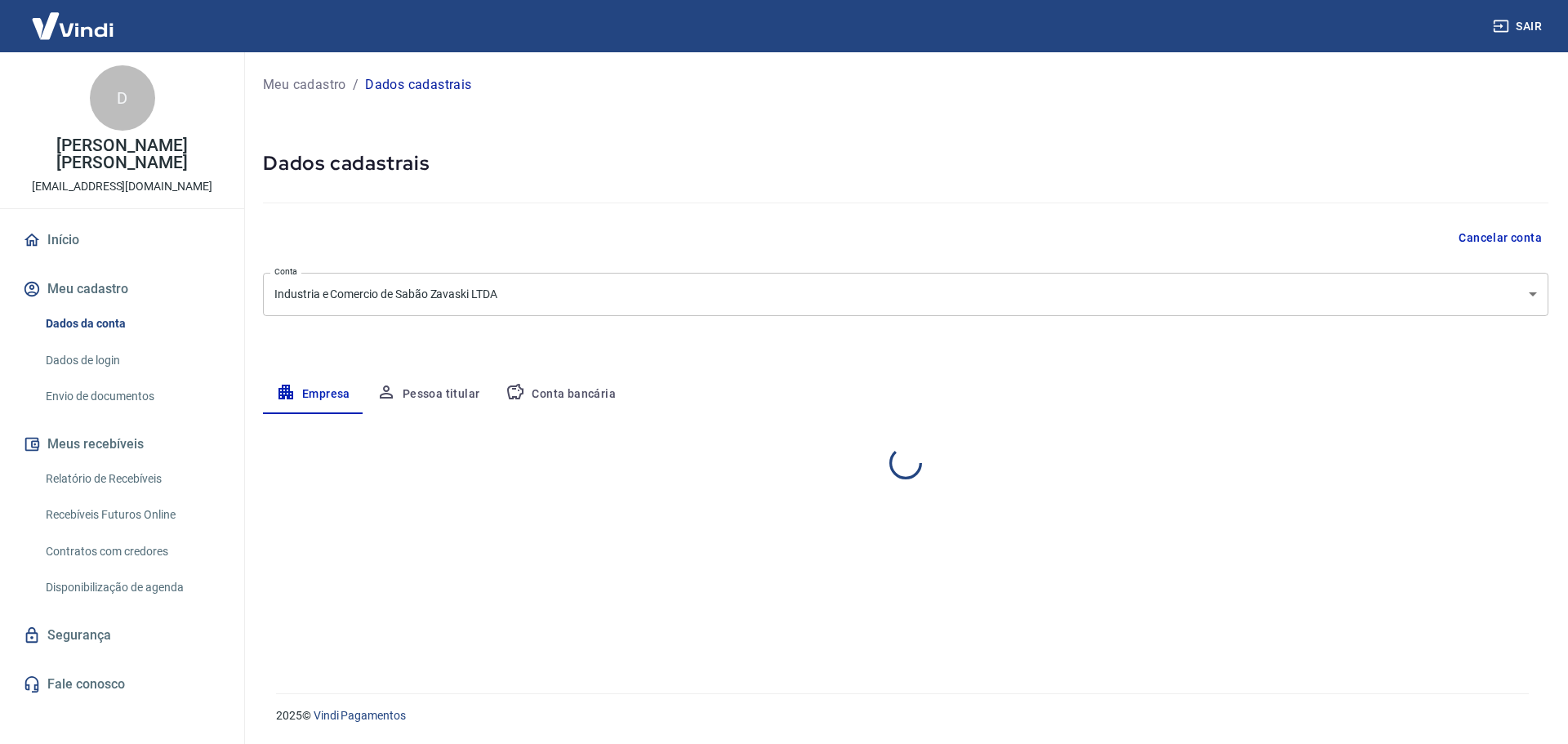
select select "SC"
select select "business"
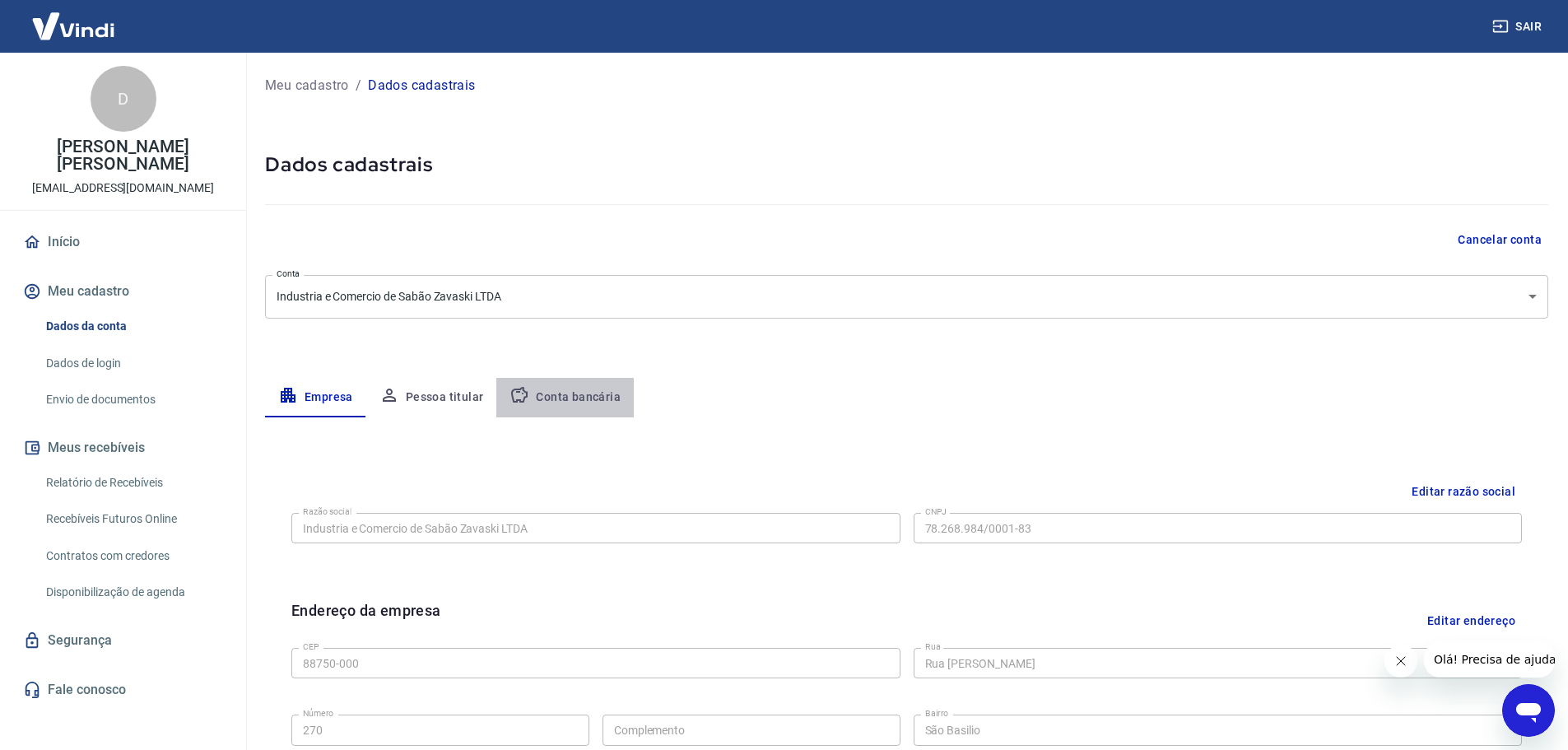
click at [564, 391] on button "Conta bancária" at bounding box center [565, 397] width 138 height 39
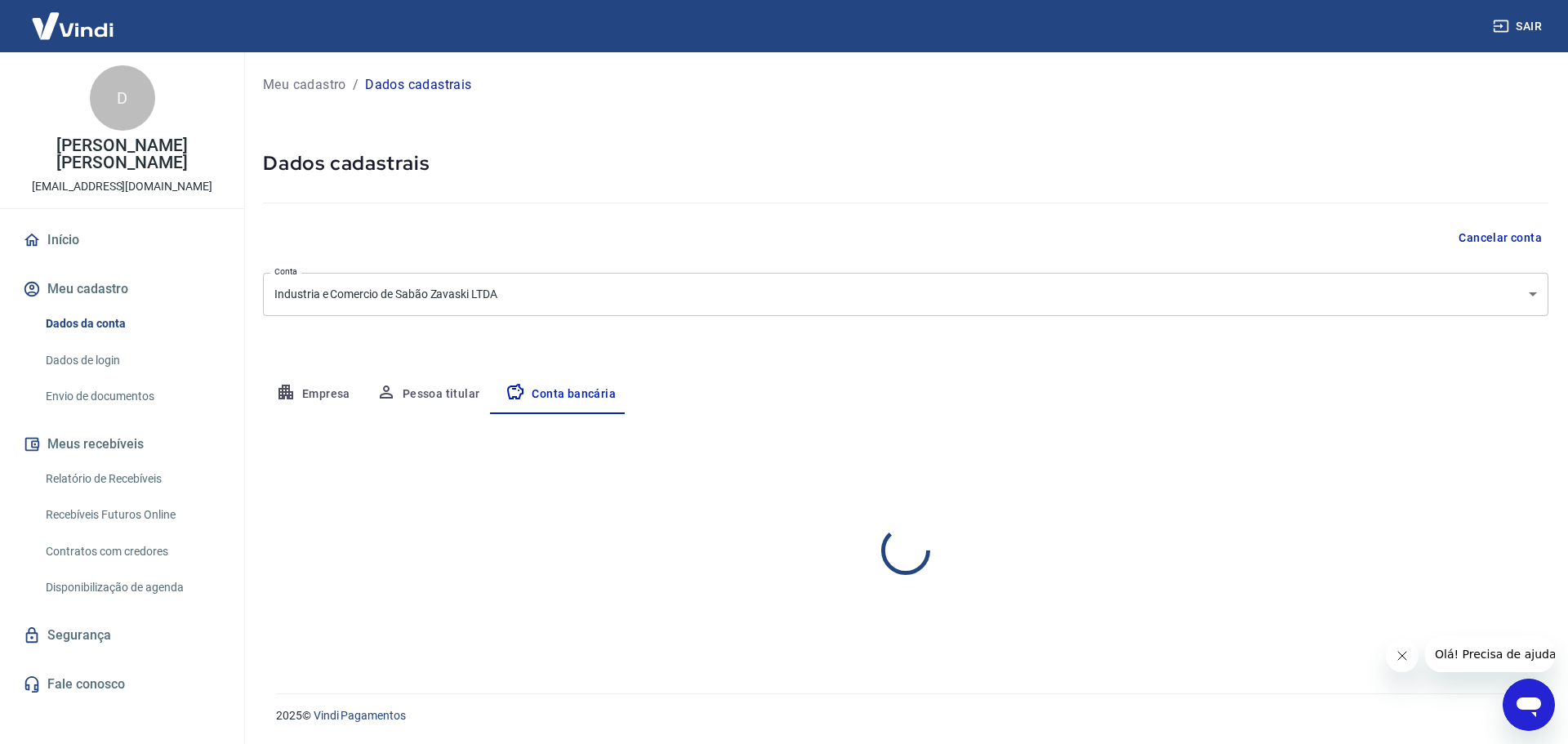
select select "1"
click at [108, 392] on link "Envio de documentos" at bounding box center [131, 396] width 185 height 33
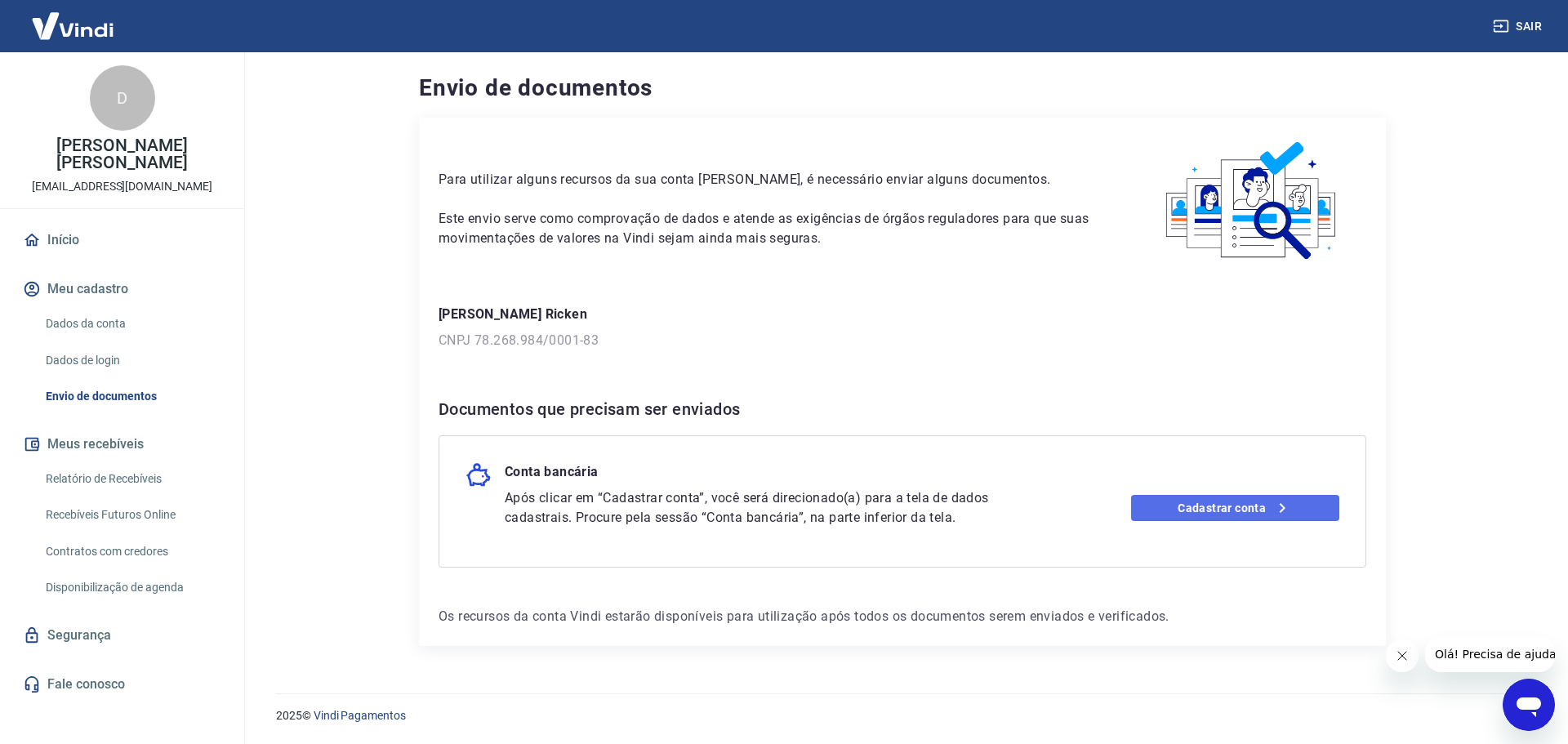
click at [1253, 505] on link "Cadastrar conta" at bounding box center [1235, 508] width 209 height 27
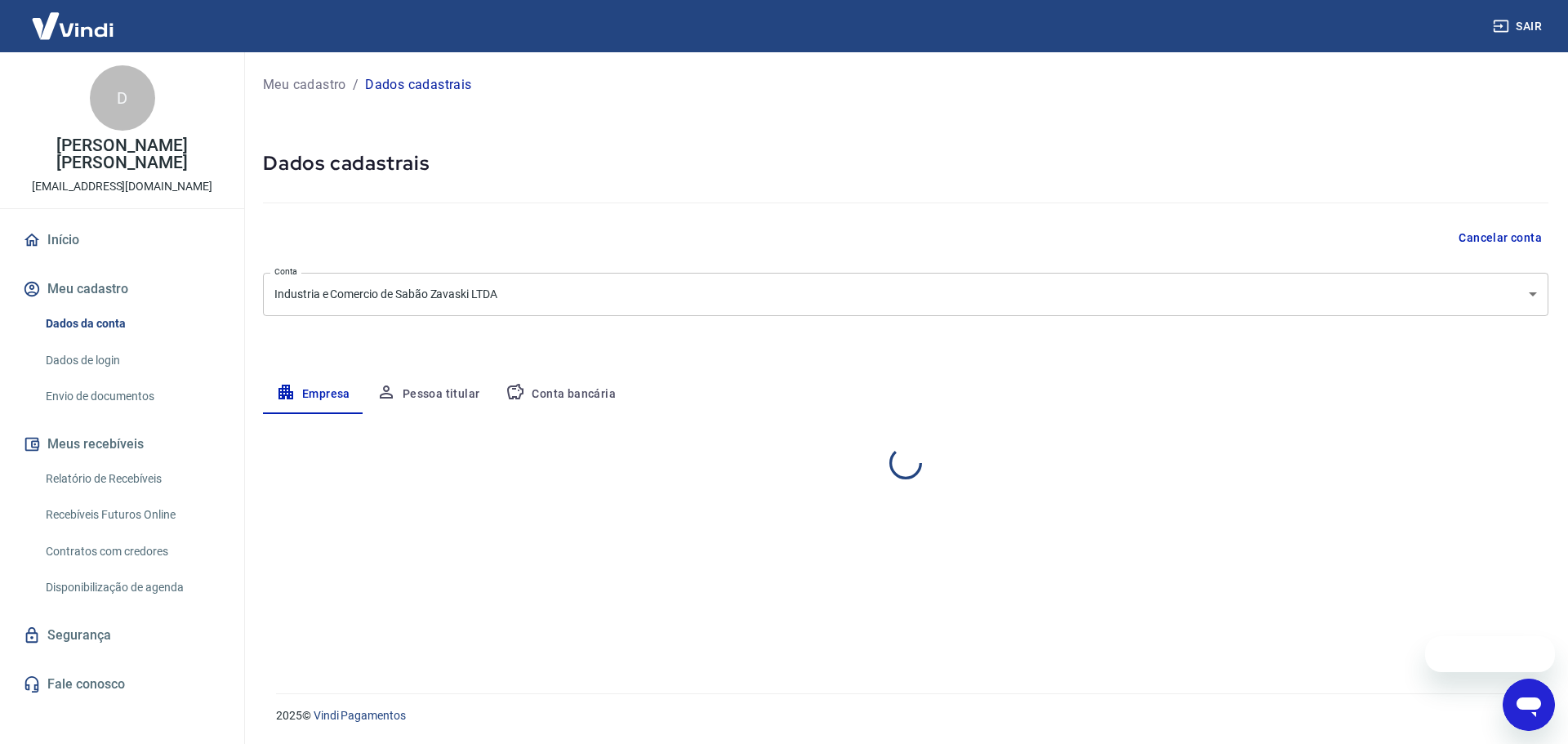
select select "SC"
select select "business"
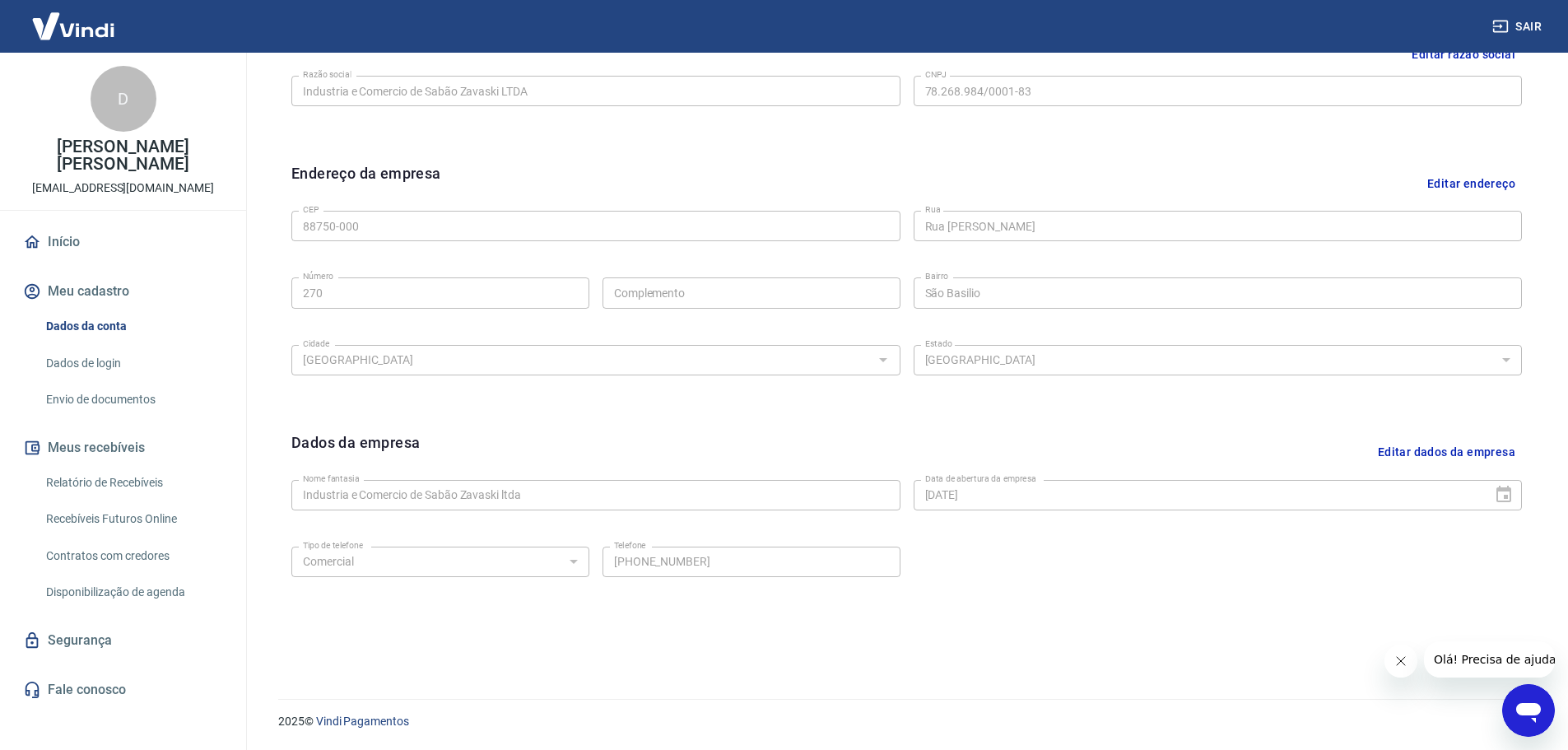
scroll to position [108, 0]
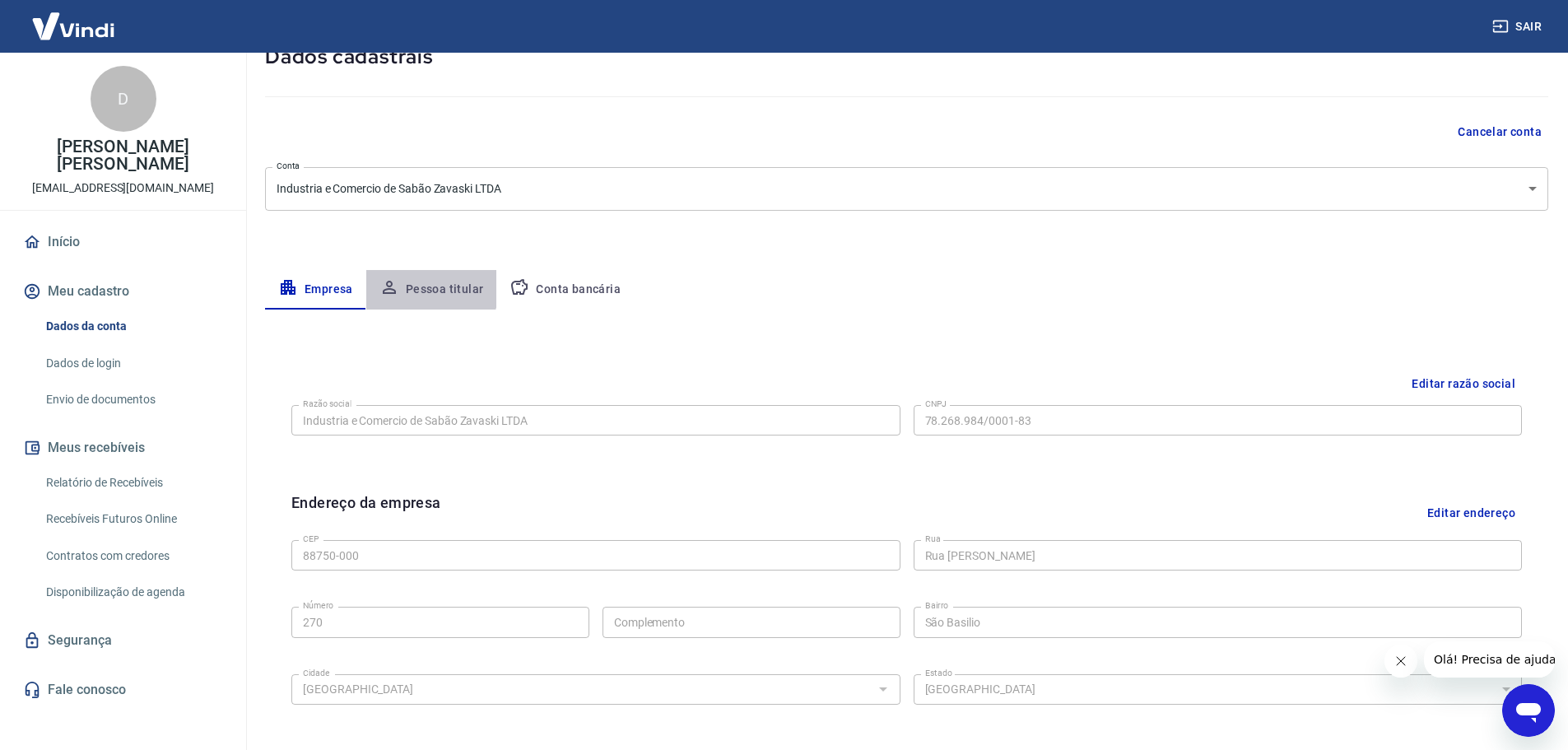
click at [409, 286] on button "Pessoa titular" at bounding box center [431, 289] width 131 height 39
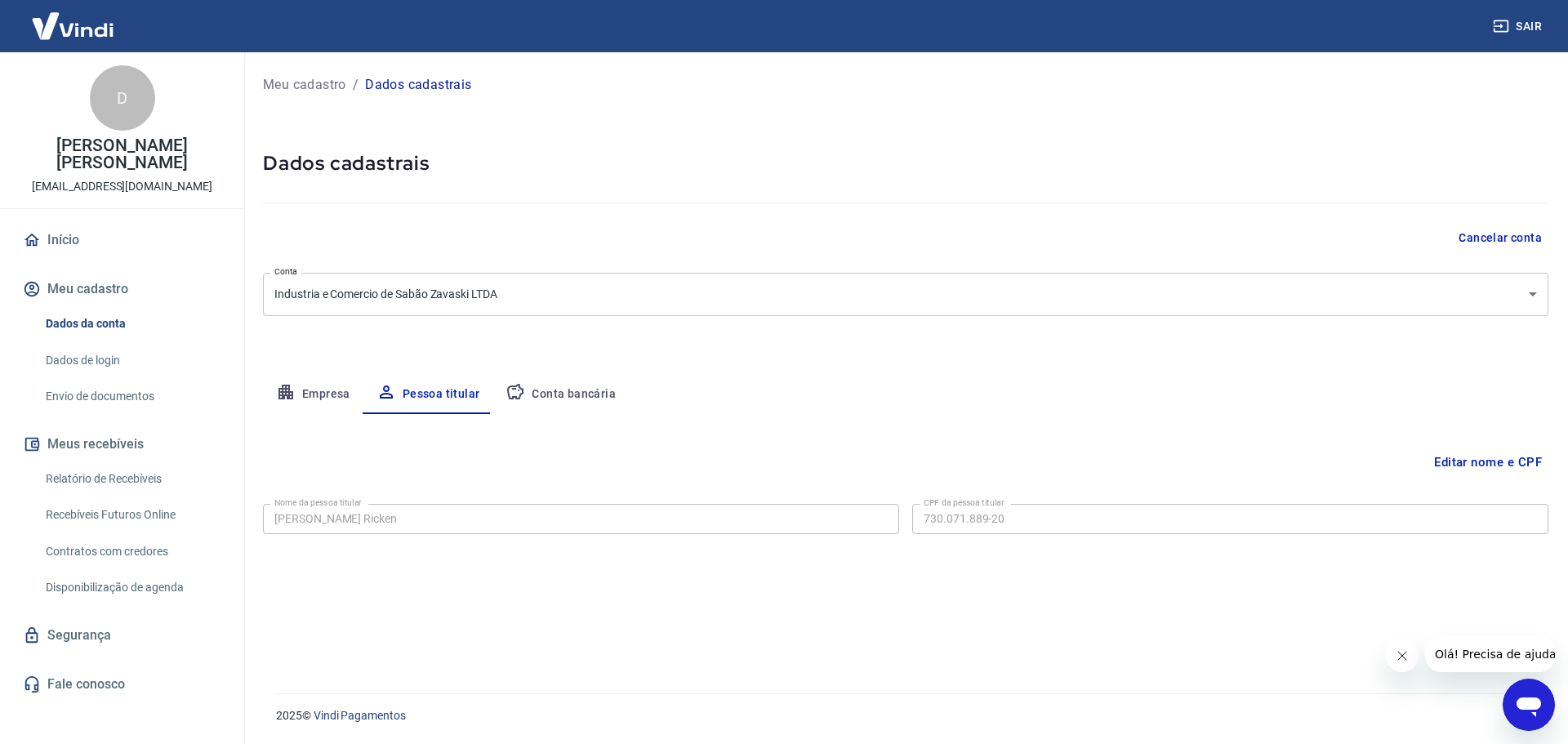
click at [558, 386] on button "Conta bancária" at bounding box center [561, 394] width 137 height 39
select select "1"
